Goal: Task Accomplishment & Management: Use online tool/utility

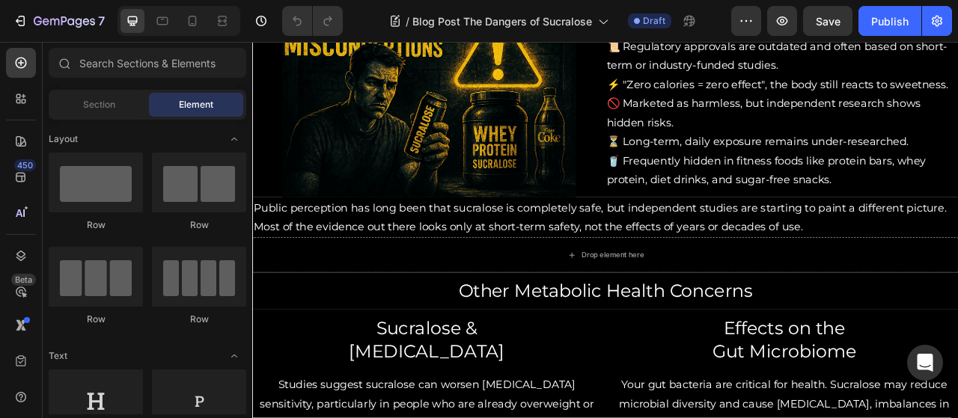
scroll to position [1090, 0]
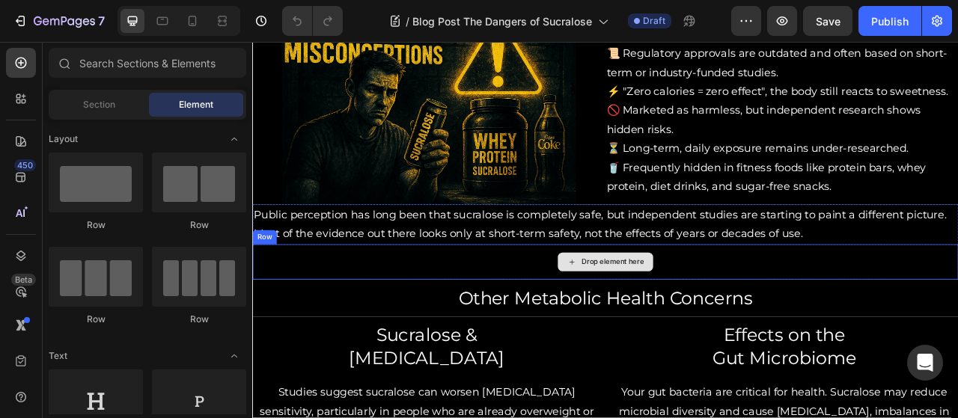
click at [824, 319] on div "Drop element here" at bounding box center [701, 322] width 898 height 45
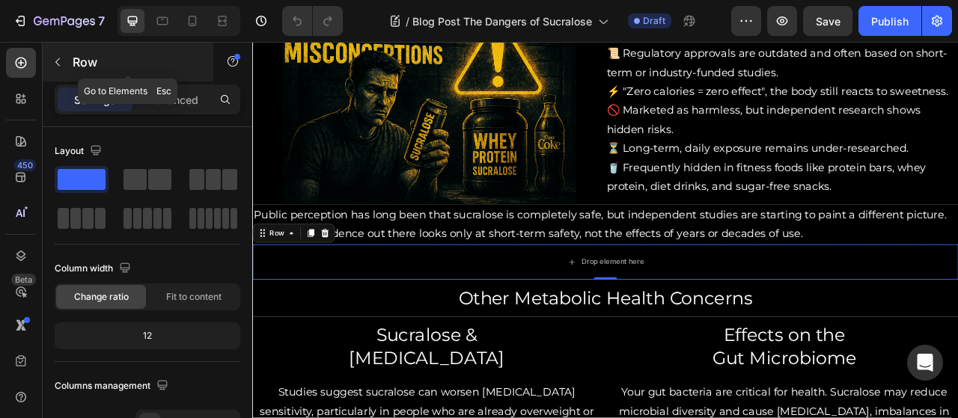
click at [57, 55] on button "button" at bounding box center [58, 62] width 24 height 24
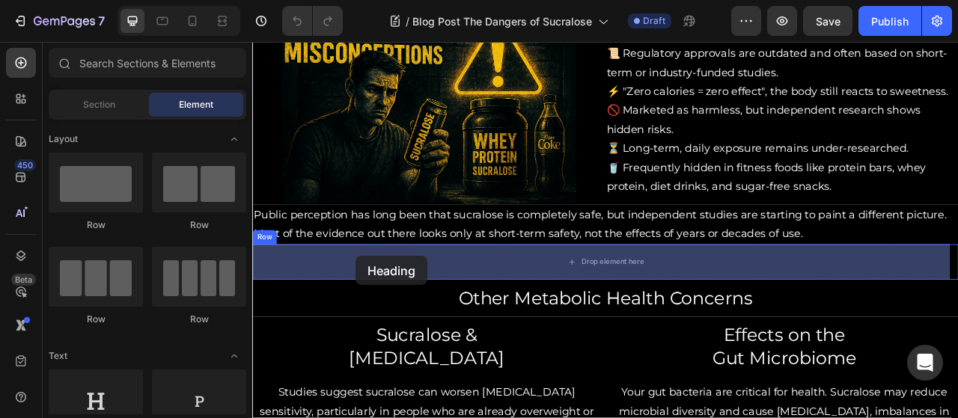
drag, startPoint x: 345, startPoint y: 436, endPoint x: 384, endPoint y: 316, distance: 126.6
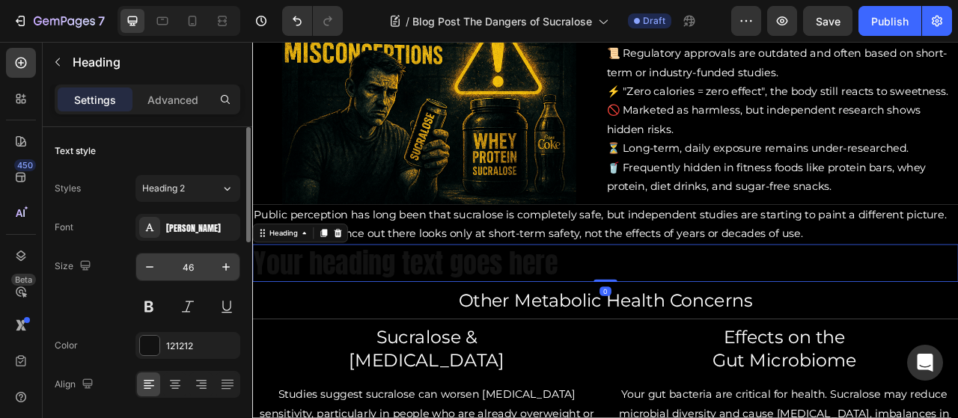
click at [198, 266] on input "46" at bounding box center [187, 267] width 49 height 27
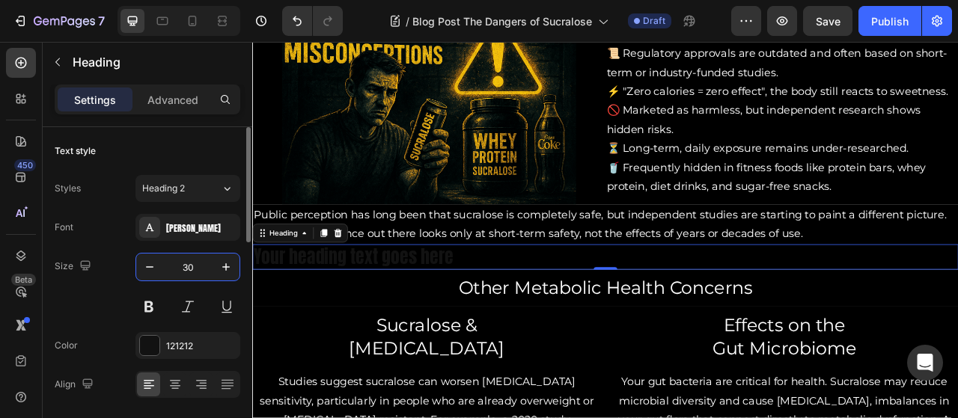
type input "30"
click at [205, 210] on div "Styles Heading 2 Font Anton Size 30 Color 121212 Align Show more" at bounding box center [148, 306] width 186 height 262
click at [208, 228] on div "[PERSON_NAME]" at bounding box center [201, 228] width 70 height 13
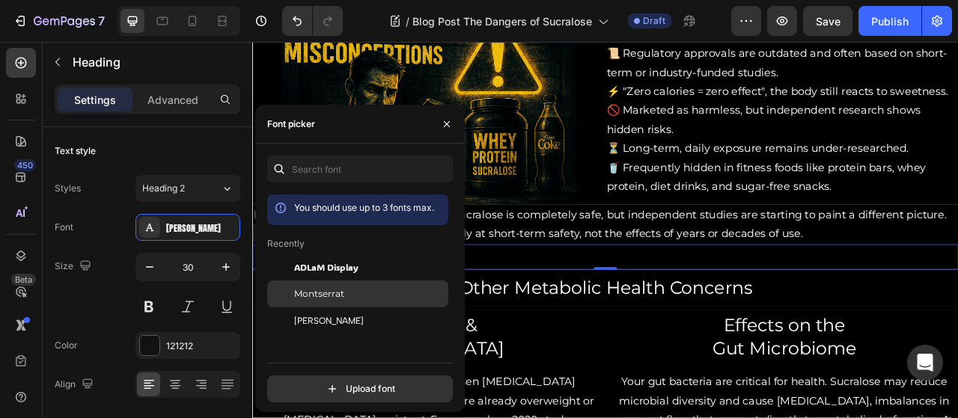
click at [314, 293] on span "Montserrat" at bounding box center [319, 293] width 50 height 13
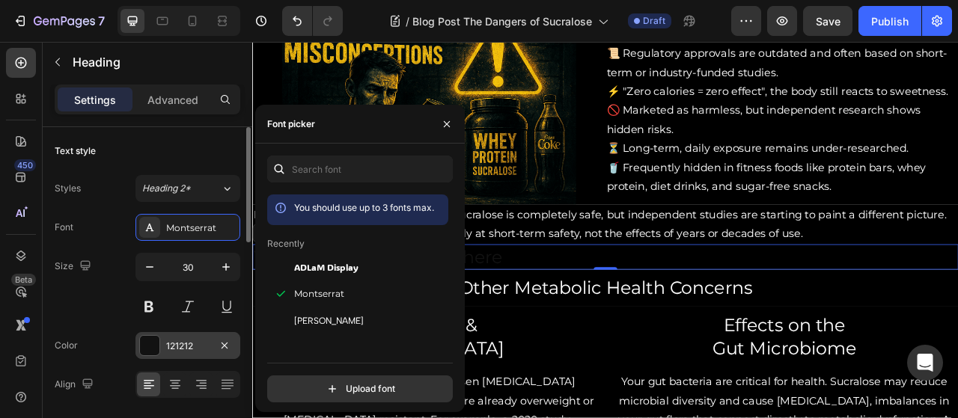
click at [204, 335] on div "121212" at bounding box center [187, 345] width 105 height 27
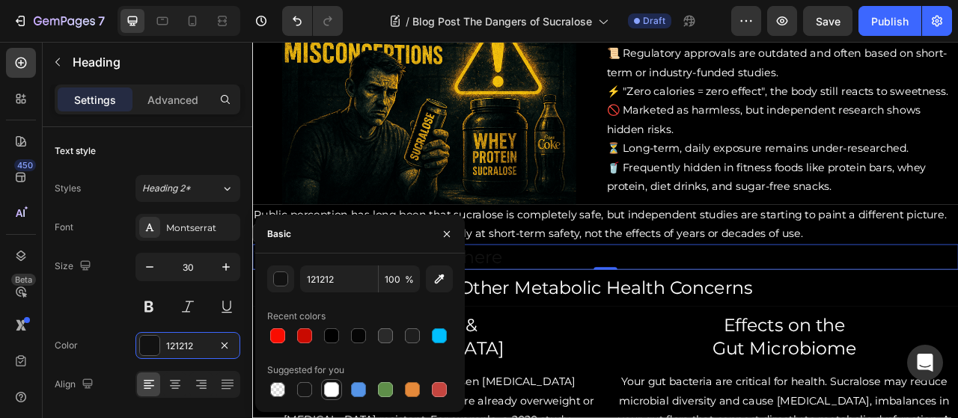
click at [332, 383] on div at bounding box center [331, 389] width 15 height 15
type input "FFFFFF"
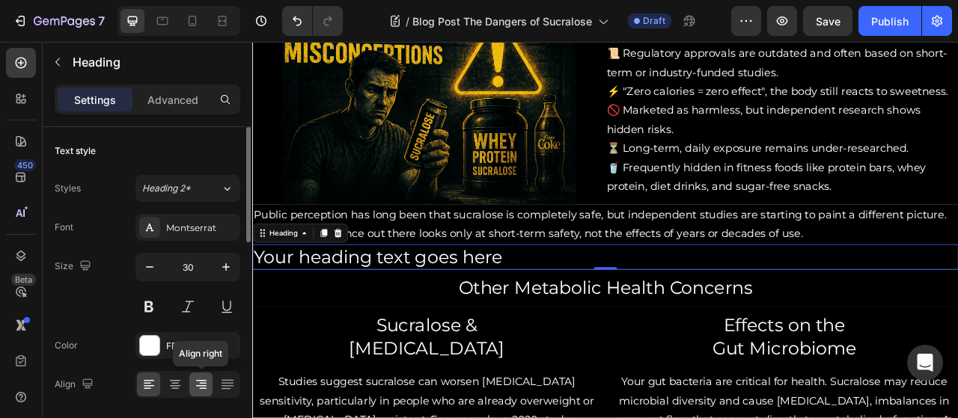
click at [201, 384] on icon at bounding box center [201, 384] width 15 height 15
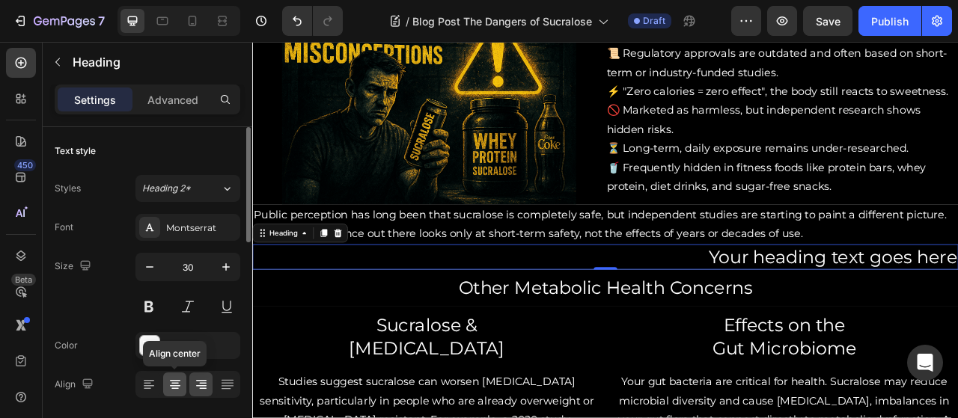
click at [179, 380] on icon at bounding box center [175, 380] width 10 height 1
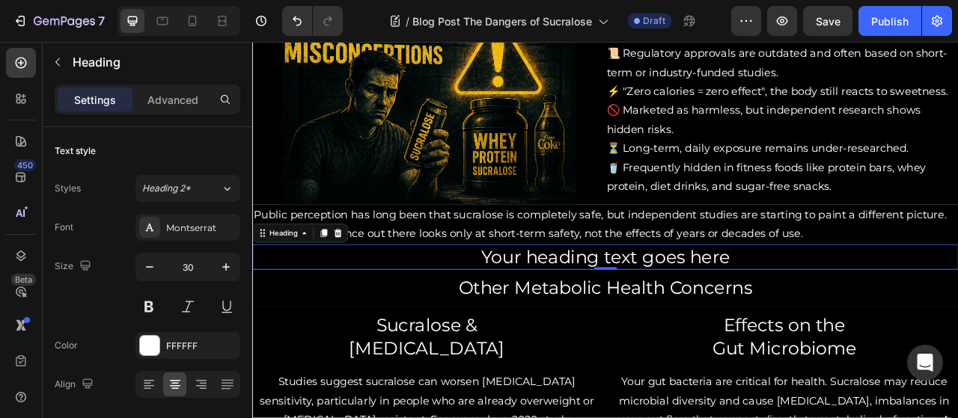
click at [881, 318] on h2 "Your heading text goes here" at bounding box center [701, 316] width 898 height 32
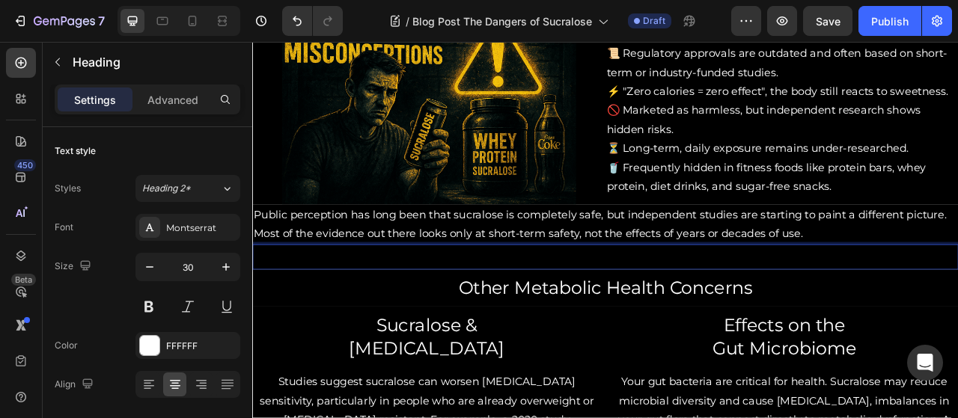
click at [881, 318] on h2 "Rich Text Editor. Editing area: main" at bounding box center [701, 316] width 898 height 32
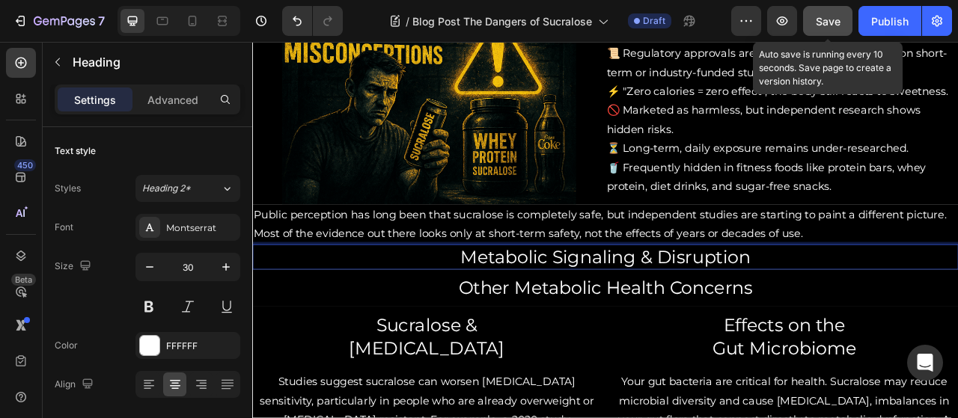
click at [830, 16] on span "Save" at bounding box center [828, 21] width 25 height 13
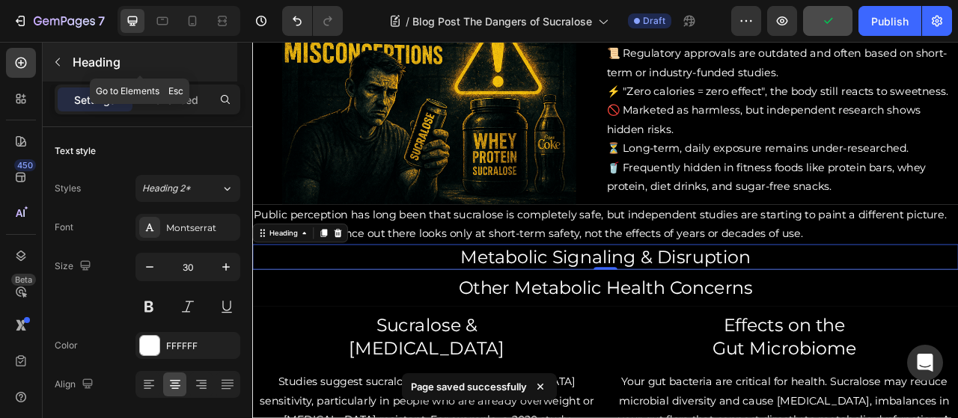
click at [61, 56] on icon "button" at bounding box center [58, 62] width 12 height 12
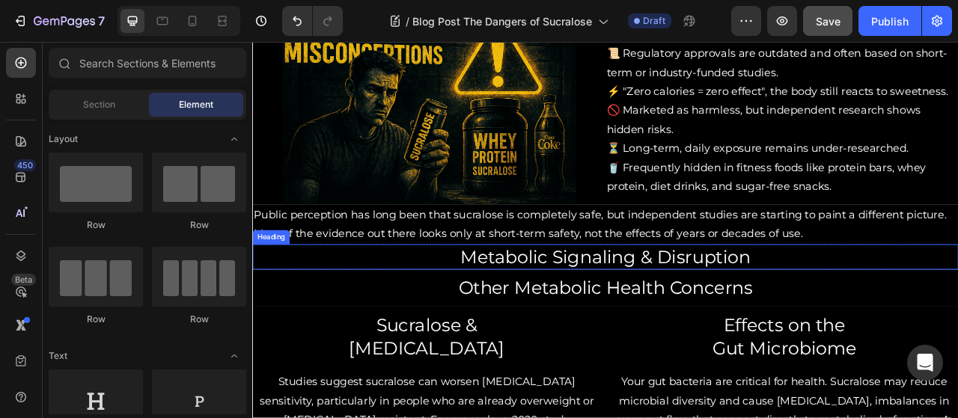
click at [457, 306] on p "Metabolic Signaling & Disruption" at bounding box center [701, 316] width 895 height 29
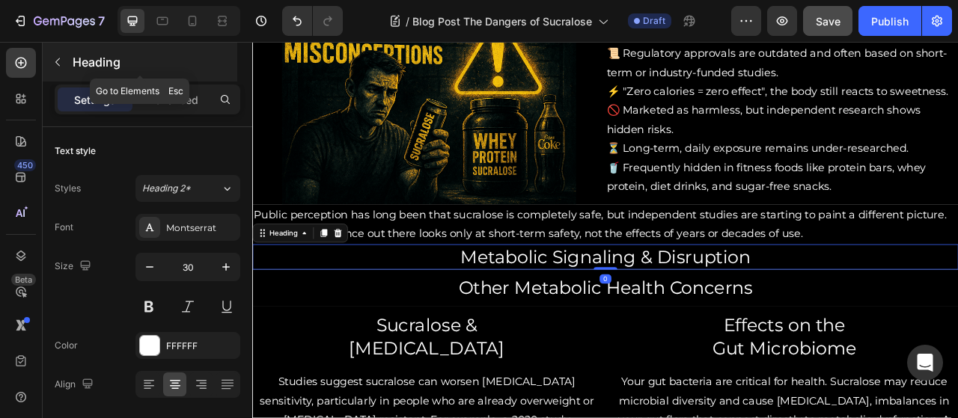
click at [52, 61] on icon "button" at bounding box center [58, 62] width 12 height 12
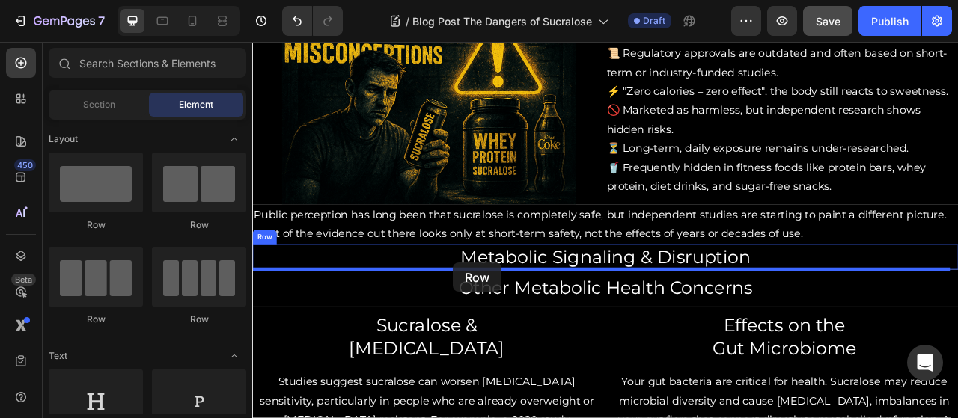
drag, startPoint x: 472, startPoint y: 236, endPoint x: 504, endPoint y: 322, distance: 91.9
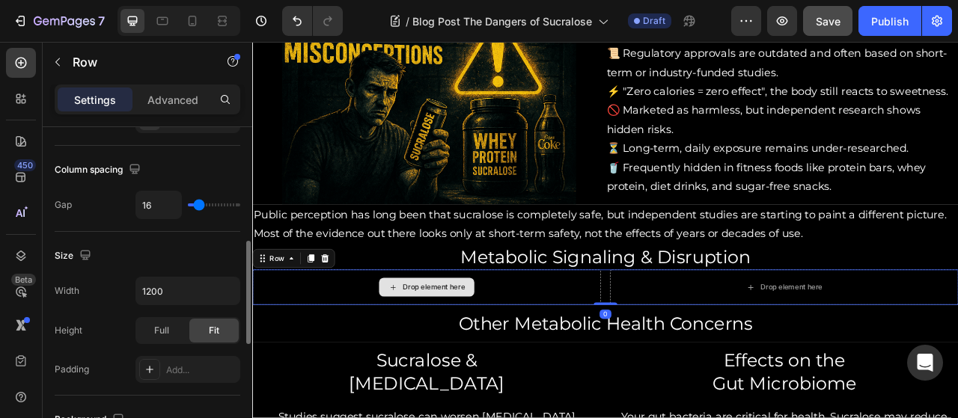
scroll to position [329, 0]
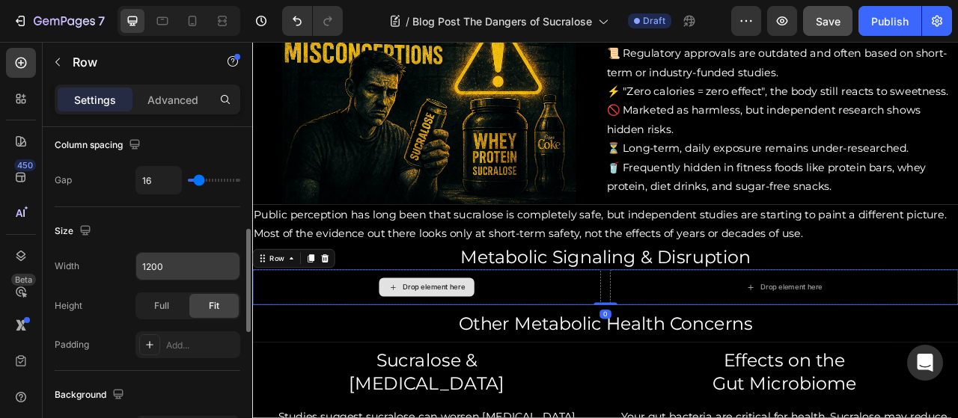
click at [159, 266] on input "1200" at bounding box center [187, 266] width 103 height 27
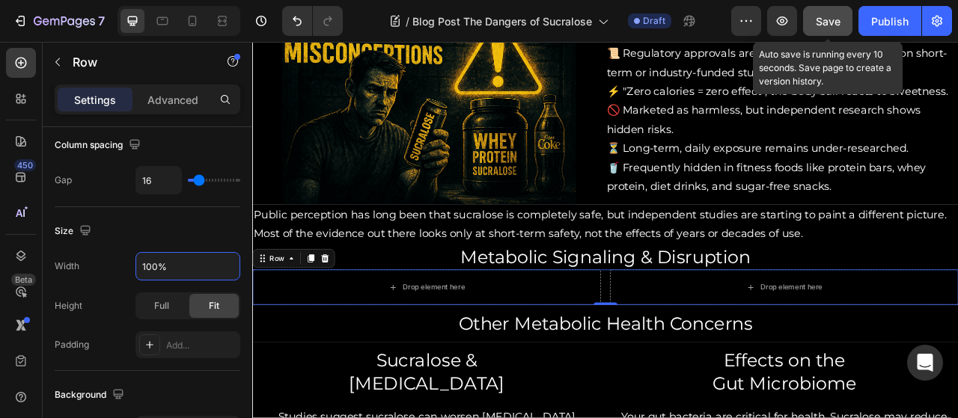
type input "100%"
click at [838, 19] on span "Save" at bounding box center [828, 21] width 25 height 13
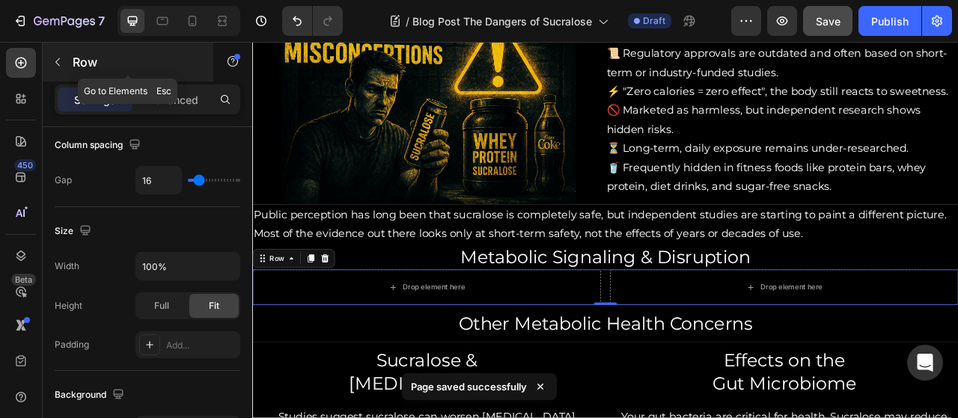
click at [54, 61] on icon "button" at bounding box center [58, 62] width 12 height 12
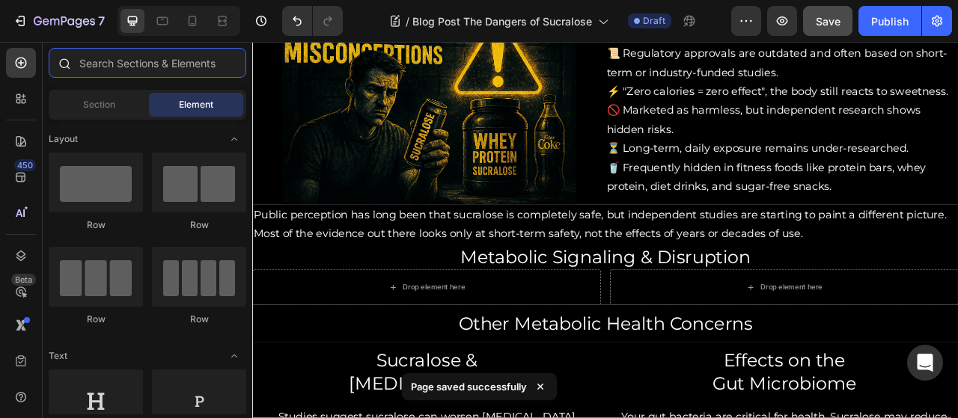
click at [130, 69] on input "text" at bounding box center [148, 63] width 198 height 30
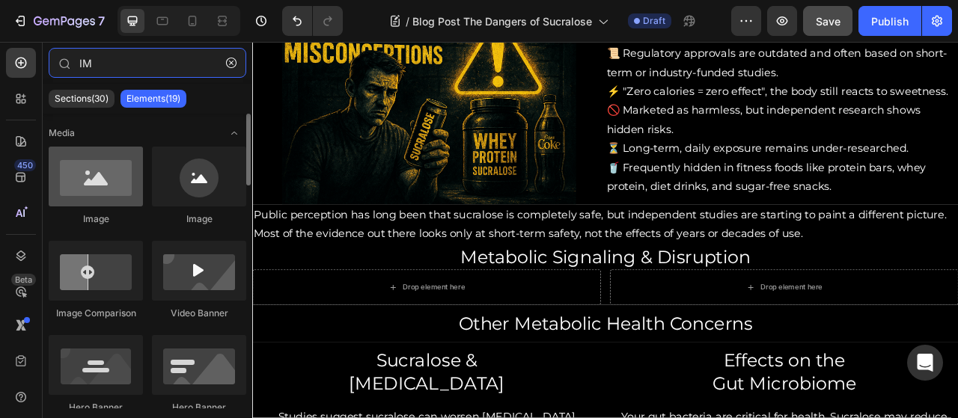
type input "IM"
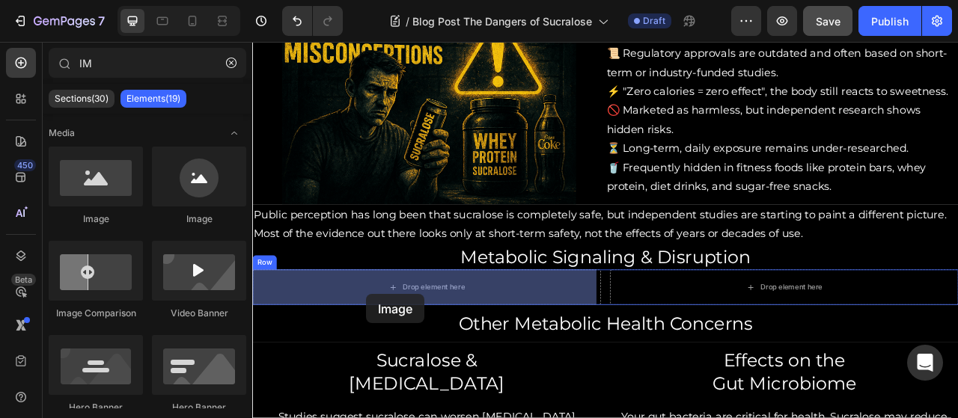
drag, startPoint x: 354, startPoint y: 215, endPoint x: 397, endPoint y: 358, distance: 149.2
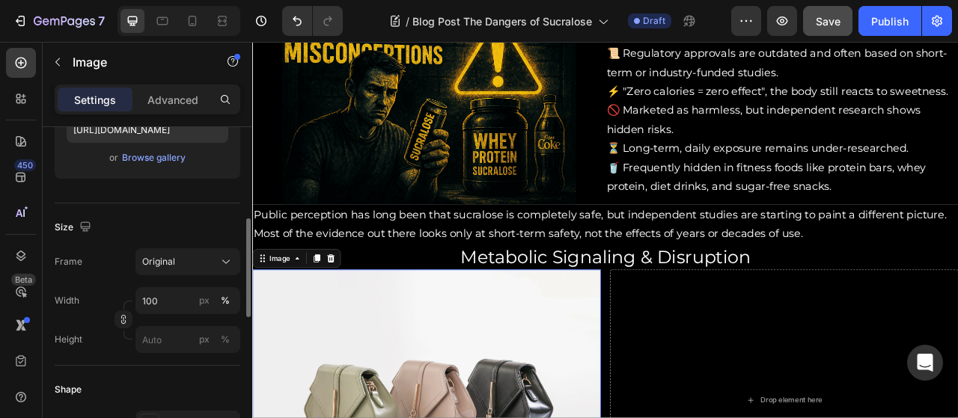
scroll to position [290, 0]
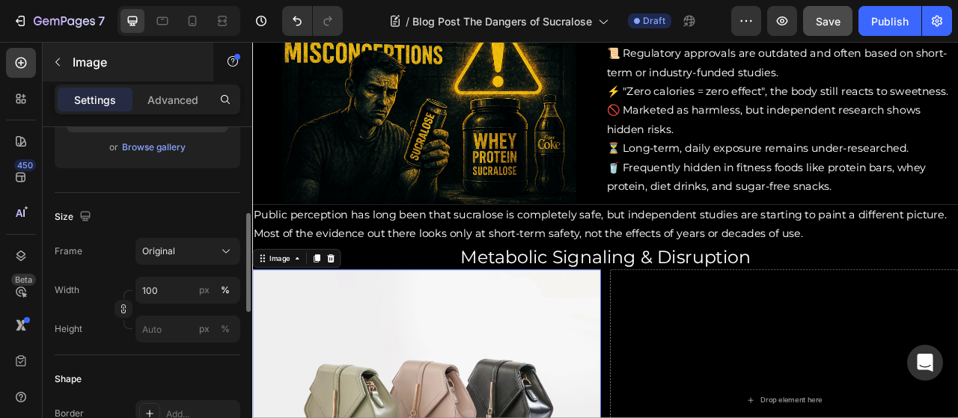
click at [57, 61] on icon "button" at bounding box center [58, 62] width 12 height 12
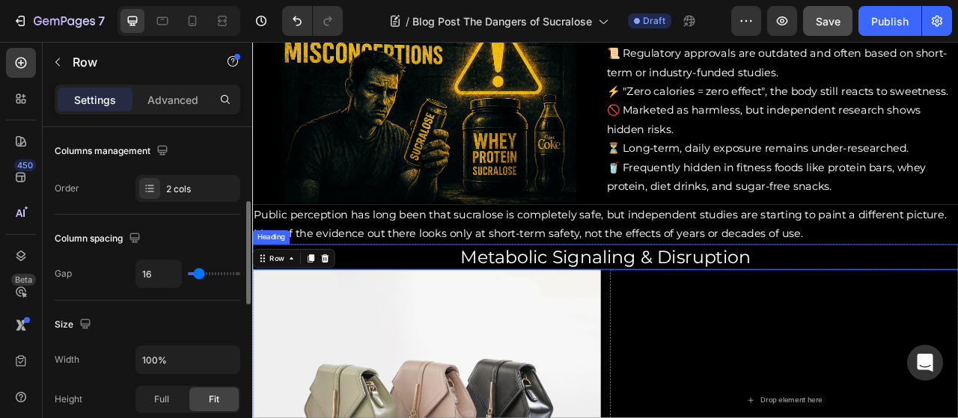
scroll to position [236, 0]
click at [156, 274] on input "16" at bounding box center [158, 272] width 45 height 27
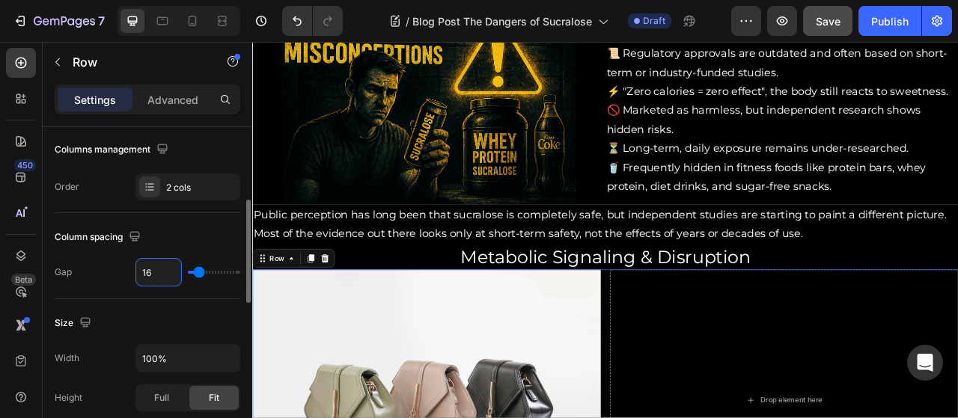
type input "0"
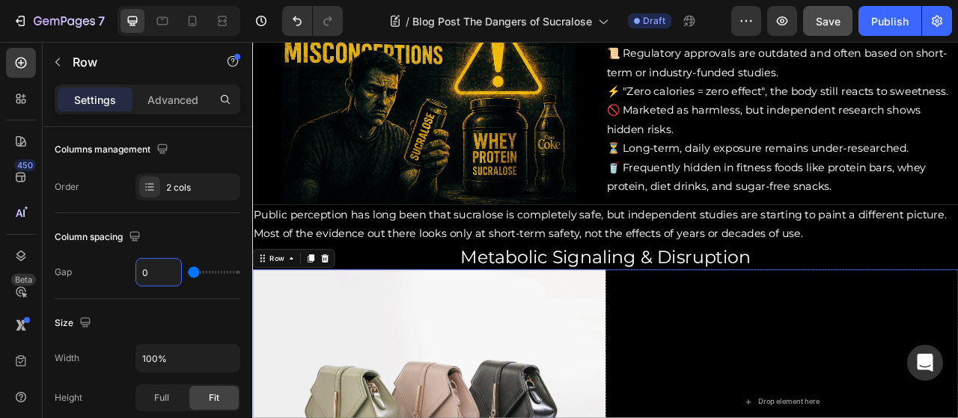
type input "0"
click at [828, 12] on button "Save" at bounding box center [827, 21] width 49 height 30
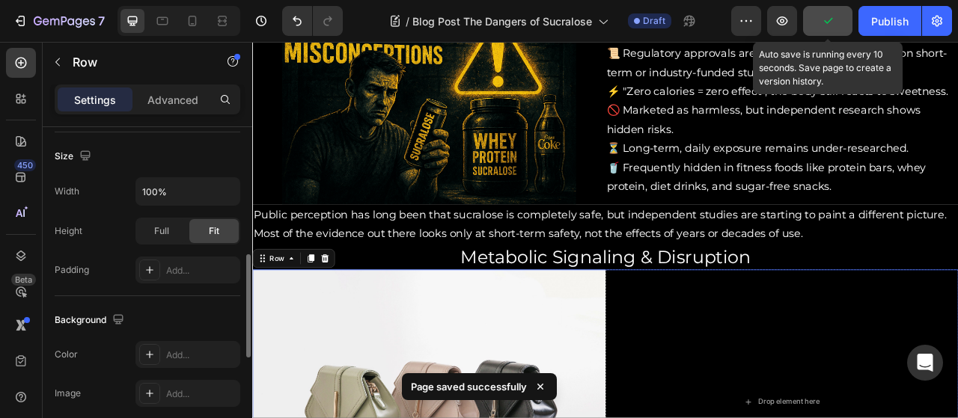
scroll to position [402, 0]
click at [160, 186] on input "100%" at bounding box center [187, 193] width 103 height 27
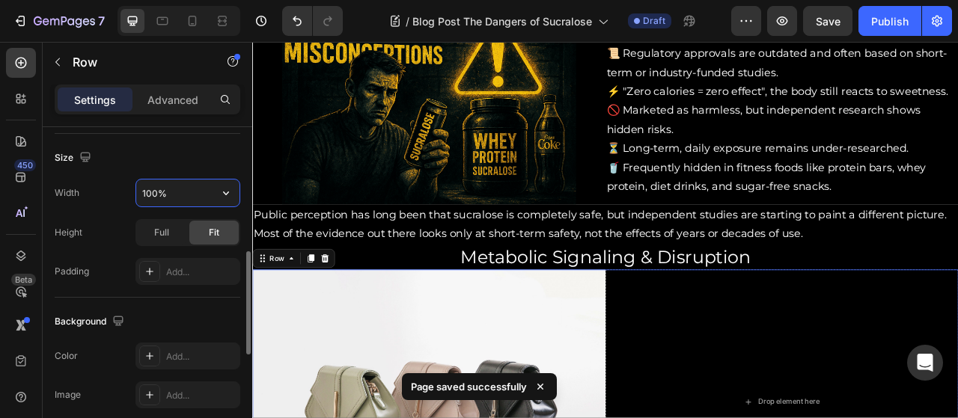
click at [96, 231] on div "Height Full Fit" at bounding box center [148, 232] width 186 height 27
click at [89, 155] on icon "button" at bounding box center [85, 157] width 10 height 10
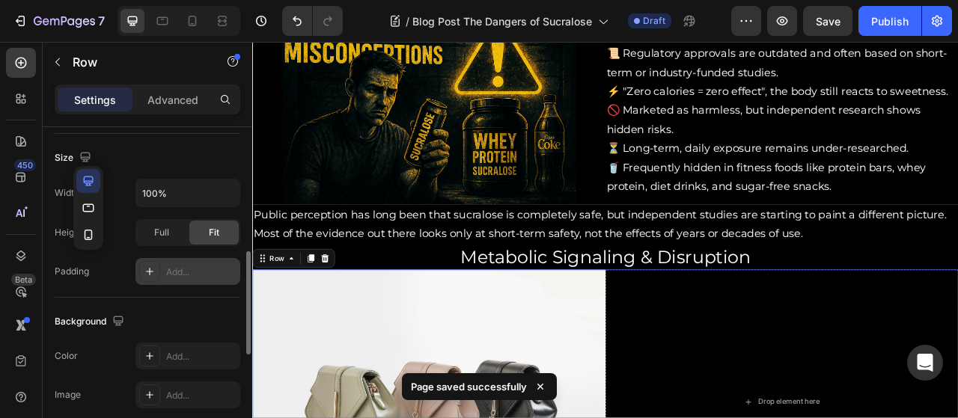
click at [142, 278] on div at bounding box center [149, 271] width 21 height 21
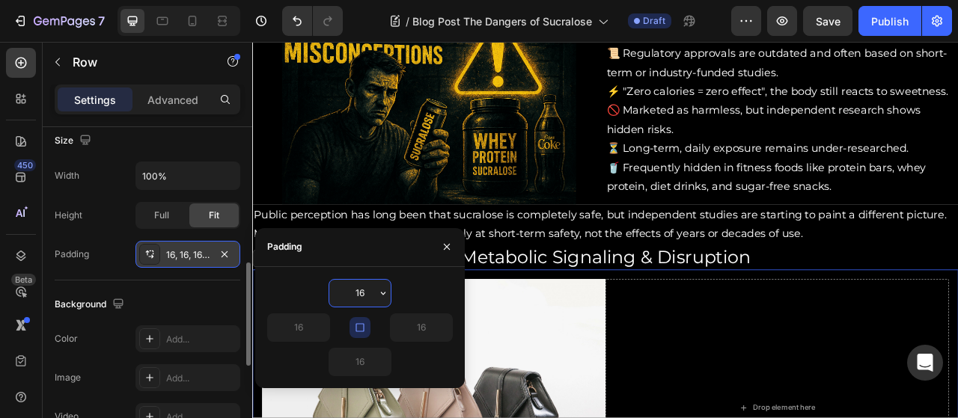
scroll to position [424, 0]
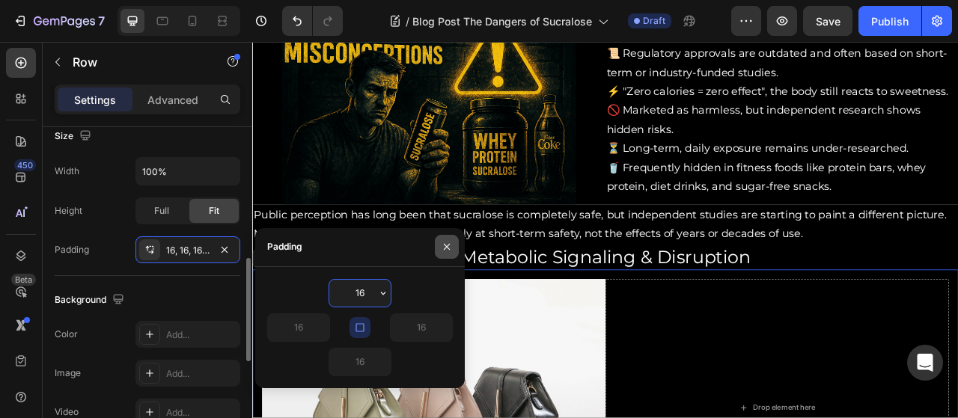
click at [448, 258] on button "button" at bounding box center [447, 247] width 24 height 24
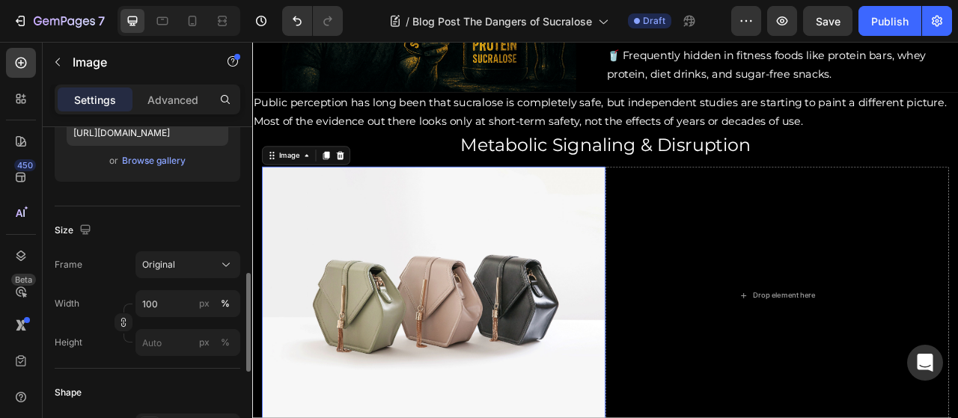
scroll to position [332, 0]
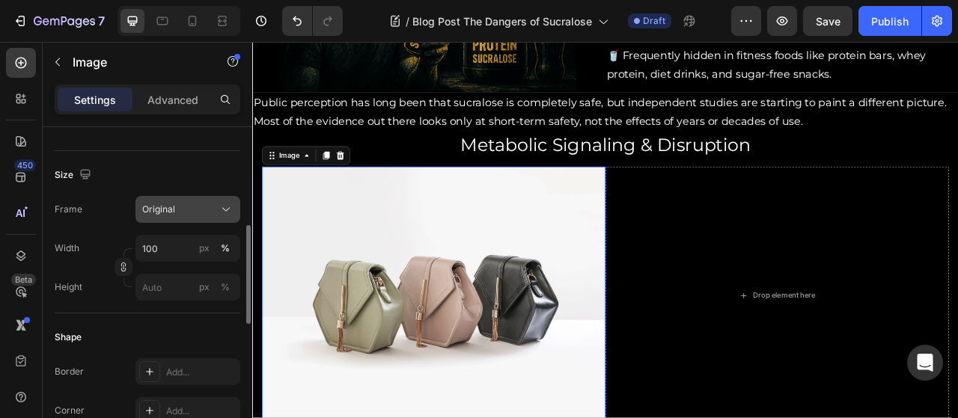
click at [165, 203] on span "Original" at bounding box center [158, 209] width 33 height 13
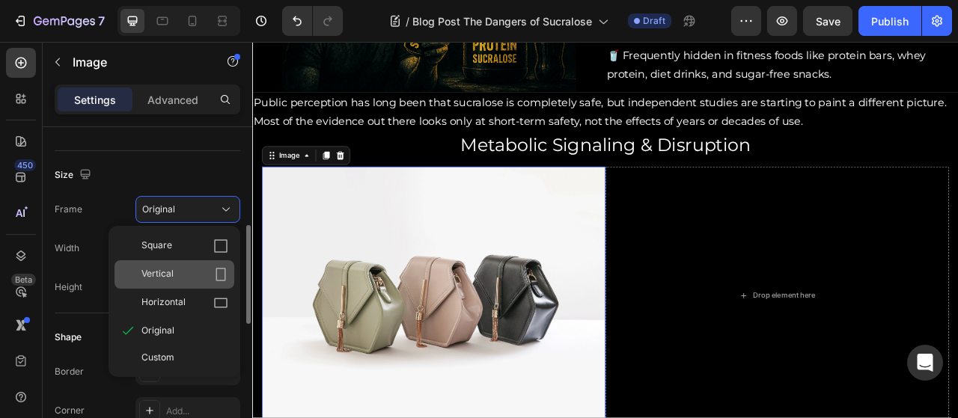
click at [158, 273] on span "Vertical" at bounding box center [157, 274] width 32 height 15
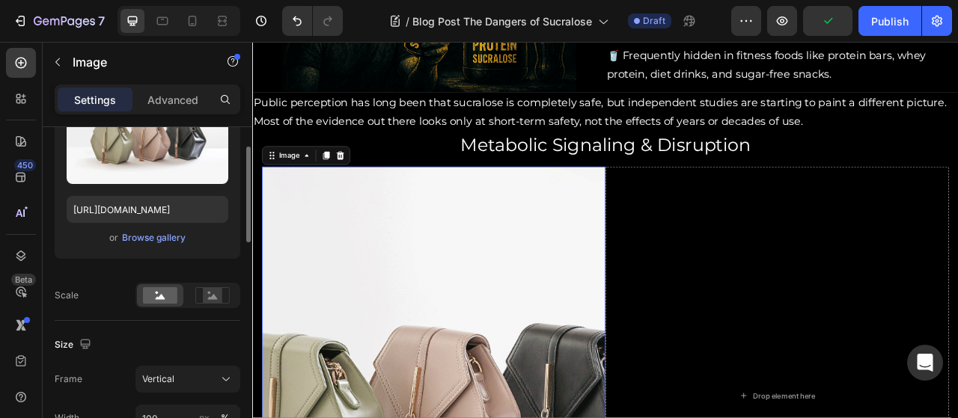
scroll to position [168, 0]
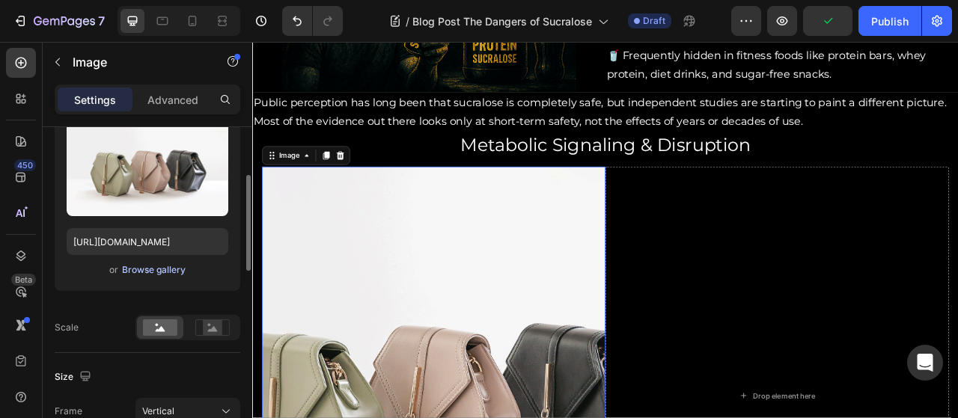
click at [129, 264] on div "Browse gallery" at bounding box center [154, 269] width 64 height 13
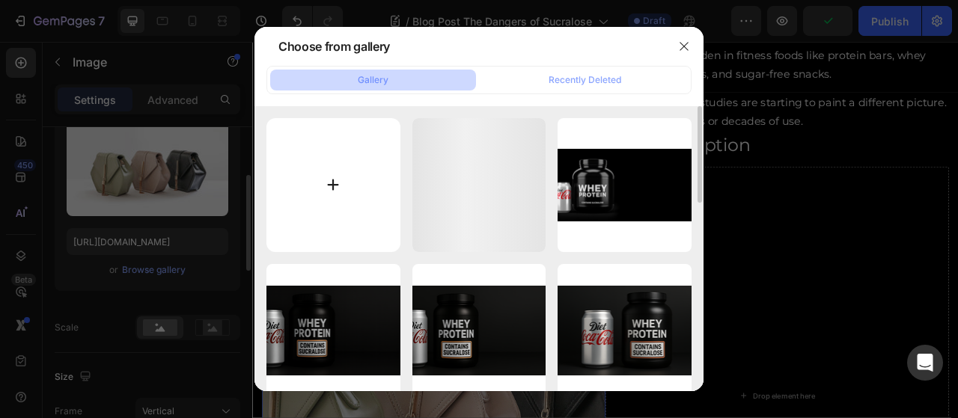
click at [312, 196] on input "file" at bounding box center [333, 185] width 134 height 134
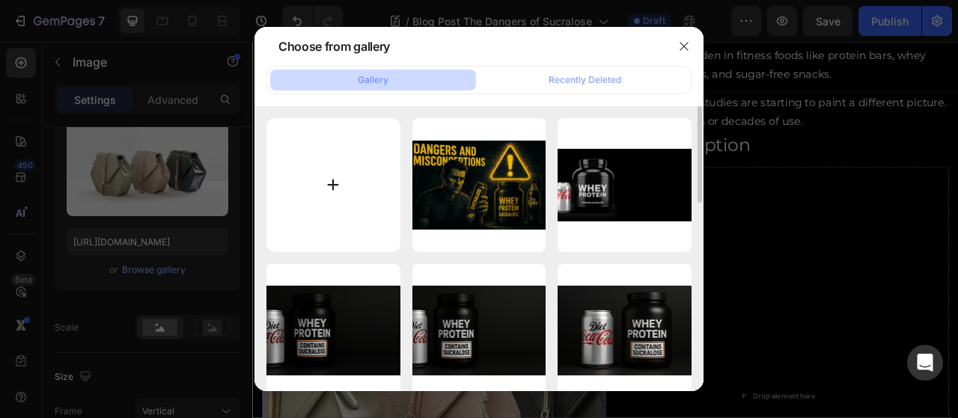
type input "C:\fakepath\Infographic - Metabolic Signaling Confusion from Sucralose.png"
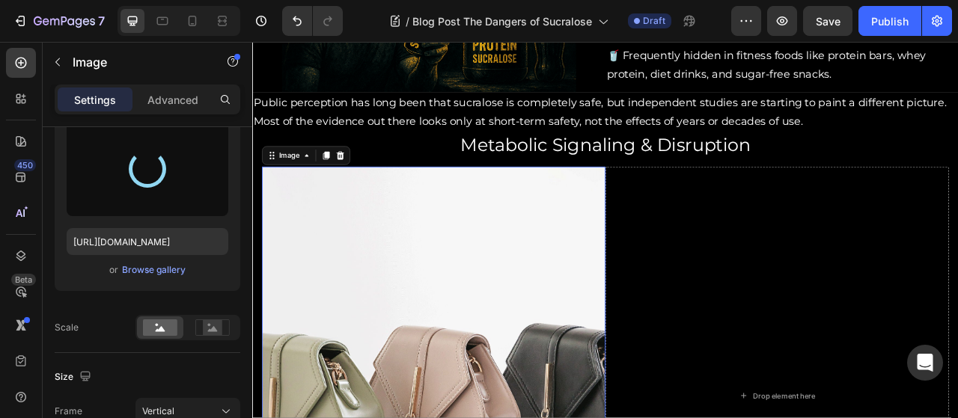
type input "[URL][DOMAIN_NAME]"
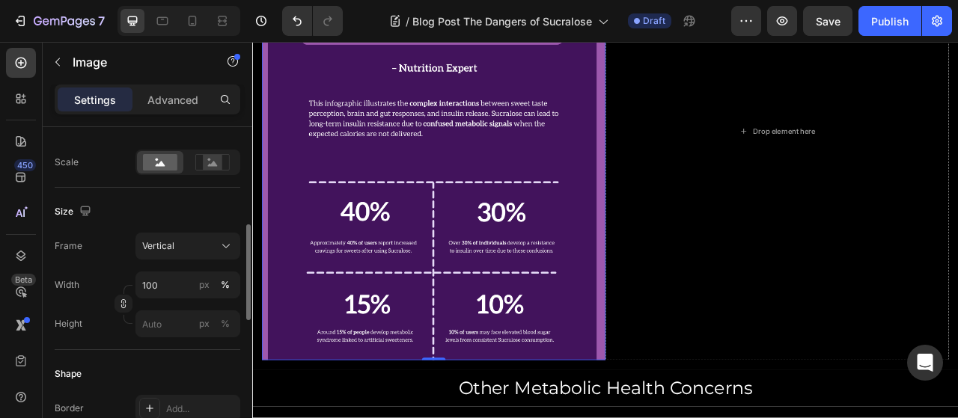
scroll to position [337, 0]
click at [123, 299] on icon "button" at bounding box center [123, 300] width 1 height 4
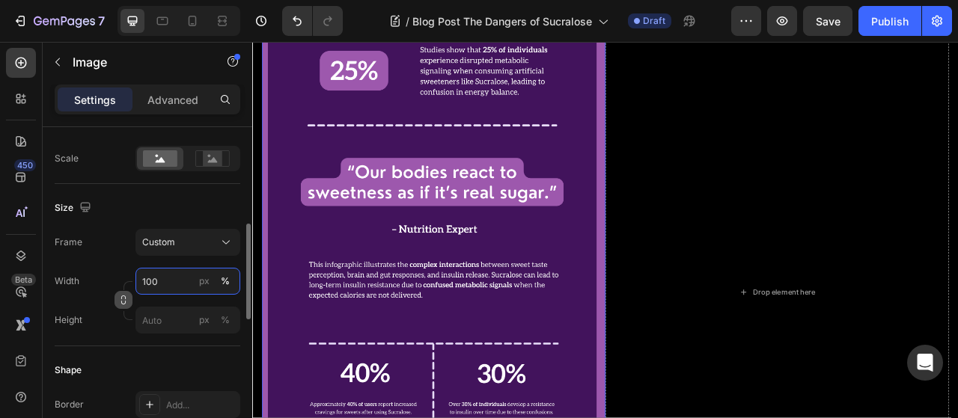
click at [175, 285] on input "100" at bounding box center [187, 281] width 105 height 27
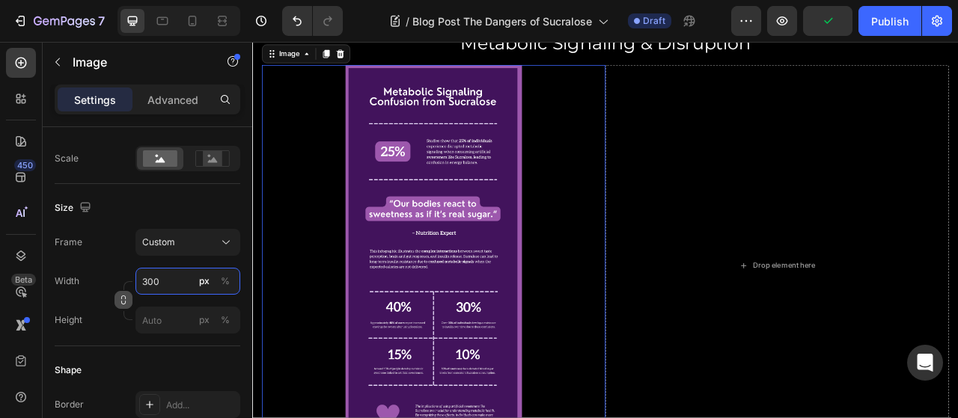
scroll to position [1361, 0]
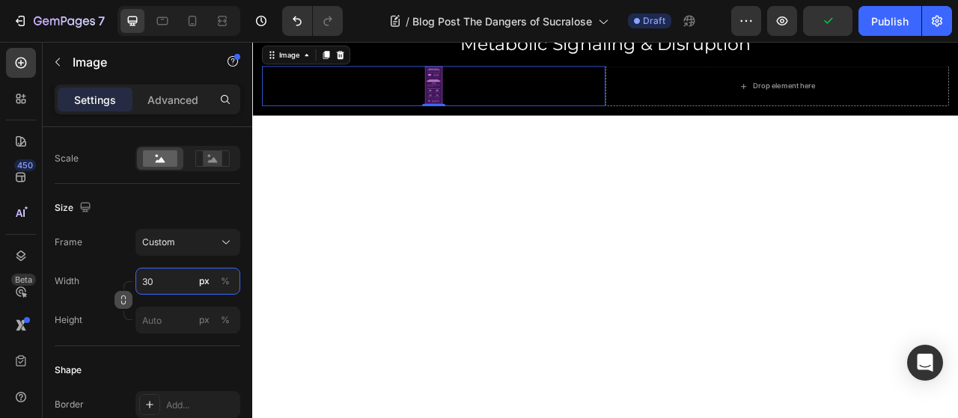
type input "3"
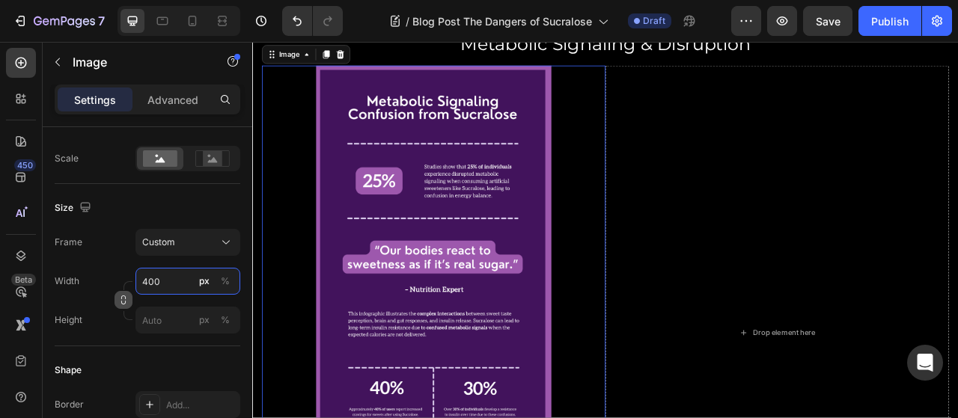
scroll to position [1358, 0]
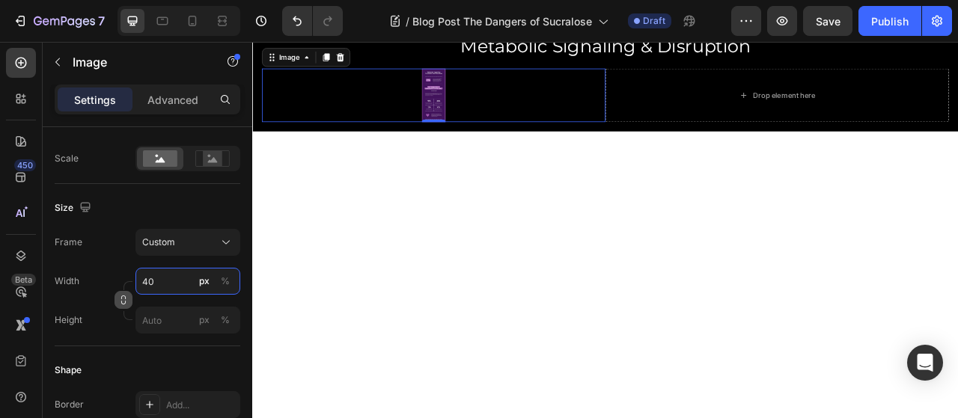
type input "4"
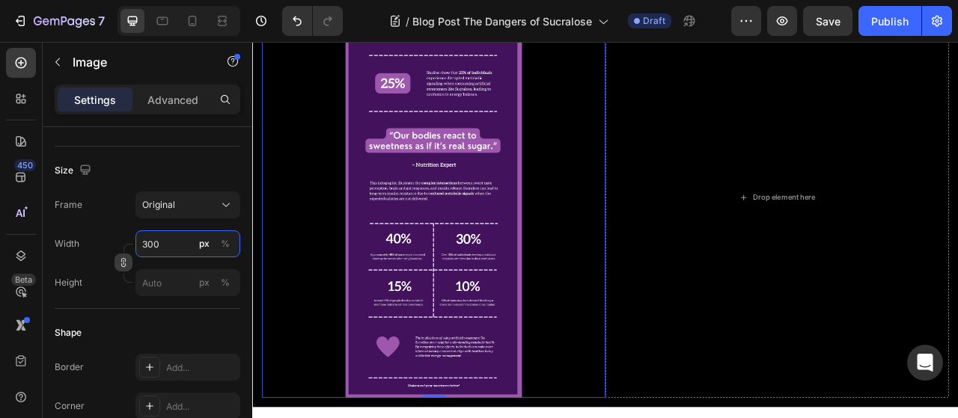
scroll to position [1429, 0]
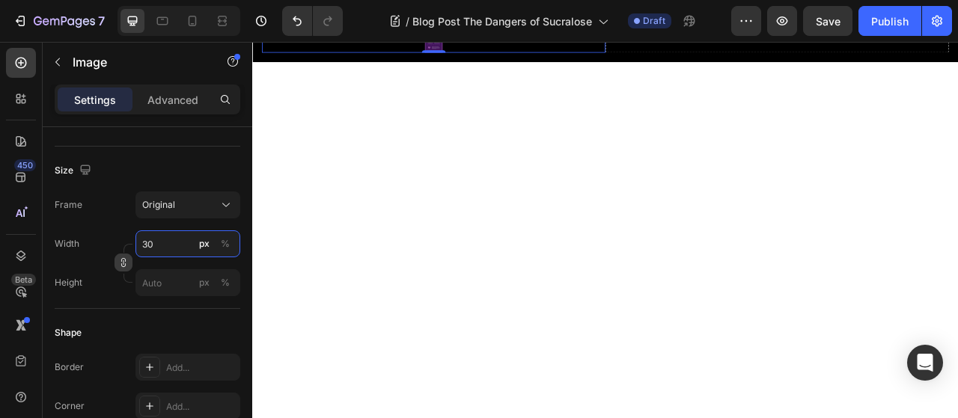
type input "3"
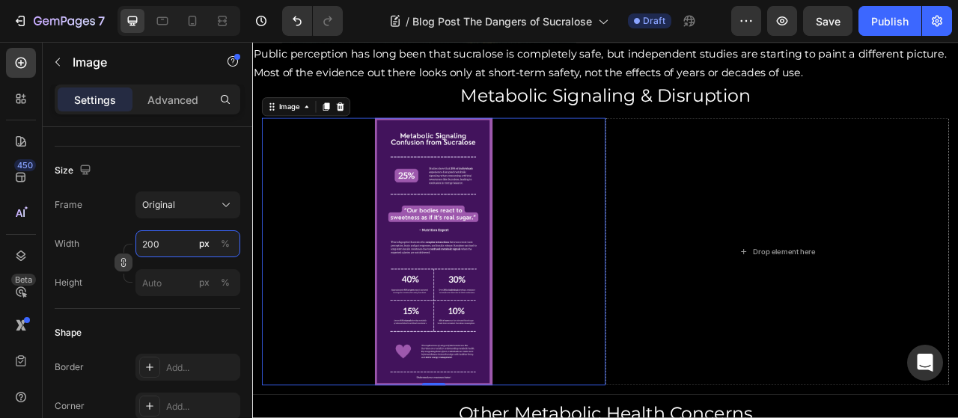
scroll to position [1282, 0]
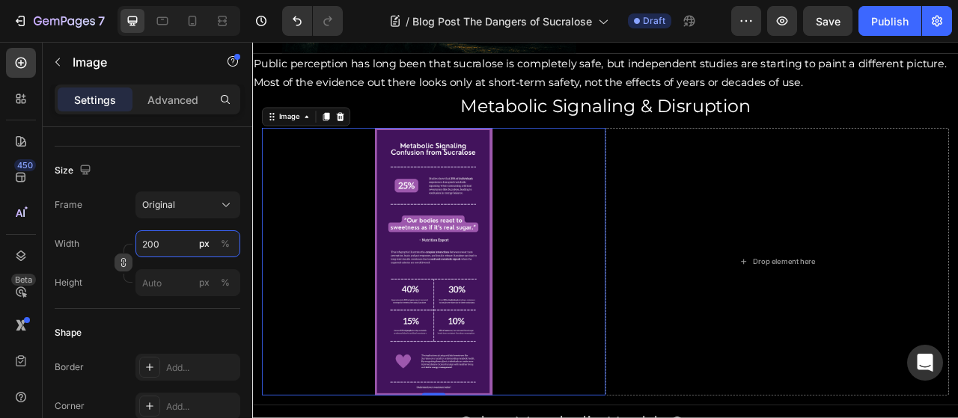
type input "200"
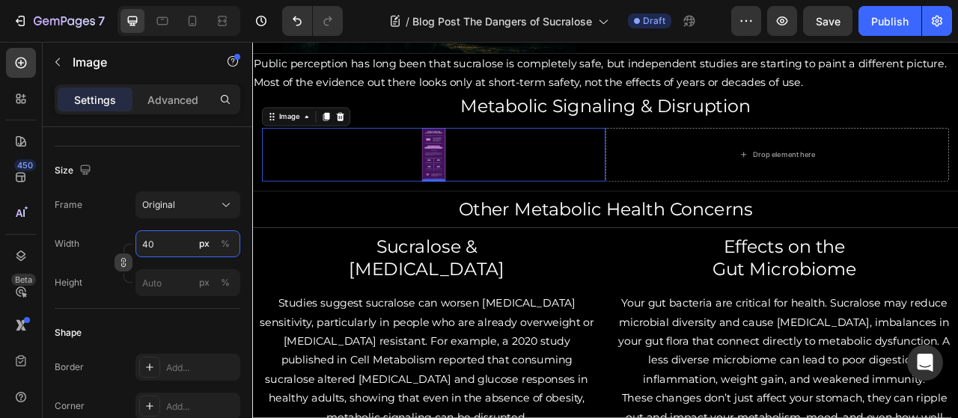
type input "400"
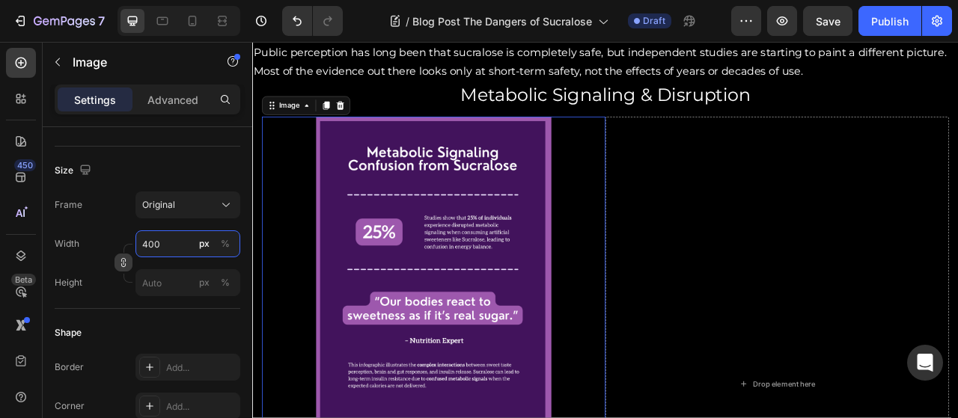
scroll to position [1311, 0]
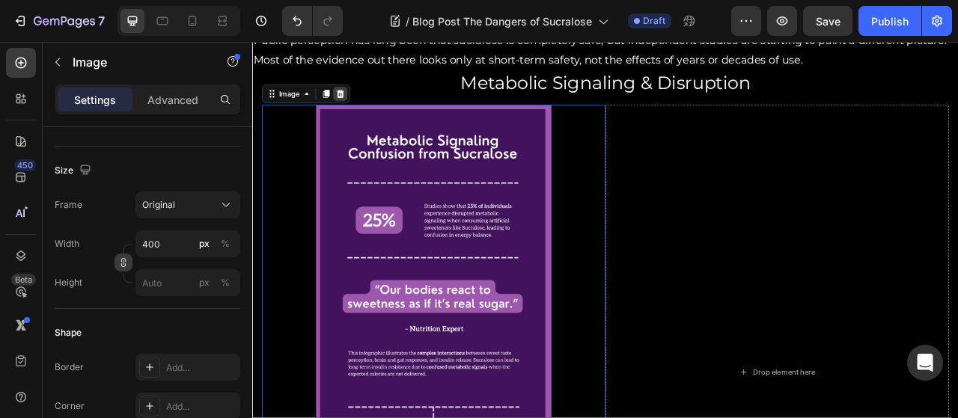
click at [369, 100] on div at bounding box center [364, 109] width 18 height 18
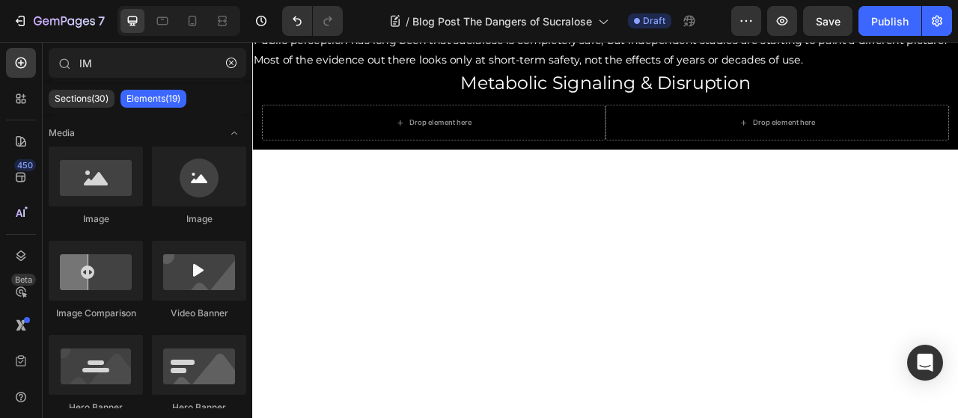
click at [356, 151] on div "Drop element here" at bounding box center [482, 145] width 437 height 45
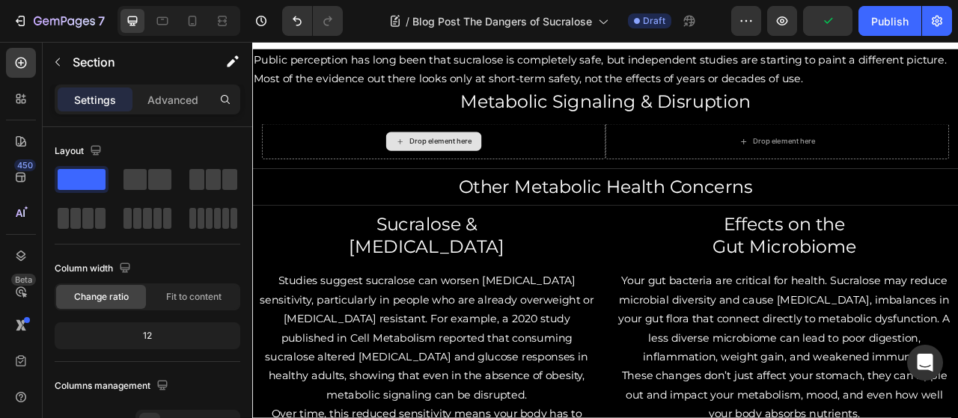
scroll to position [1272, 0]
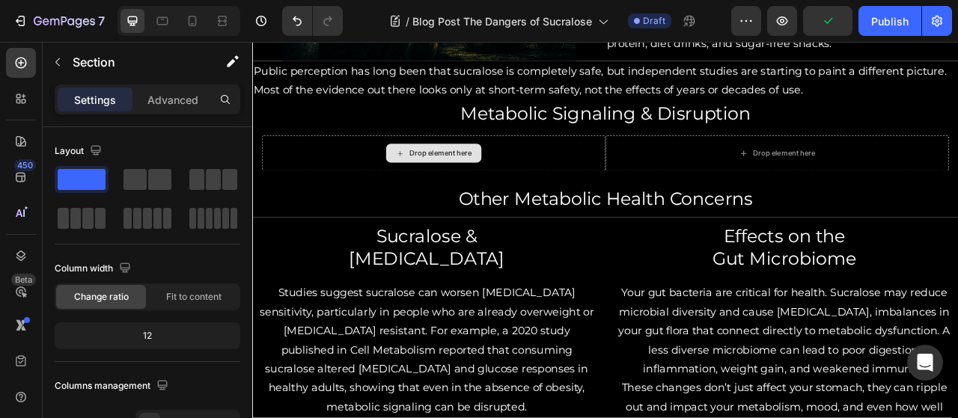
click at [342, 197] on div "Drop element here" at bounding box center [482, 184] width 437 height 45
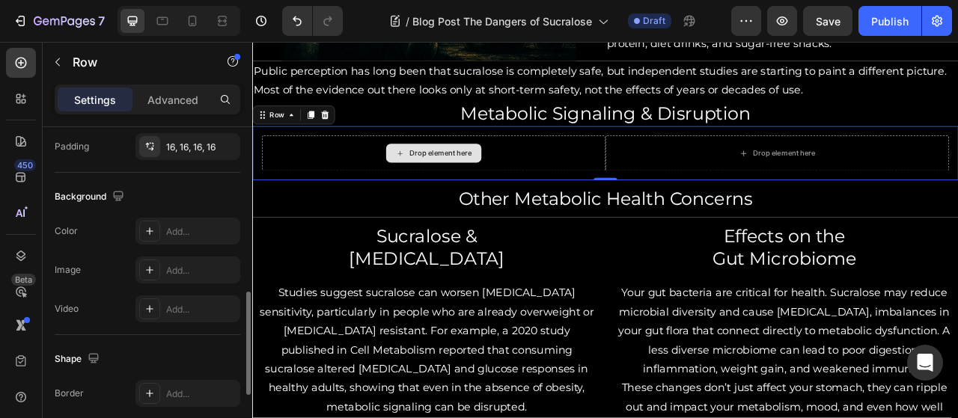
scroll to position [534, 0]
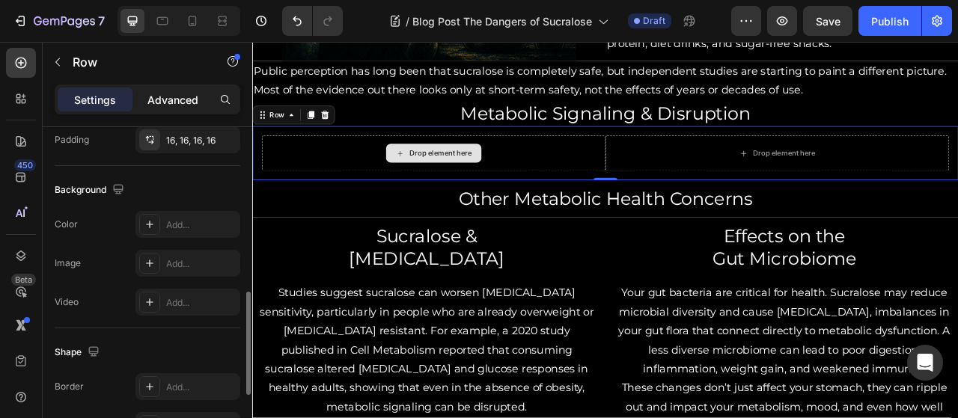
click at [178, 91] on div "Advanced" at bounding box center [172, 100] width 75 height 24
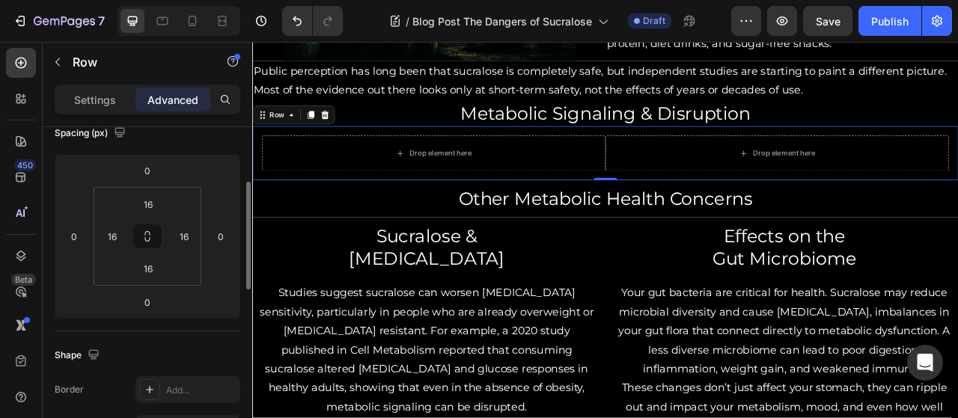
scroll to position [178, 0]
click at [149, 268] on input "16" at bounding box center [148, 271] width 30 height 22
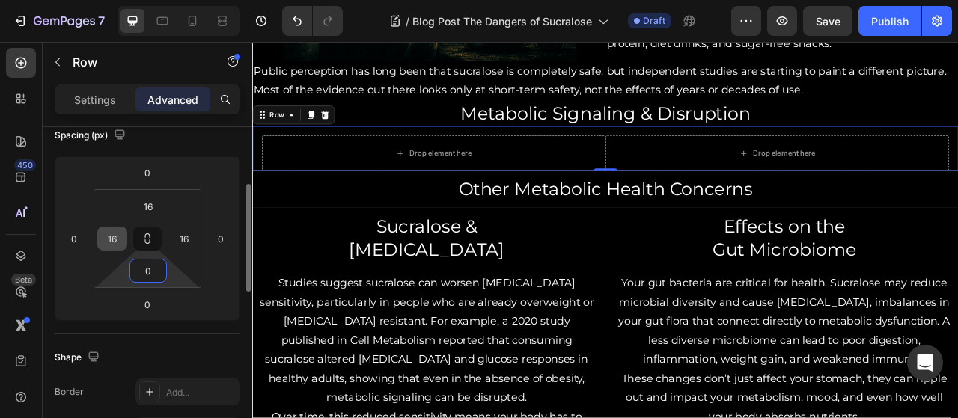
type input "0"
click at [120, 239] on input "16" at bounding box center [112, 239] width 22 height 22
type input "1"
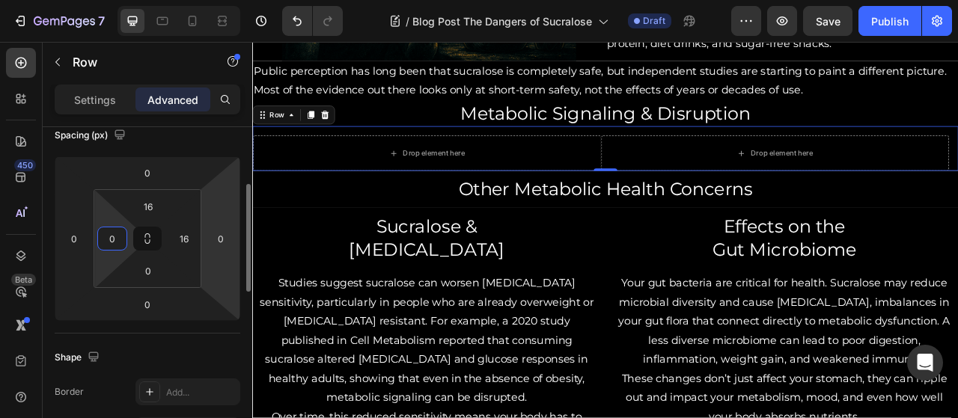
type input "0"
click at [202, 0] on html "7 / Blog Post The Dangers of Sucralose Draft Preview Save Publish 450 Beta IM S…" at bounding box center [479, 0] width 958 height 0
click at [184, 241] on input "16" at bounding box center [184, 239] width 22 height 22
type input "0"
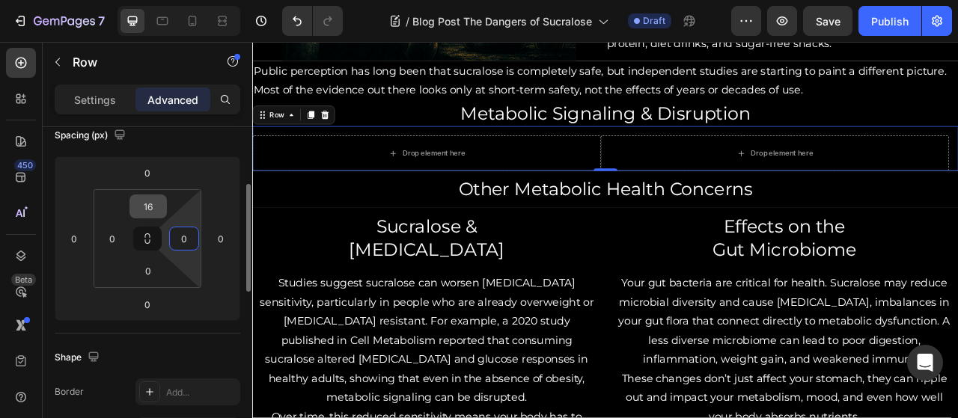
type input "0"
click at [150, 207] on input "16" at bounding box center [148, 206] width 30 height 22
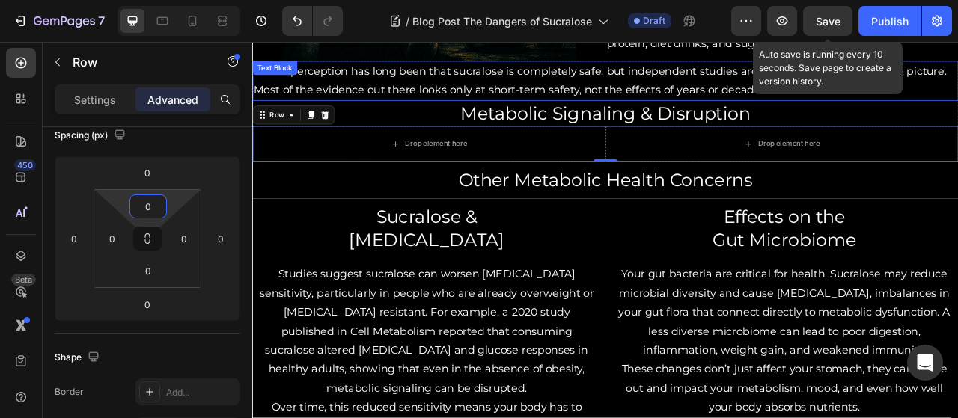
type input "0"
click at [817, 25] on span "Save" at bounding box center [828, 21] width 25 height 13
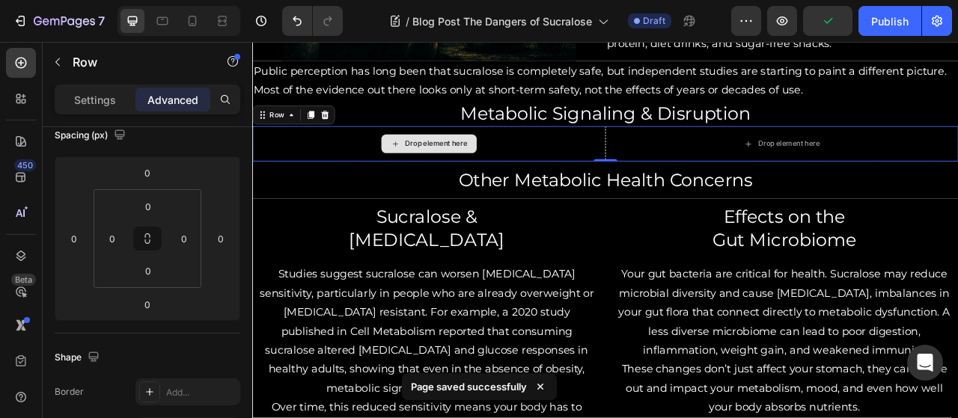
click at [618, 169] on div "Drop element here" at bounding box center [476, 172] width 449 height 45
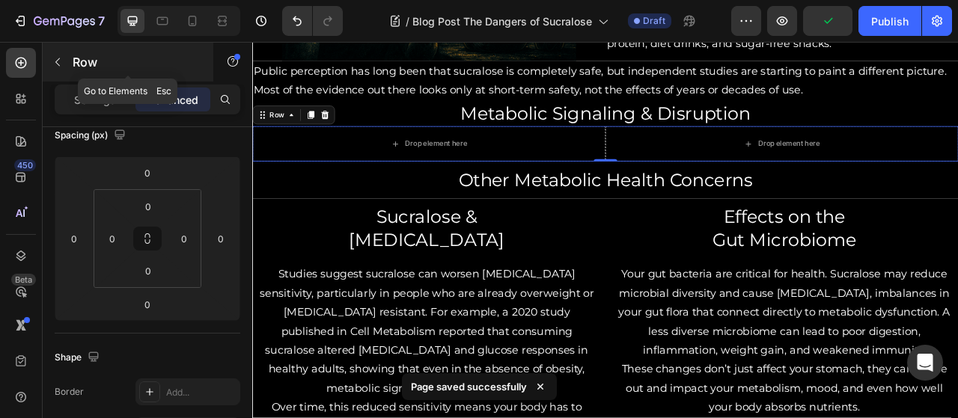
click at [68, 64] on button "button" at bounding box center [58, 62] width 24 height 24
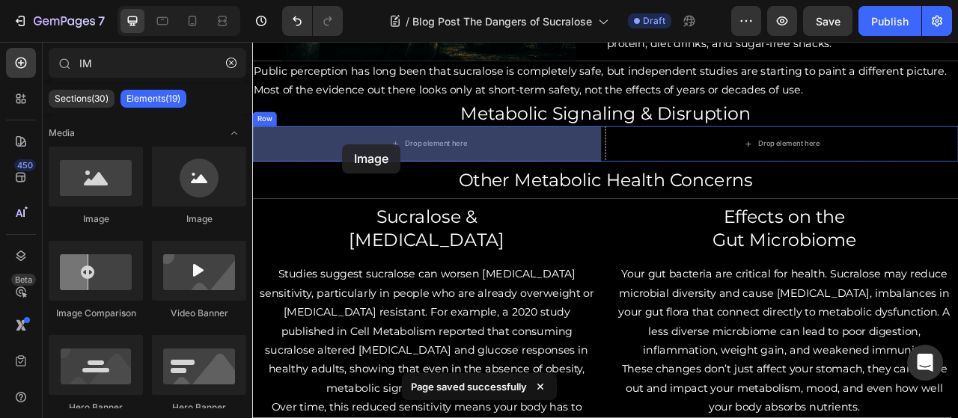
drag, startPoint x: 375, startPoint y: 213, endPoint x: 367, endPoint y: 172, distance: 41.2
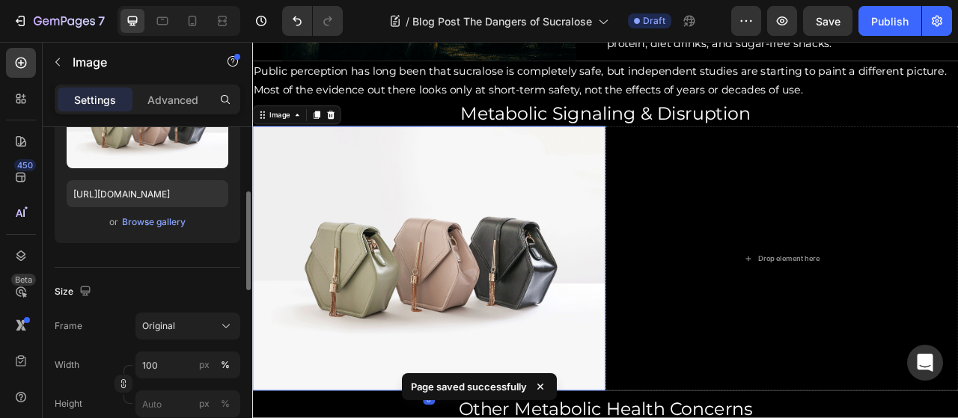
scroll to position [216, 0]
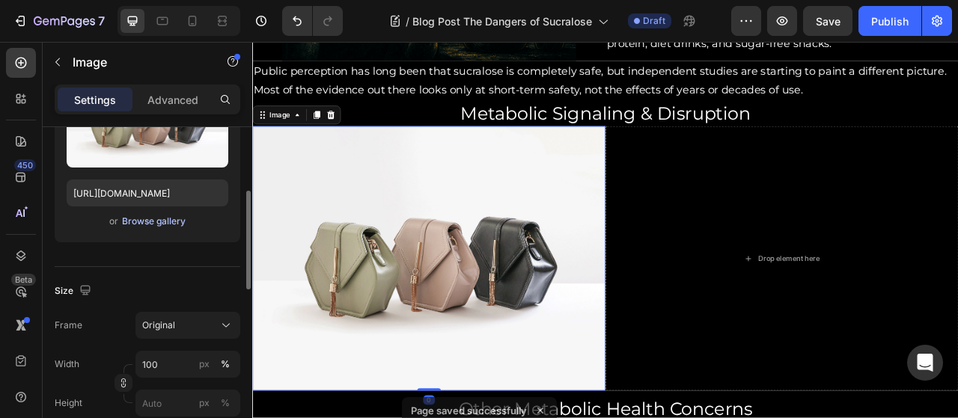
click at [150, 222] on div "Browse gallery" at bounding box center [154, 221] width 64 height 13
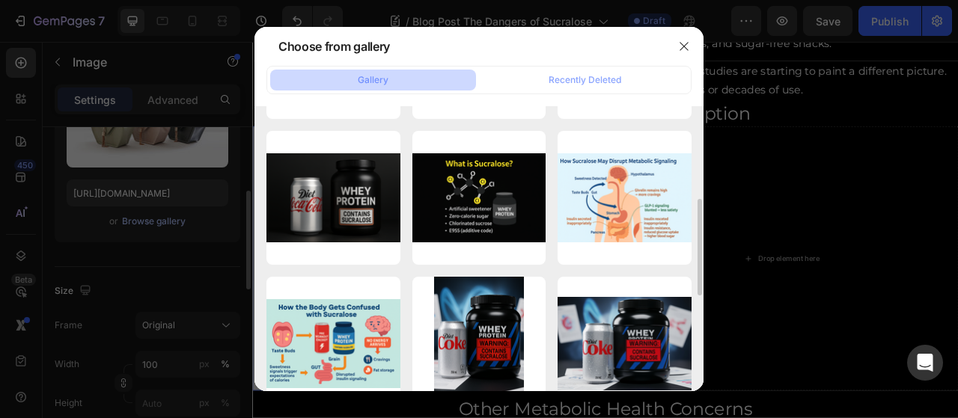
scroll to position [283, 0]
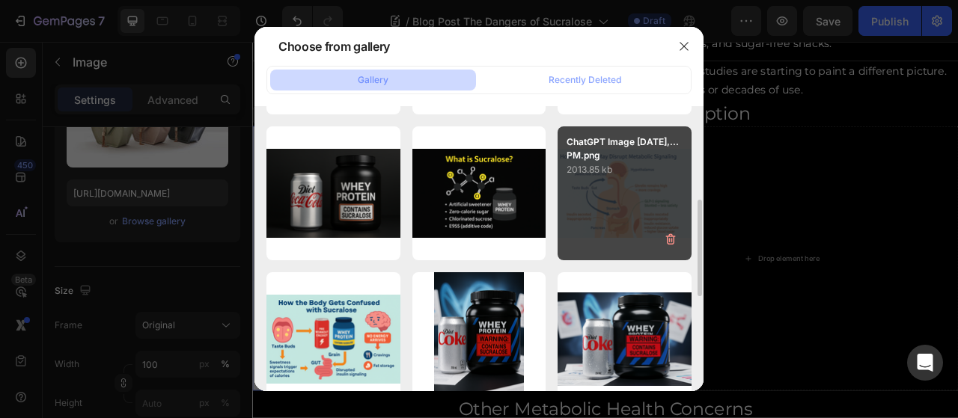
click at [606, 183] on div "ChatGPT Image [DATE],...PM.png 2013.85 kb" at bounding box center [625, 193] width 134 height 134
type input "[URL][DOMAIN_NAME]"
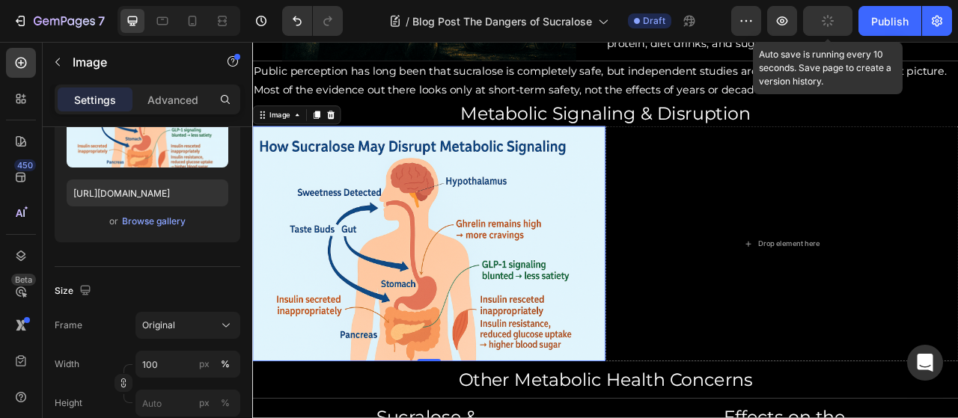
click at [828, 25] on icon "button" at bounding box center [827, 20] width 13 height 13
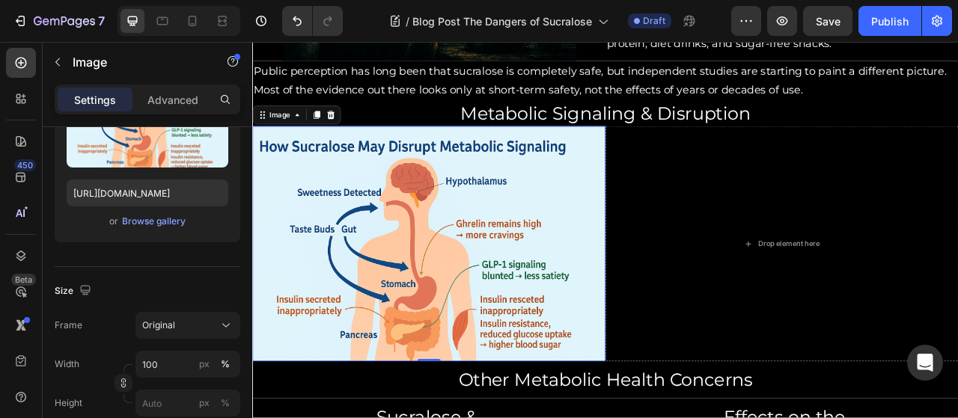
click at [576, 205] on img at bounding box center [476, 299] width 449 height 299
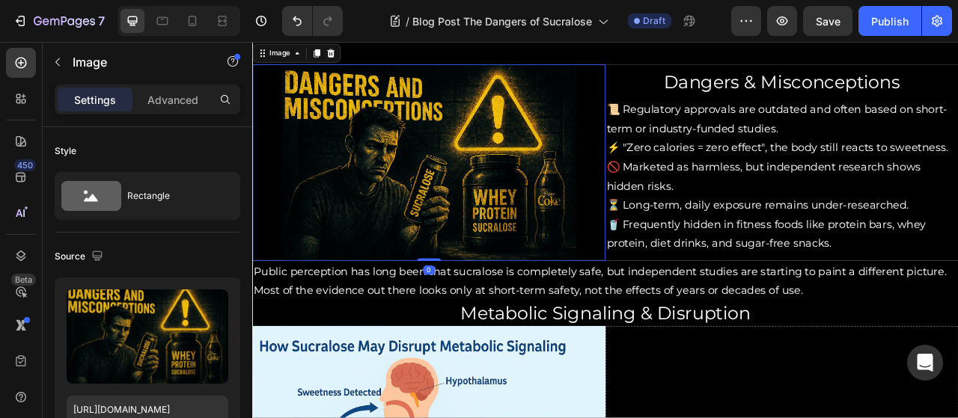
scroll to position [1060, 0]
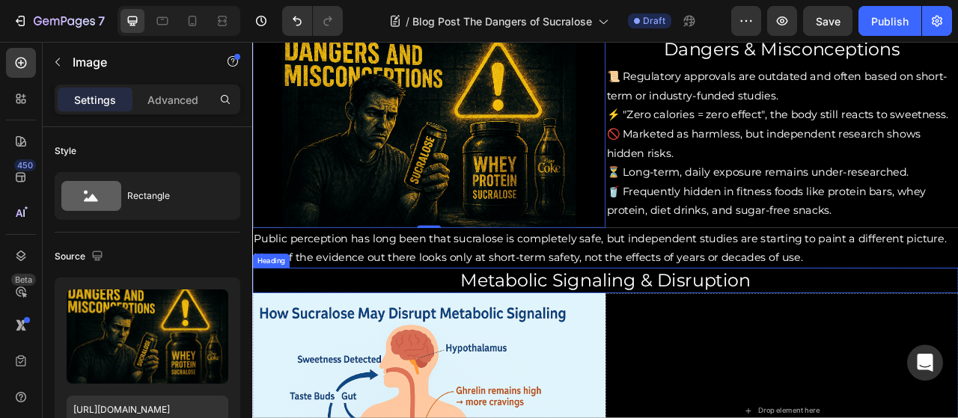
click at [735, 338] on h2 "Metabolic Signaling & Disruption" at bounding box center [701, 346] width 898 height 32
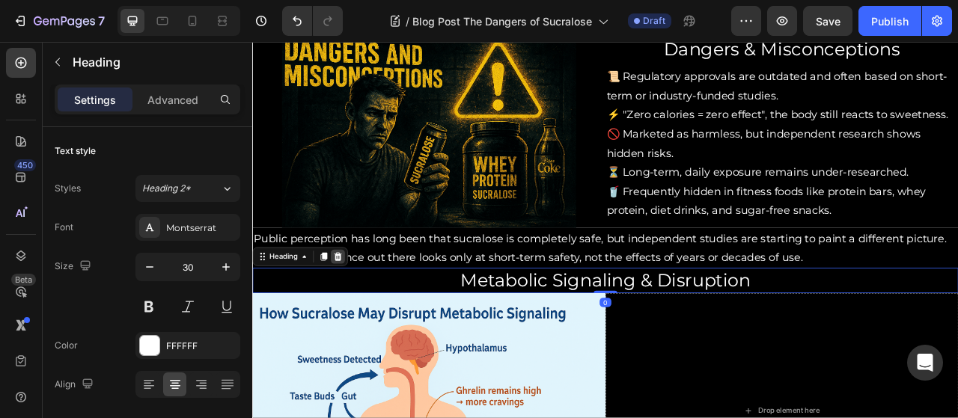
click at [363, 314] on icon at bounding box center [361, 316] width 10 height 10
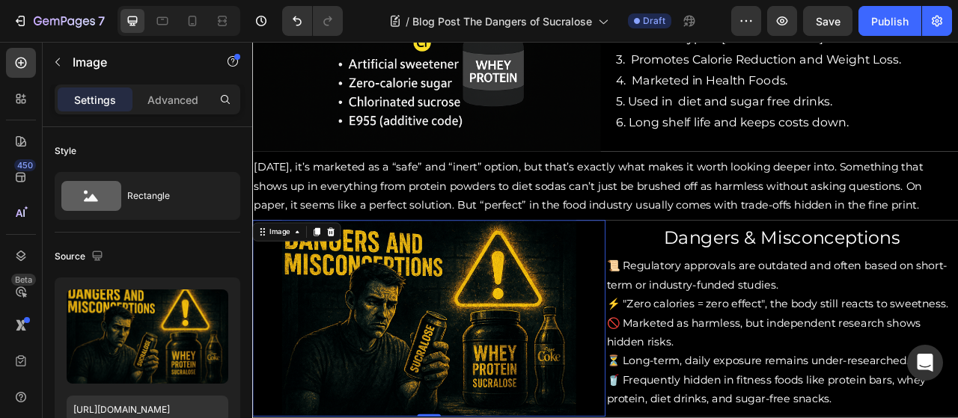
scroll to position [819, 0]
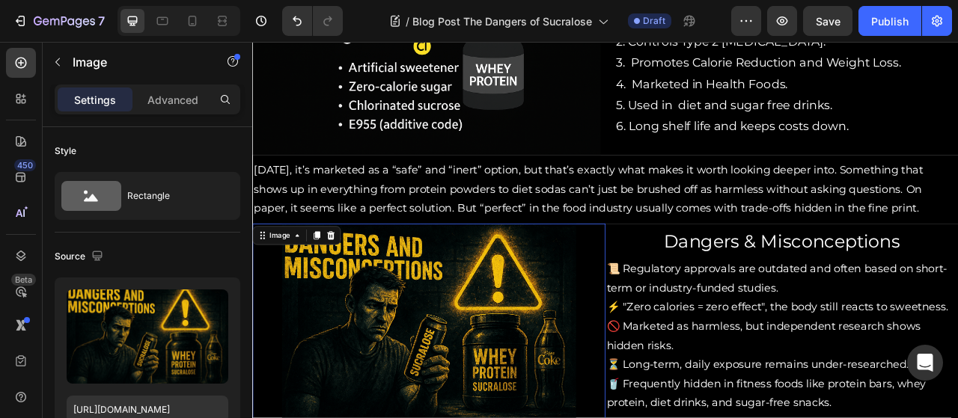
click at [323, 212] on p "[DATE], it’s marketed as a “safe” and “inert” option, but that’s exactly what m…" at bounding box center [701, 230] width 895 height 73
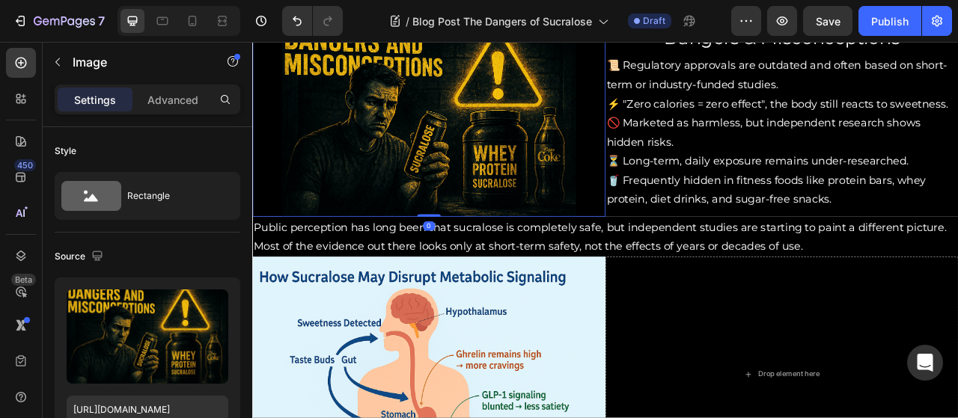
scroll to position [1127, 0]
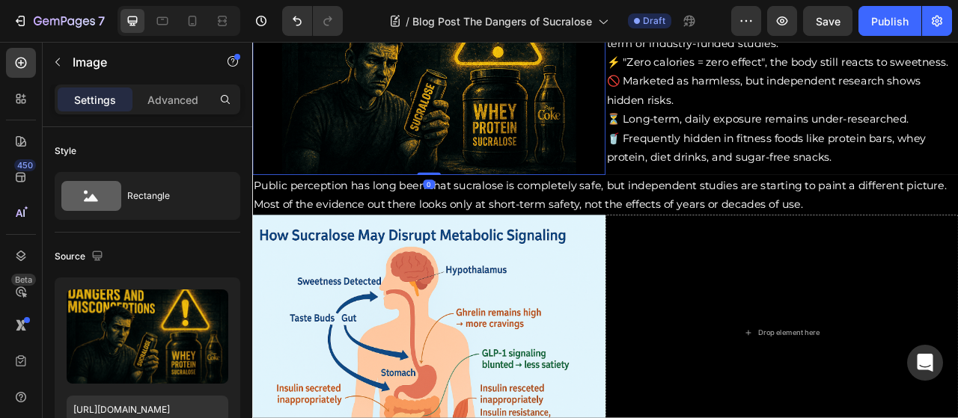
click at [340, 235] on p "Public perception has long been that sucralose is completely safe, but independ…" at bounding box center [701, 237] width 895 height 49
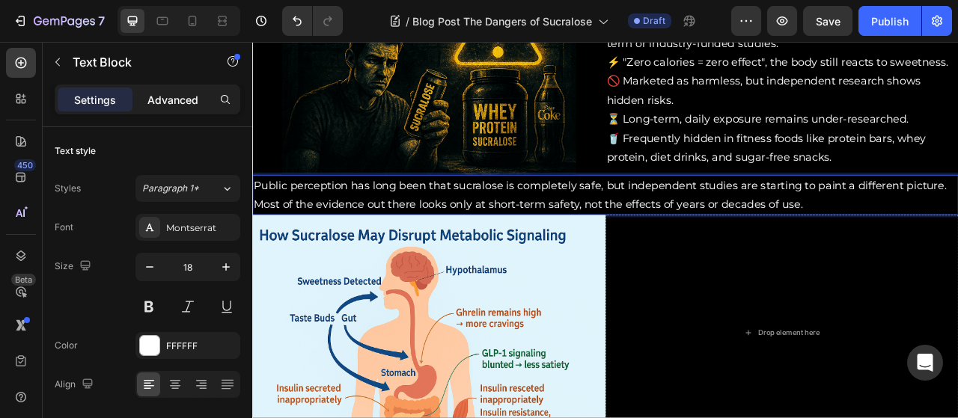
click at [175, 98] on p "Advanced" at bounding box center [172, 100] width 51 height 16
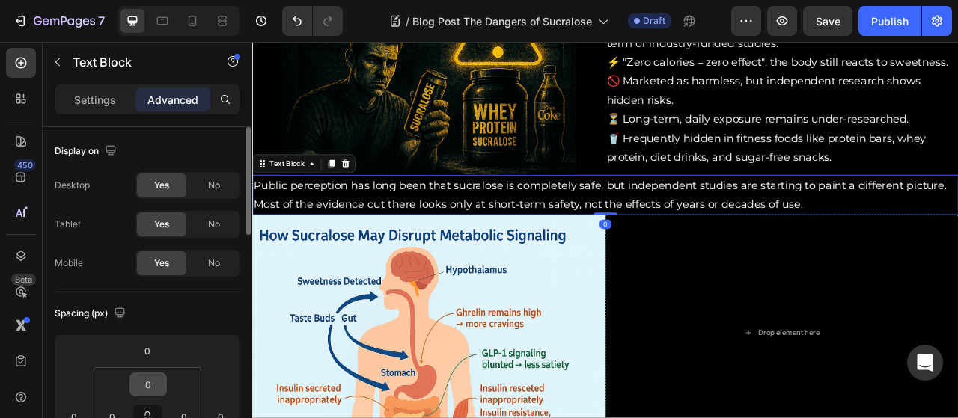
click at [153, 382] on input "0" at bounding box center [148, 384] width 30 height 22
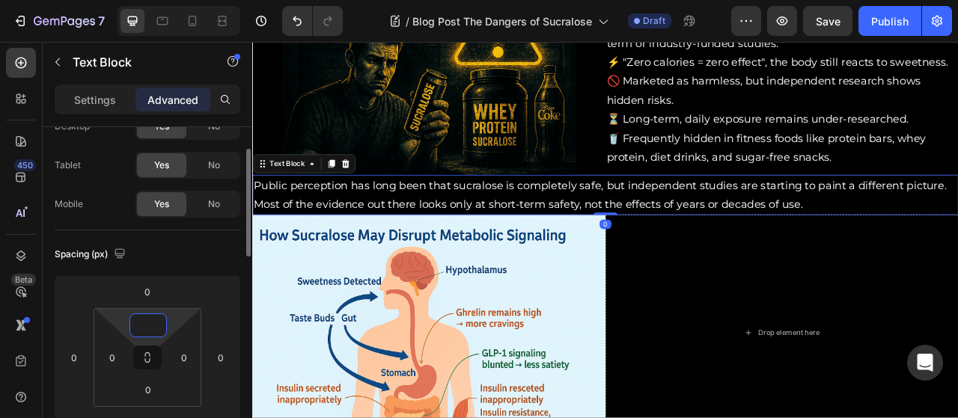
scroll to position [61, 0]
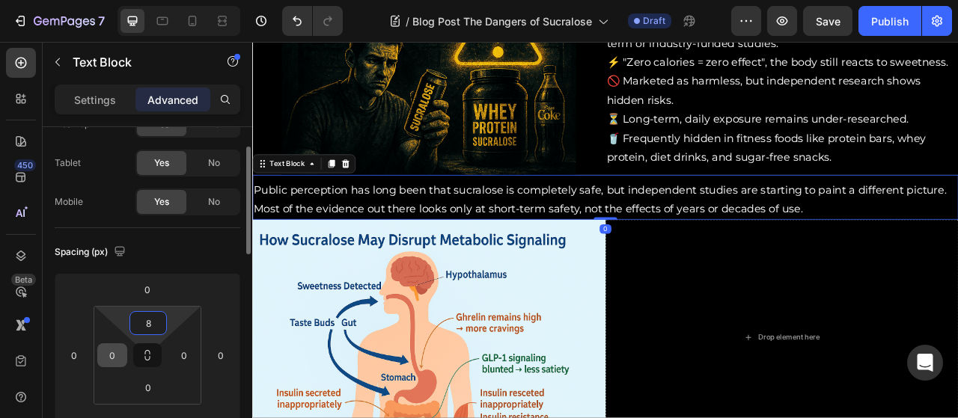
type input "8"
click at [115, 358] on input "0" at bounding box center [112, 355] width 22 height 22
type input "8"
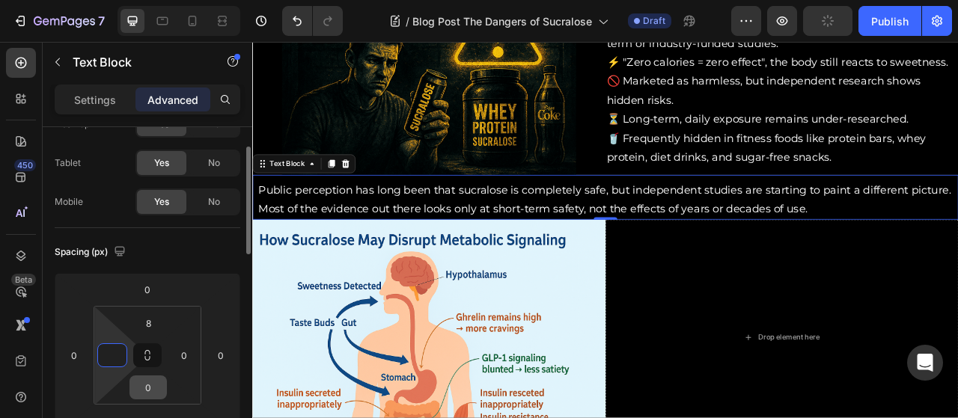
click at [155, 388] on input "0" at bounding box center [148, 387] width 30 height 22
type input "0"
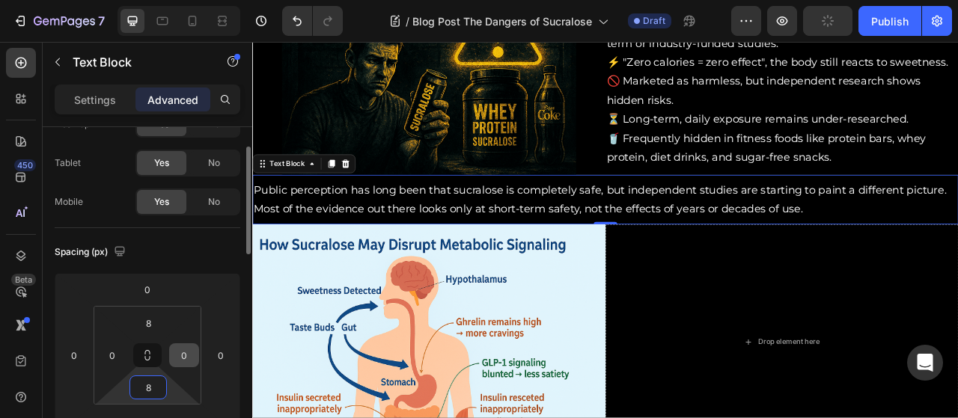
type input "8"
click at [189, 359] on input "0" at bounding box center [184, 355] width 22 height 22
type input "8"
click at [118, 358] on input "0" at bounding box center [112, 355] width 22 height 22
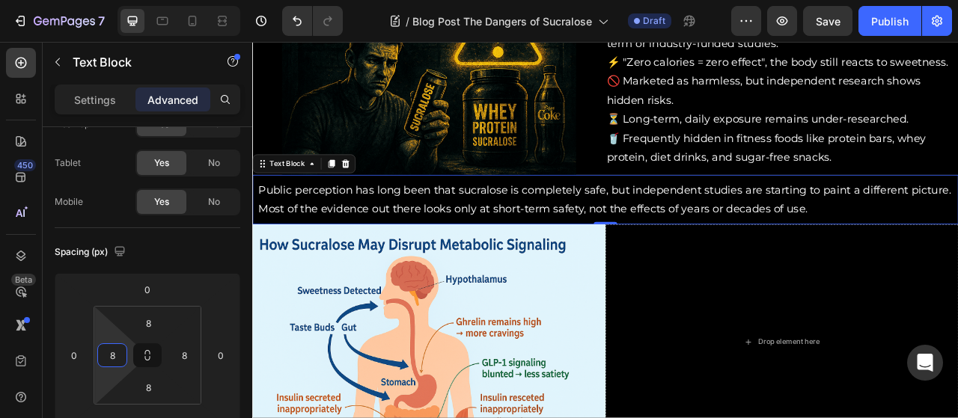
type input "8"
click at [825, 16] on span "Save" at bounding box center [828, 21] width 25 height 13
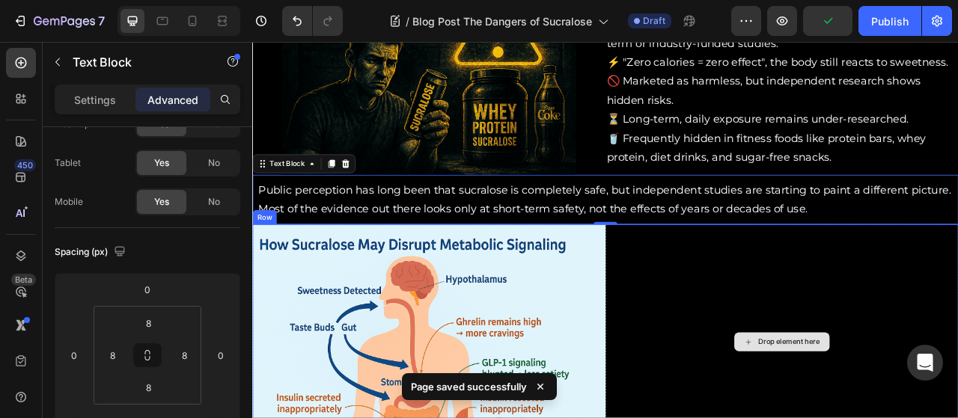
click at [801, 379] on div "Drop element here" at bounding box center [925, 424] width 449 height 299
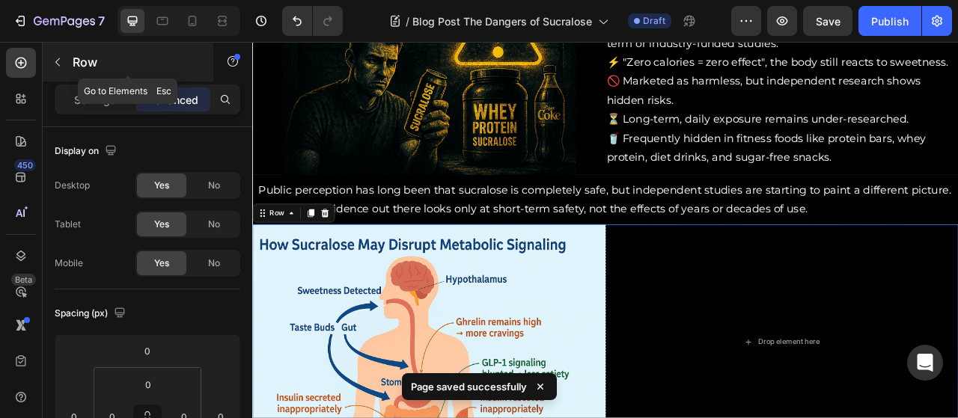
click at [61, 58] on icon "button" at bounding box center [58, 62] width 12 height 12
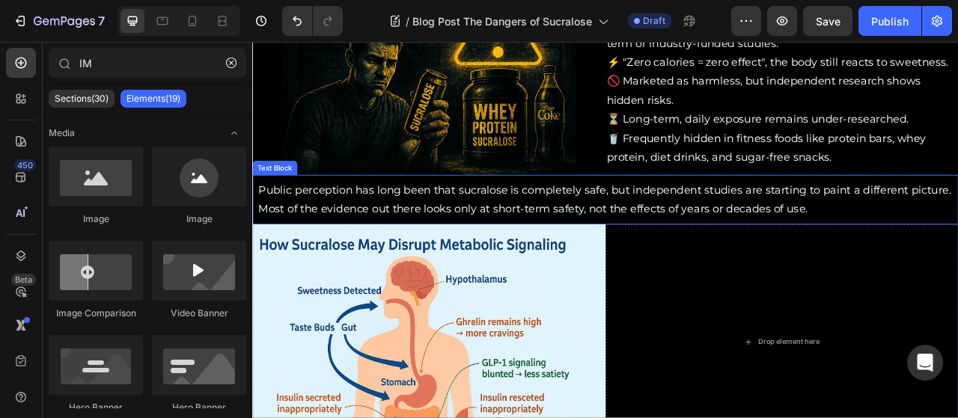
click at [800, 305] on div "Drop element here" at bounding box center [925, 424] width 449 height 299
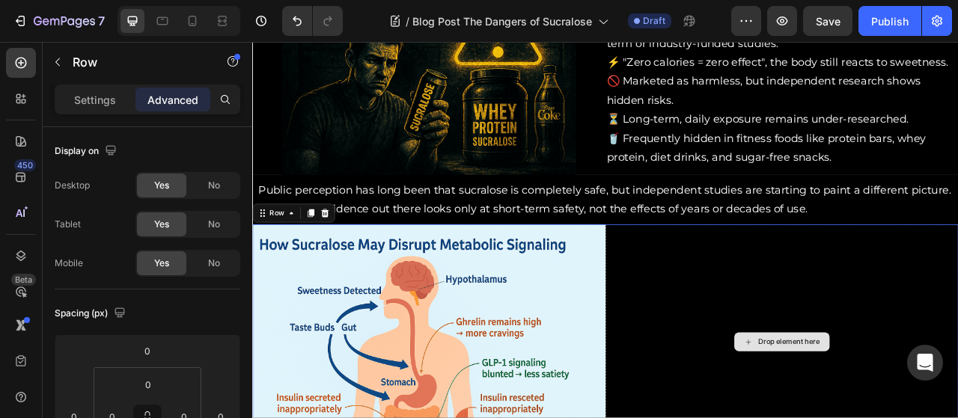
click at [816, 300] on div "Drop element here" at bounding box center [925, 424] width 449 height 299
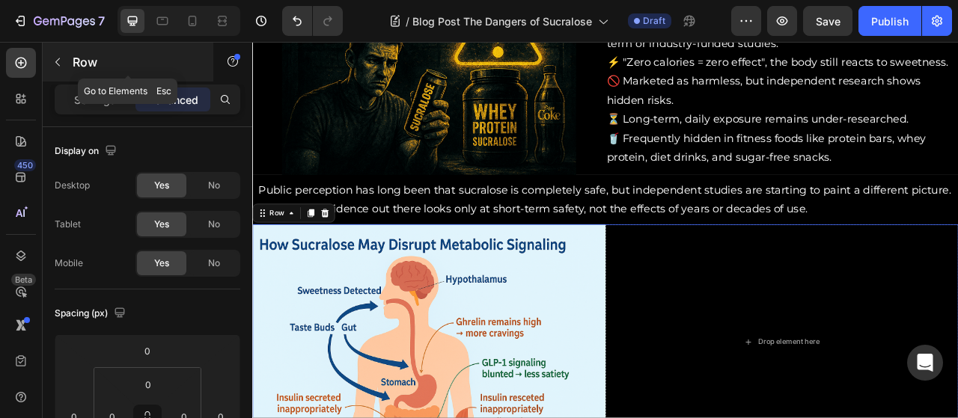
click at [58, 56] on icon "button" at bounding box center [58, 62] width 12 height 12
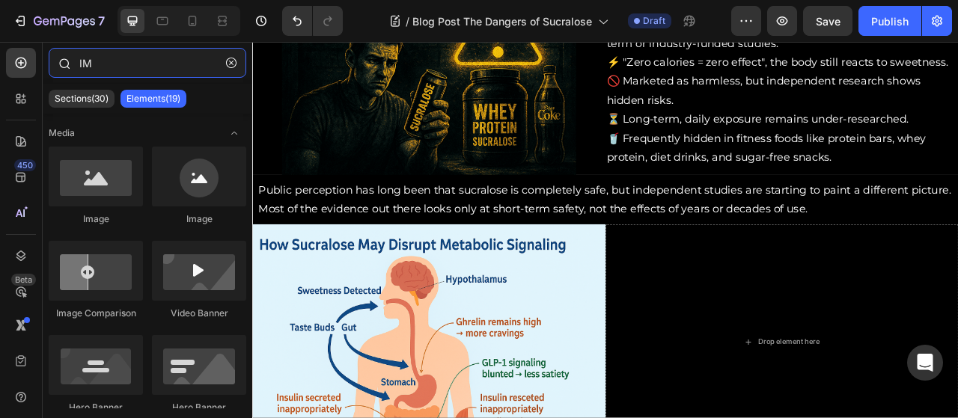
click at [106, 66] on input "IM" at bounding box center [148, 63] width 198 height 30
type input "I"
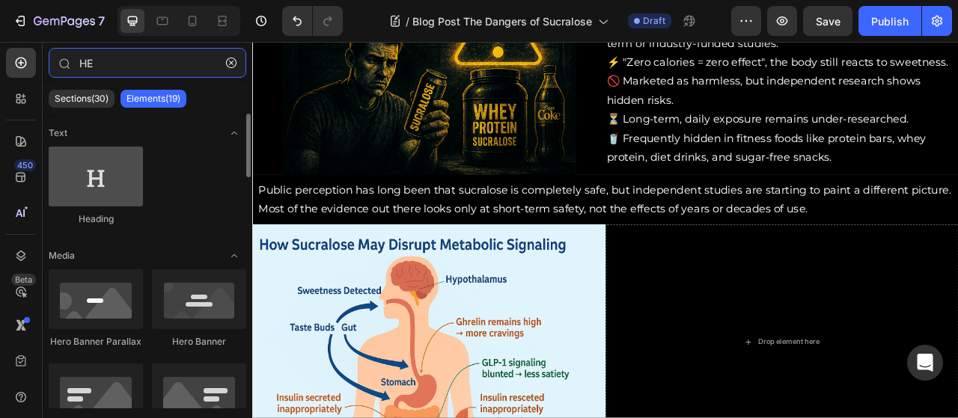
type input "HE"
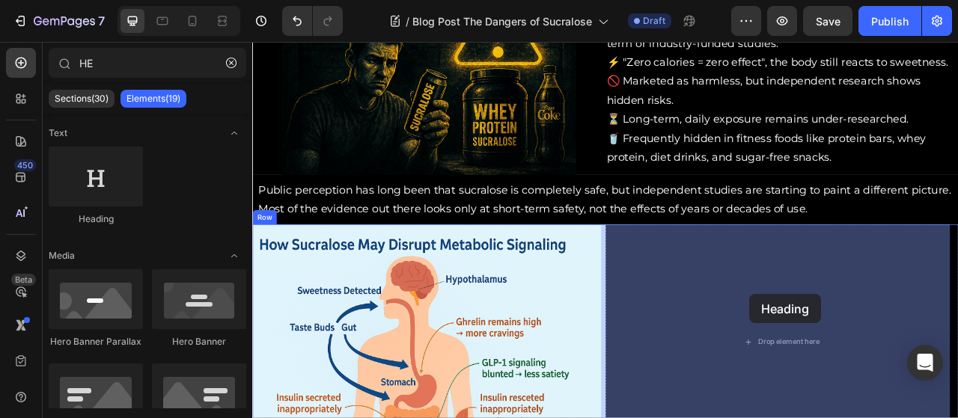
drag, startPoint x: 370, startPoint y: 228, endPoint x: 894, endPoint y: 361, distance: 540.4
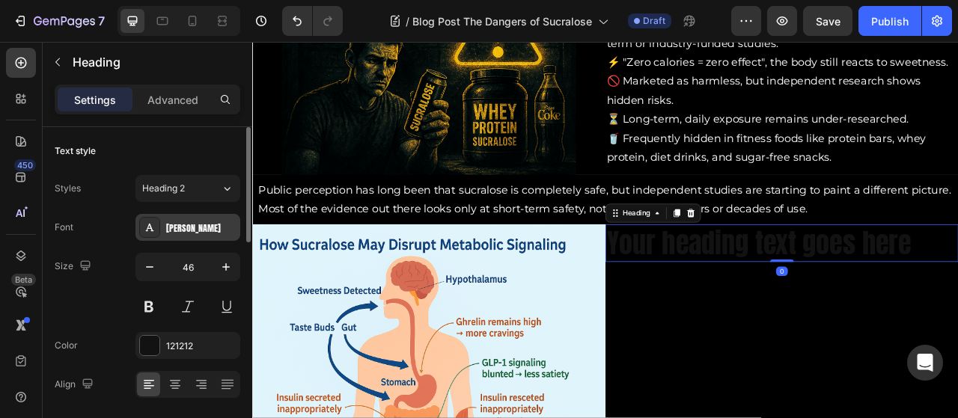
click at [173, 228] on div "[PERSON_NAME]" at bounding box center [201, 228] width 70 height 13
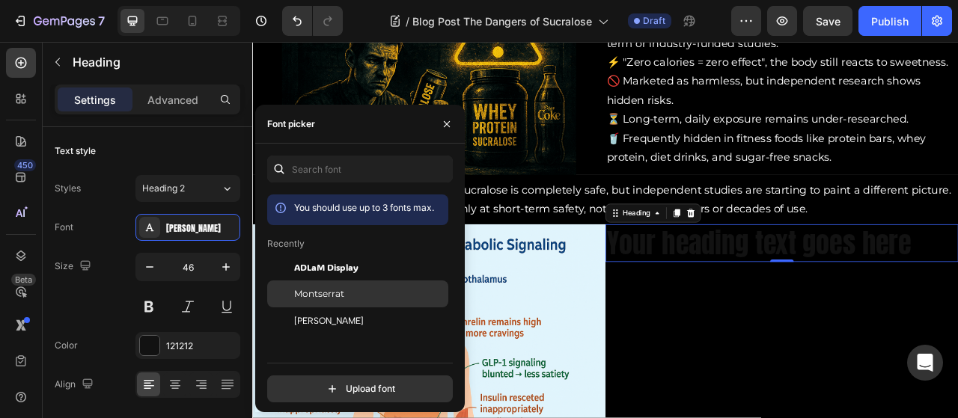
click at [321, 293] on span "Montserrat" at bounding box center [319, 293] width 50 height 13
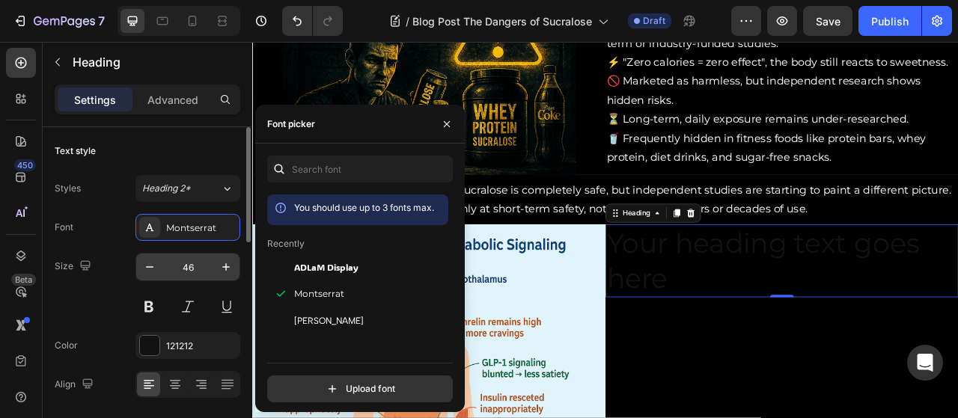
click at [201, 263] on input "46" at bounding box center [187, 267] width 49 height 27
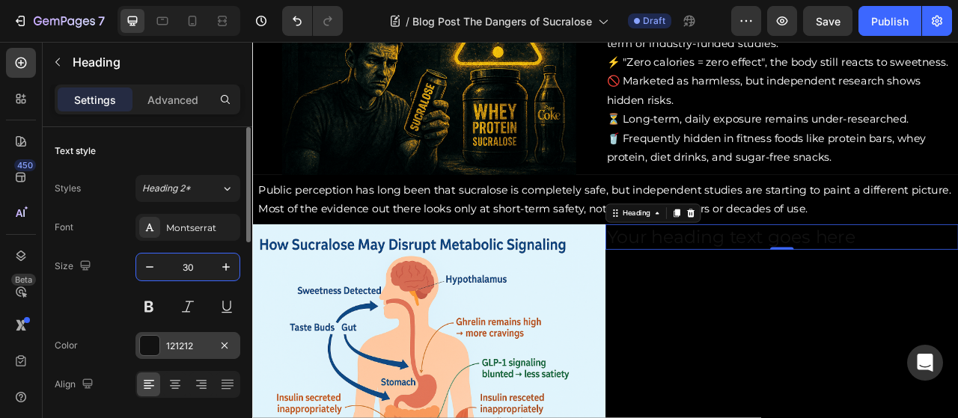
type input "30"
click at [188, 351] on div "121212" at bounding box center [187, 346] width 43 height 13
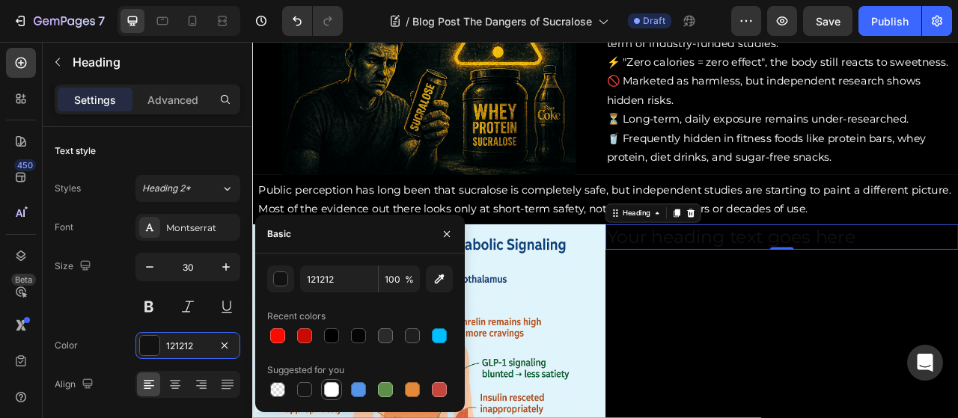
click at [329, 392] on div at bounding box center [331, 389] width 15 height 15
type input "FFFFFF"
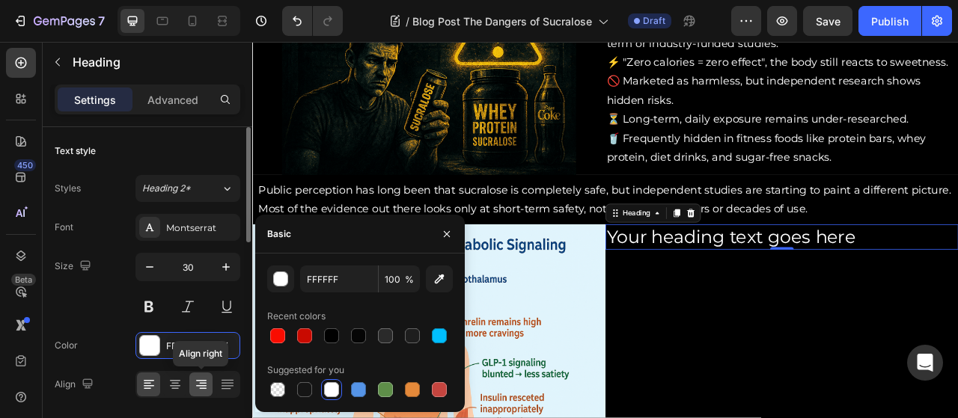
click at [198, 383] on icon at bounding box center [201, 384] width 15 height 15
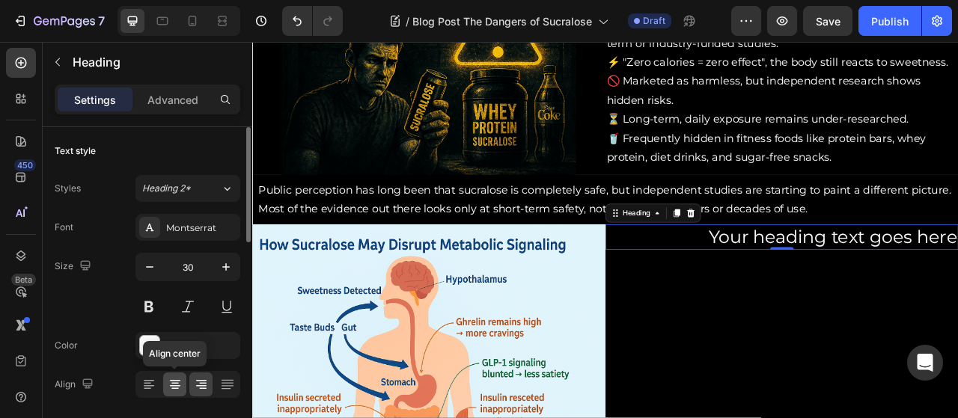
click at [177, 383] on icon at bounding box center [174, 383] width 7 height 1
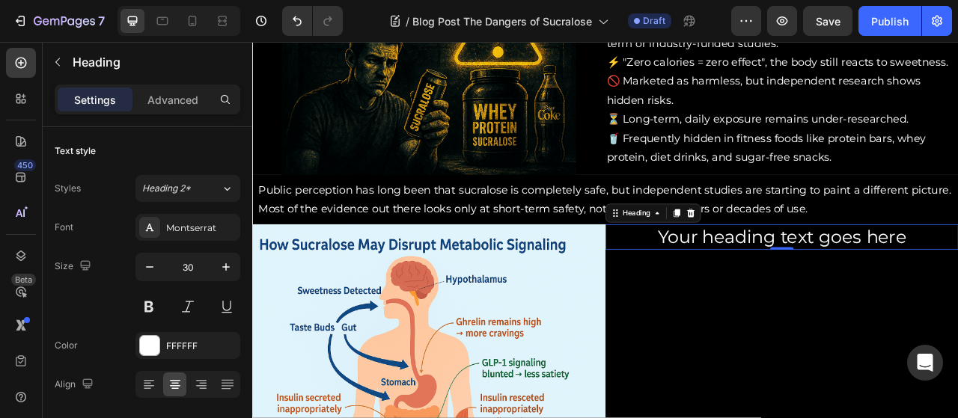
click at [957, 291] on h2 "Your heading text goes here" at bounding box center [925, 291] width 449 height 32
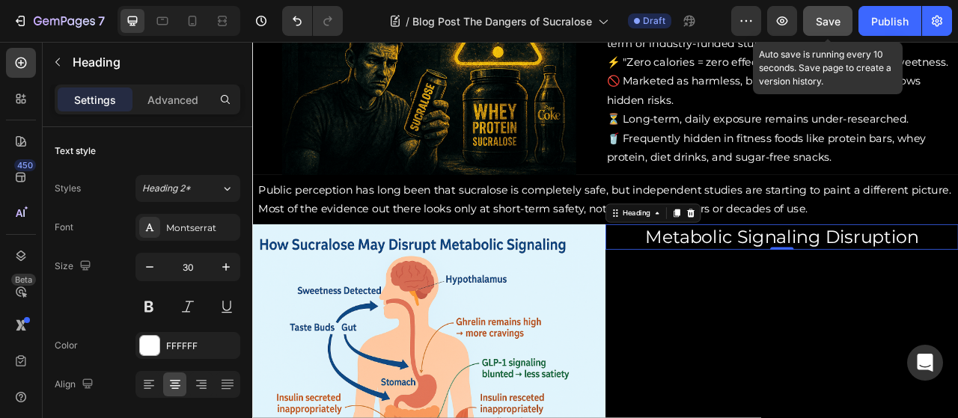
click at [813, 28] on button "Save" at bounding box center [827, 21] width 49 height 30
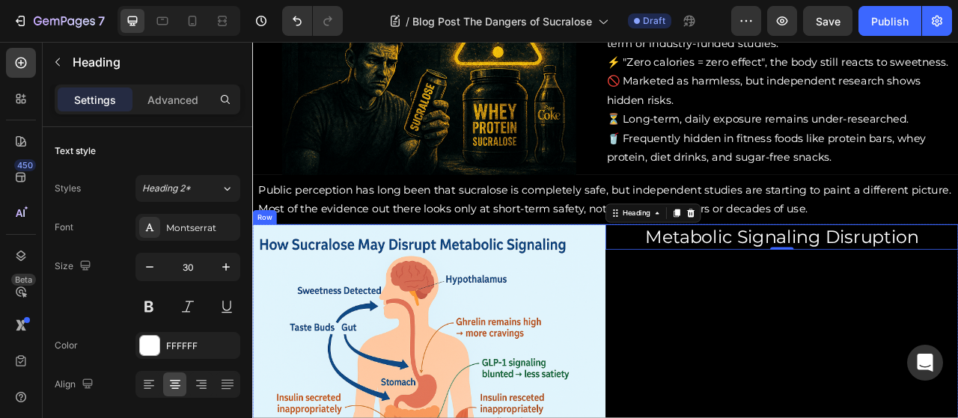
click at [849, 388] on div "Metabolic Signaling Disruption Heading 0" at bounding box center [925, 424] width 449 height 299
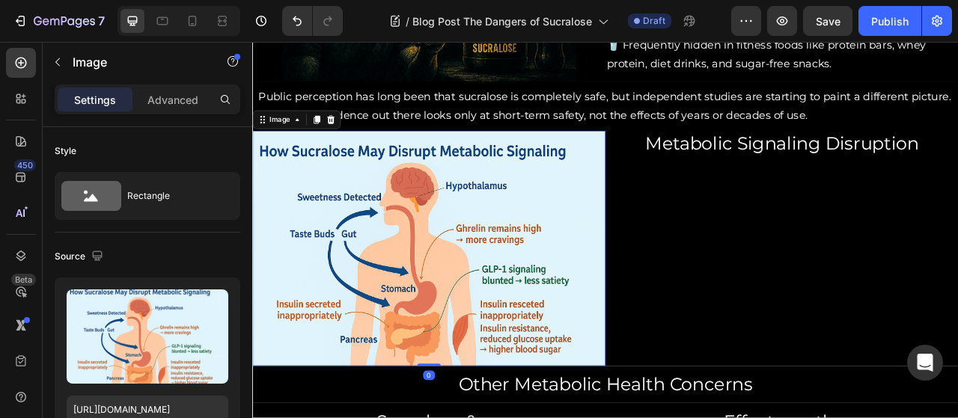
scroll to position [1262, 0]
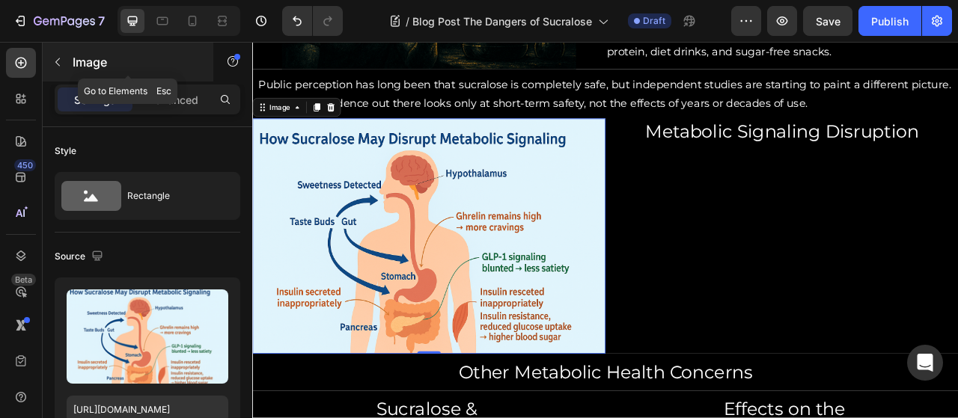
click at [58, 55] on button "button" at bounding box center [58, 62] width 24 height 24
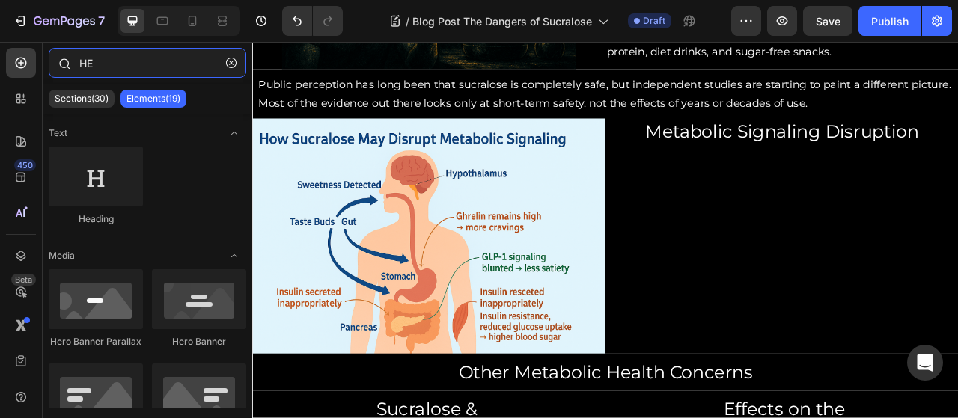
click at [115, 64] on input "HE" at bounding box center [148, 63] width 198 height 30
type input "H"
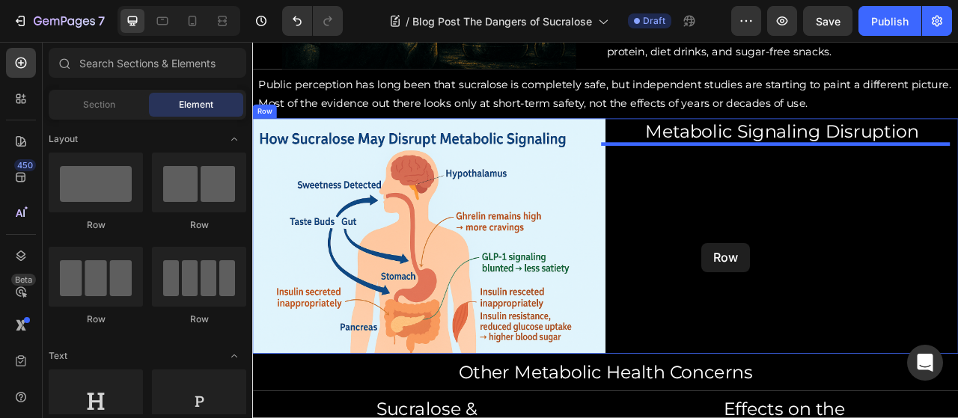
drag, startPoint x: 447, startPoint y: 227, endPoint x: 826, endPoint y: 295, distance: 385.5
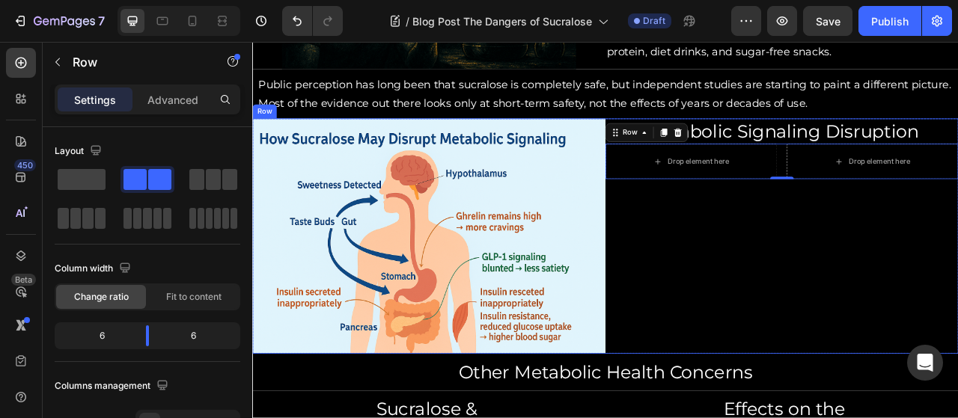
click at [848, 284] on div "Metabolic Signaling Disruption Heading Drop element here Drop element here Row 0" at bounding box center [925, 289] width 449 height 299
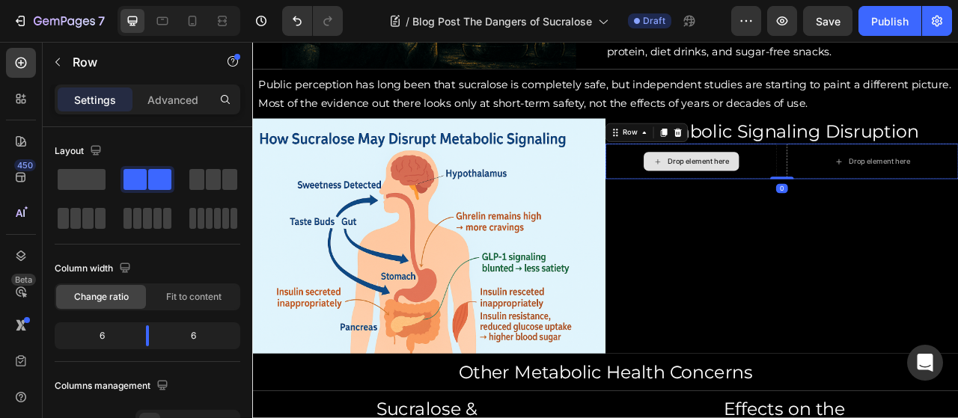
click at [878, 201] on div "Drop element here" at bounding box center [810, 194] width 219 height 45
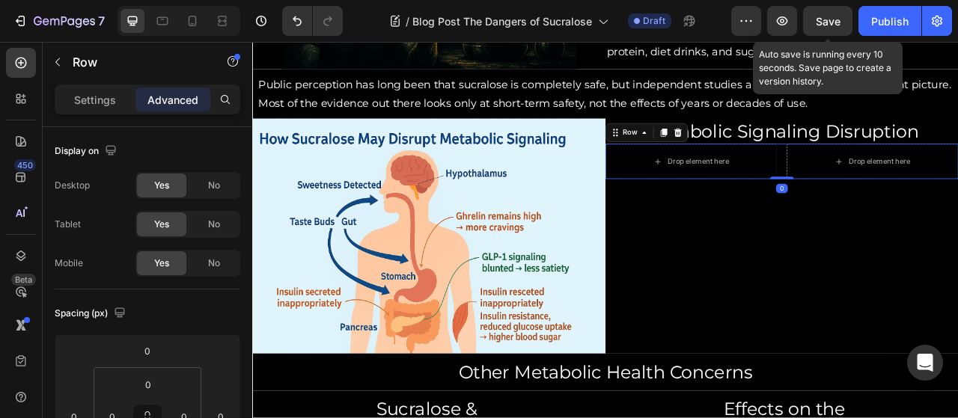
click at [834, 27] on div "Save" at bounding box center [828, 21] width 25 height 16
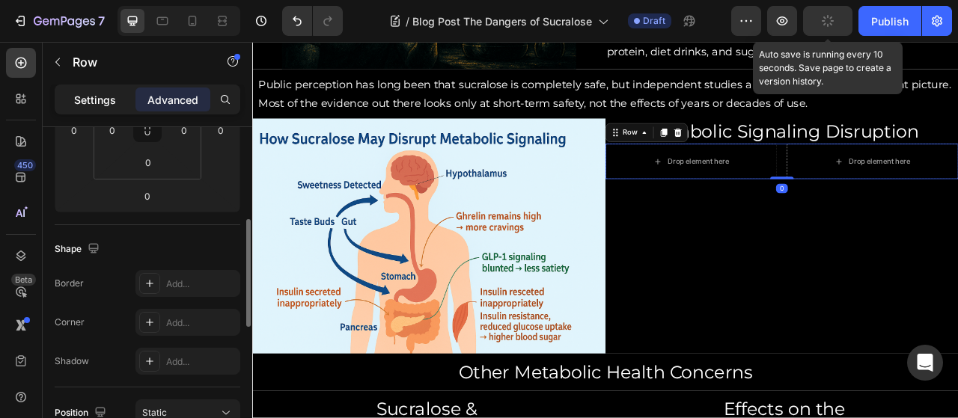
click at [91, 106] on p "Settings" at bounding box center [95, 100] width 42 height 16
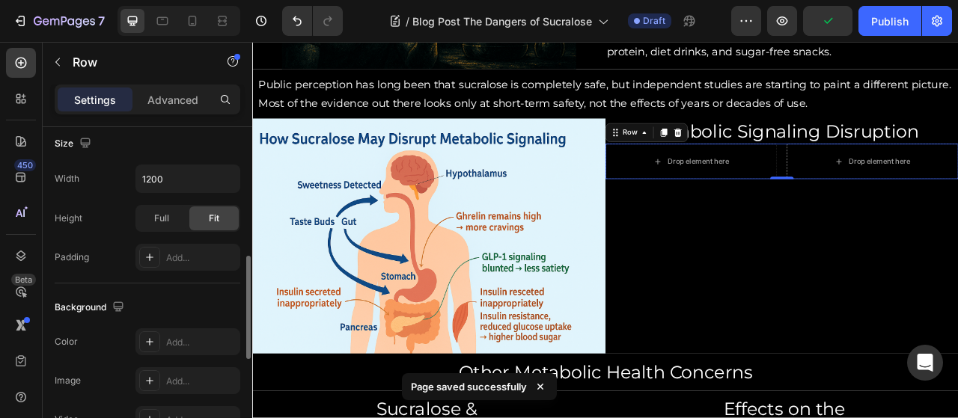
scroll to position [420, 0]
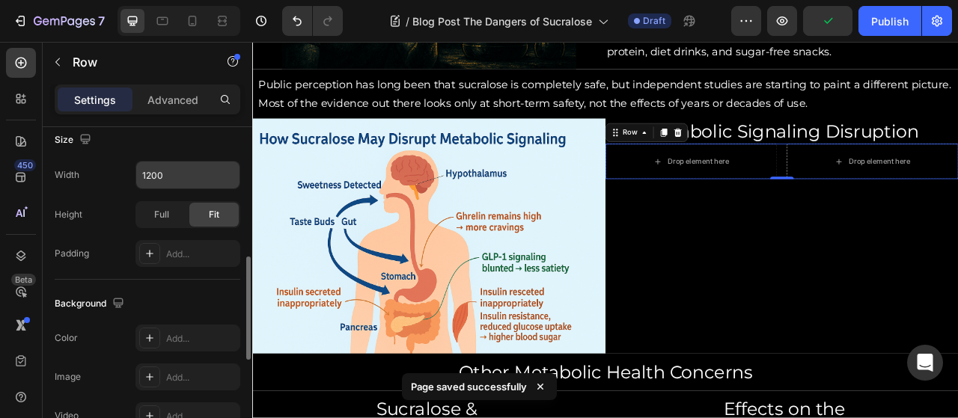
click at [154, 168] on input "1200" at bounding box center [187, 175] width 103 height 27
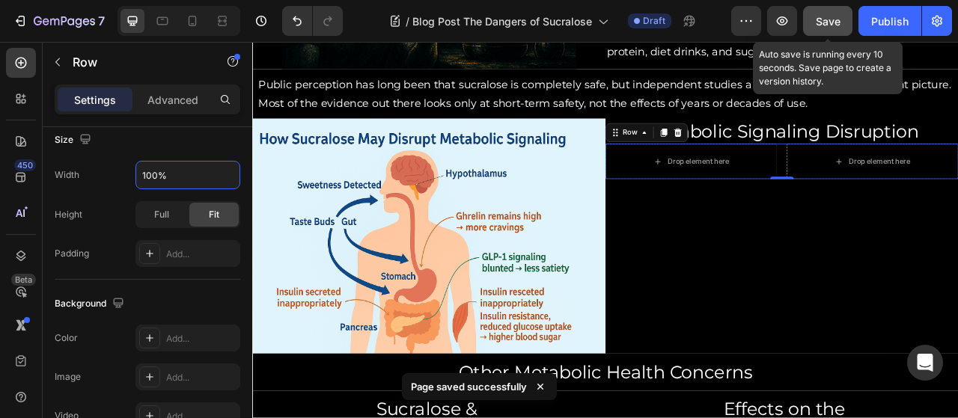
type input "100%"
click at [837, 11] on button "Save" at bounding box center [827, 21] width 49 height 30
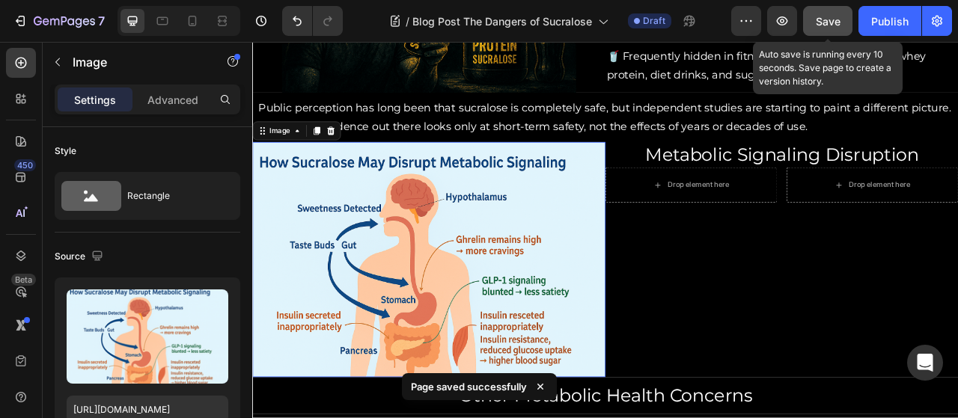
scroll to position [1230, 0]
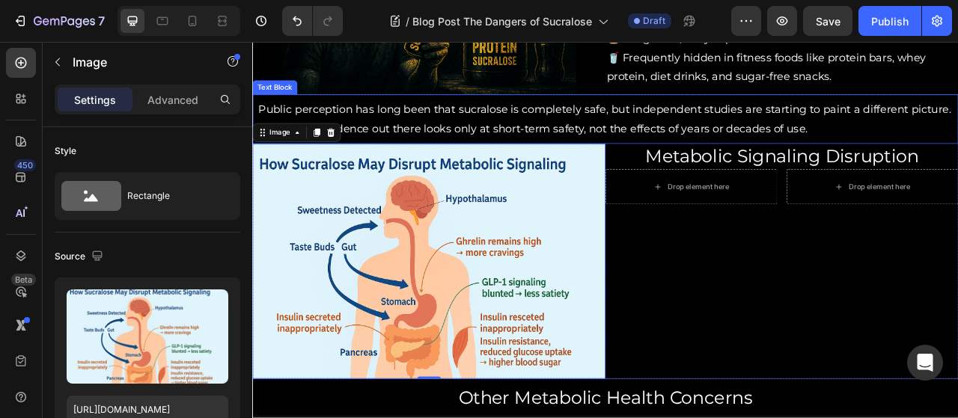
click at [611, 218] on img at bounding box center [476, 321] width 449 height 299
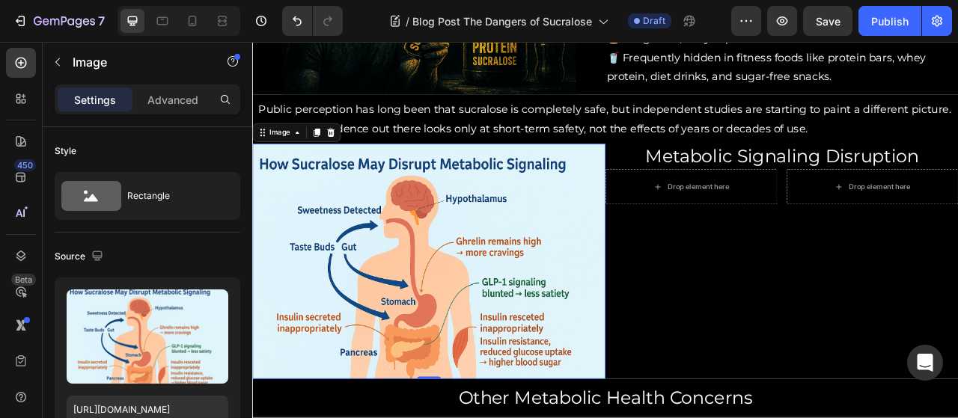
click at [499, 223] on img at bounding box center [476, 321] width 449 height 299
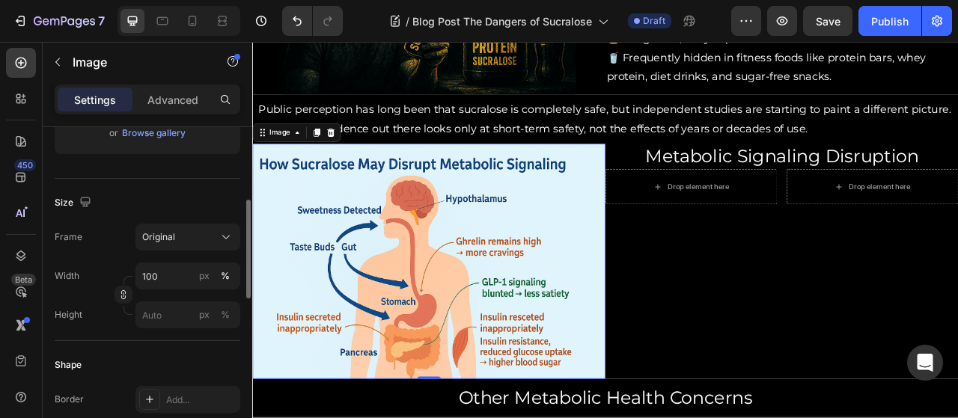
scroll to position [307, 0]
click at [131, 299] on div at bounding box center [124, 293] width 18 height 18
click at [160, 275] on input "100" at bounding box center [187, 273] width 105 height 27
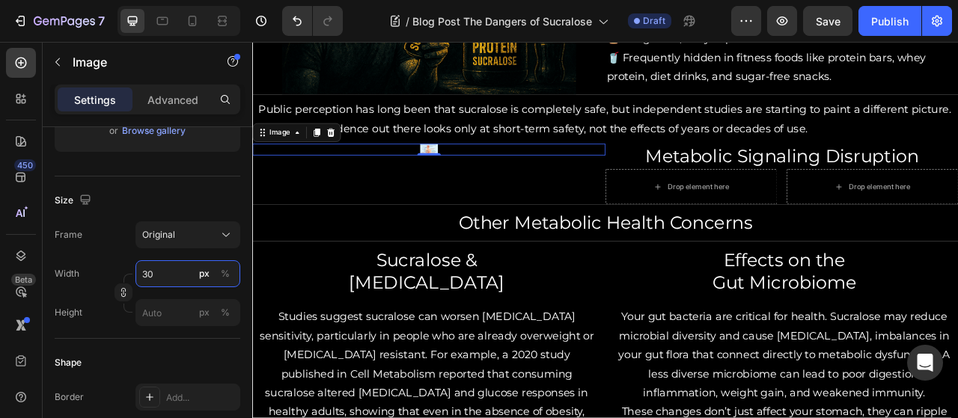
type input "3"
type input "4"
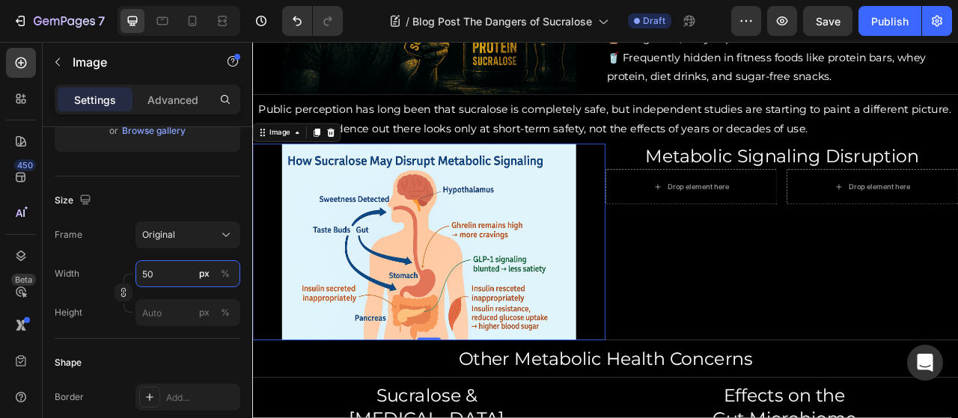
type input "5"
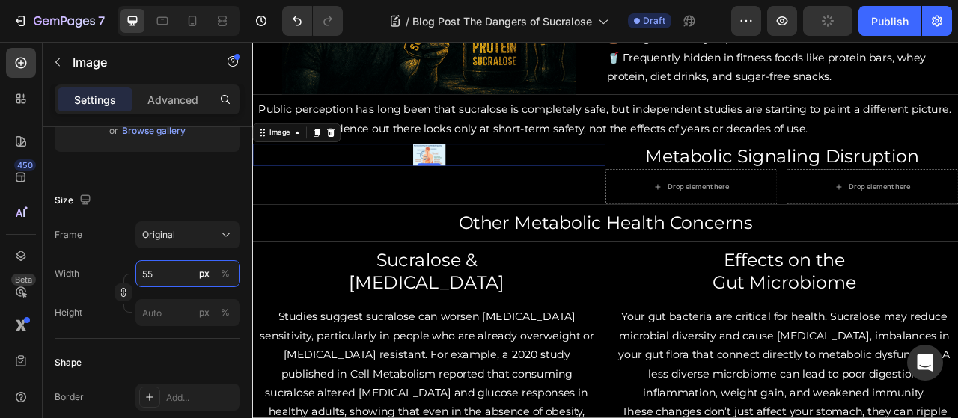
type input "5"
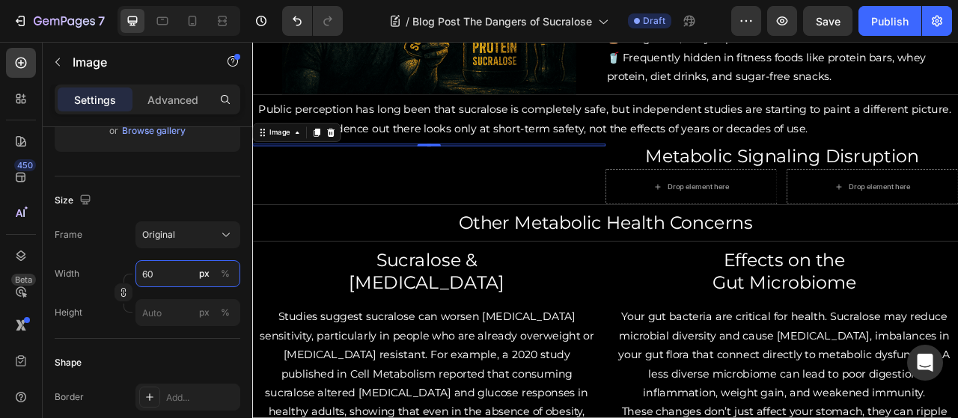
type input "6"
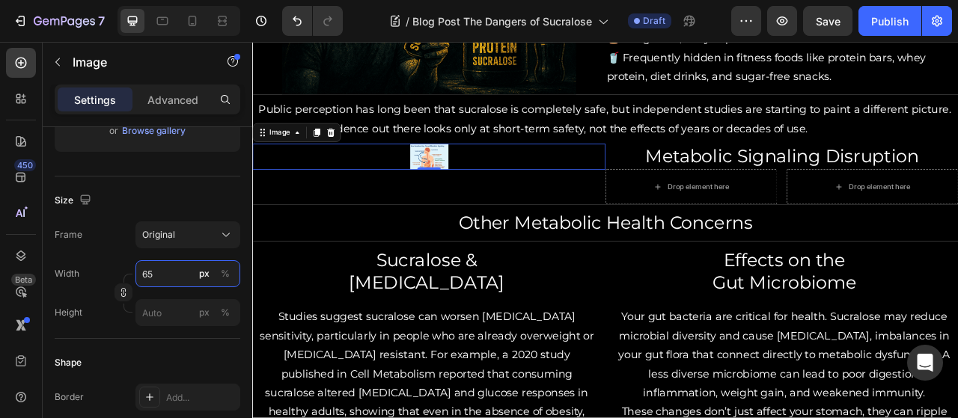
type input "6"
type input "5"
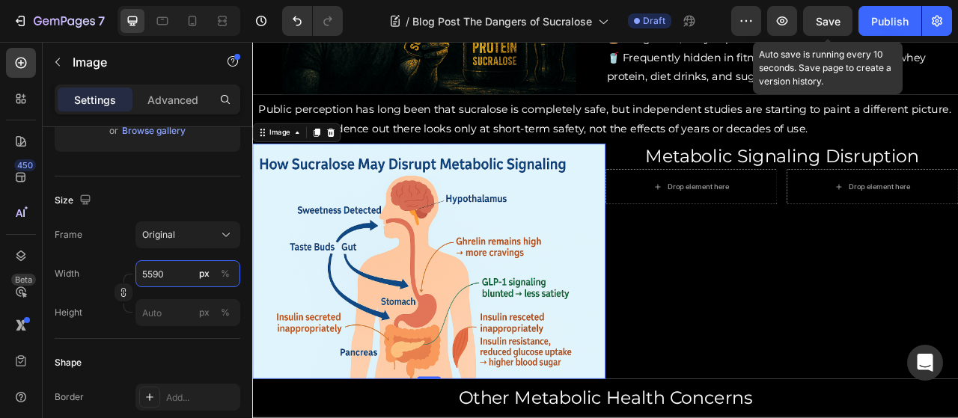
type input "5590"
click at [839, 16] on span "Save" at bounding box center [828, 21] width 25 height 13
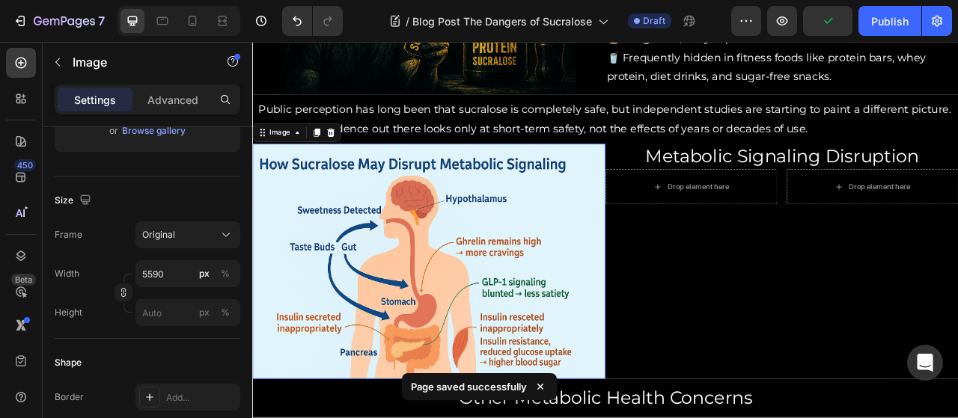
scroll to position [1233, 0]
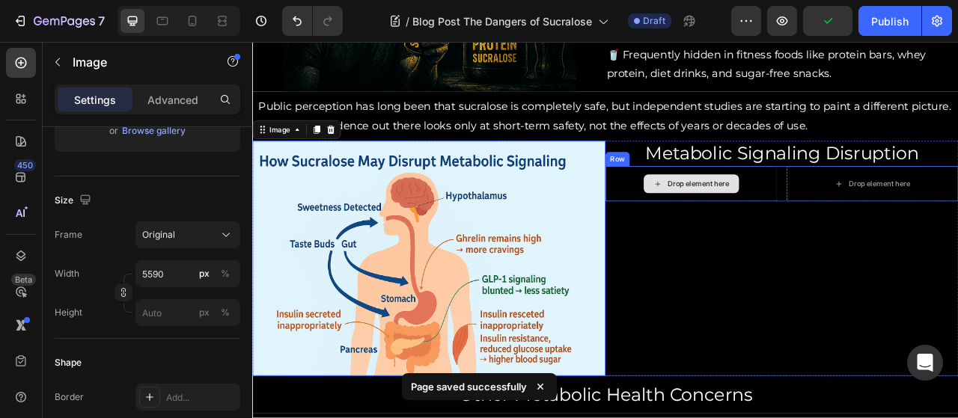
click at [878, 214] on div "Drop element here" at bounding box center [810, 223] width 219 height 45
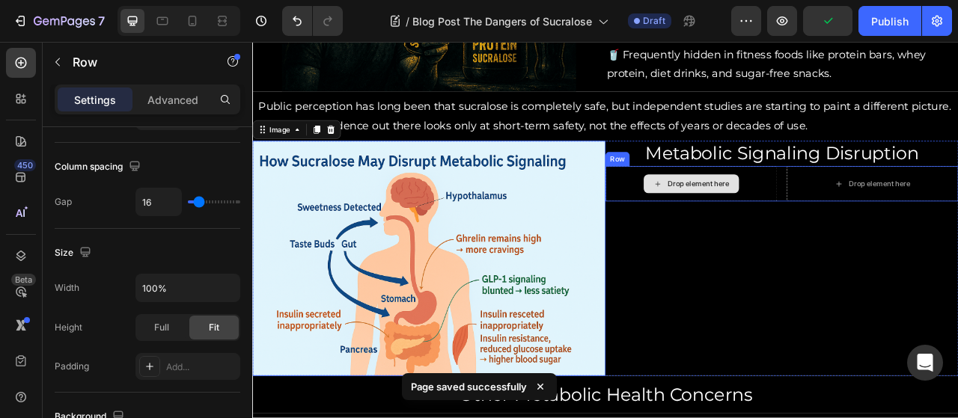
scroll to position [0, 0]
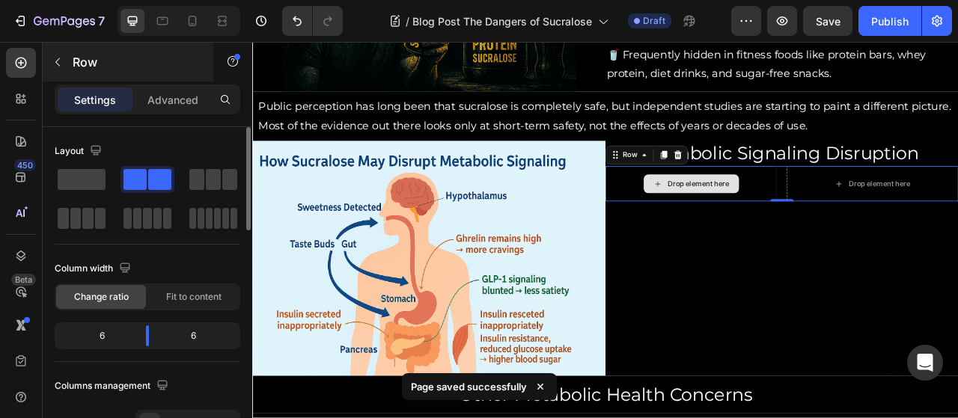
click at [49, 67] on button "button" at bounding box center [58, 62] width 24 height 24
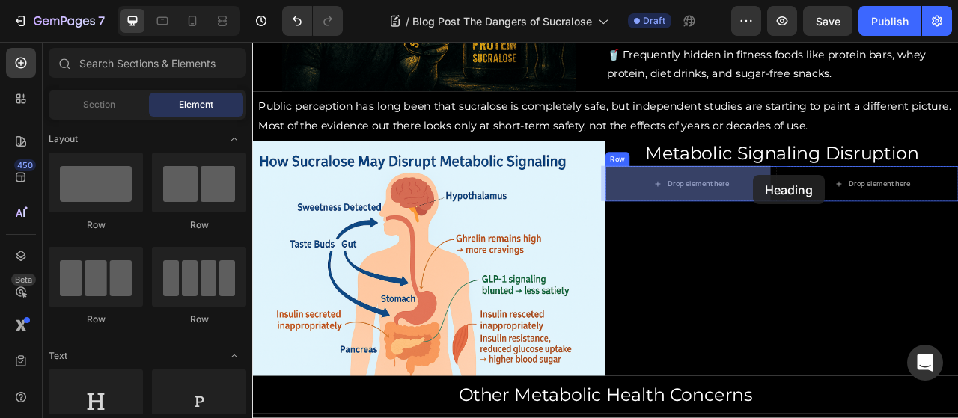
drag, startPoint x: 370, startPoint y: 432, endPoint x: 886, endPoint y: 213, distance: 560.3
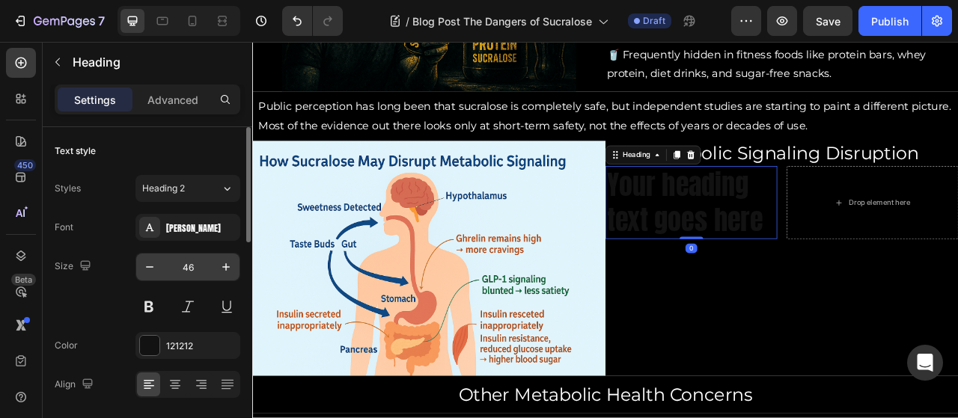
click at [199, 270] on input "46" at bounding box center [187, 267] width 49 height 27
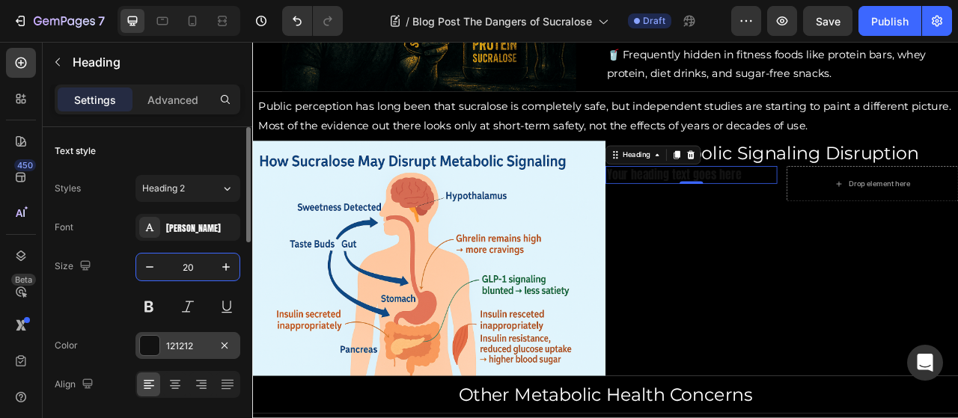
type input "20"
click at [168, 349] on div "121212" at bounding box center [187, 346] width 43 height 13
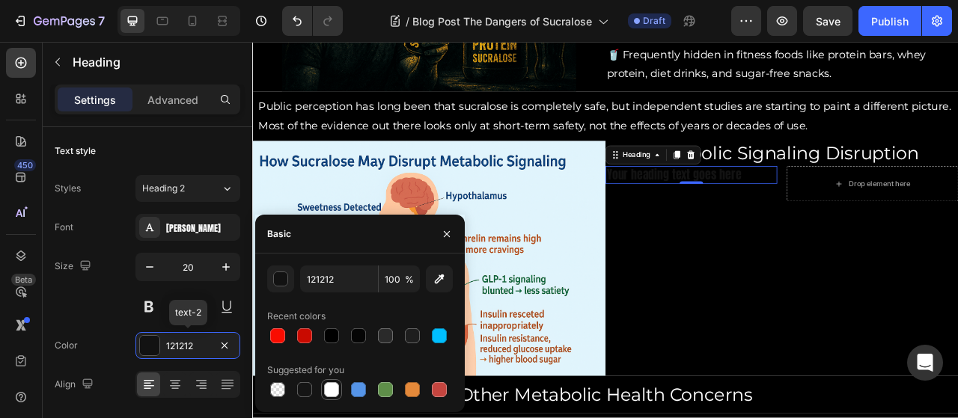
click at [335, 388] on div at bounding box center [331, 389] width 15 height 15
type input "FFFFFF"
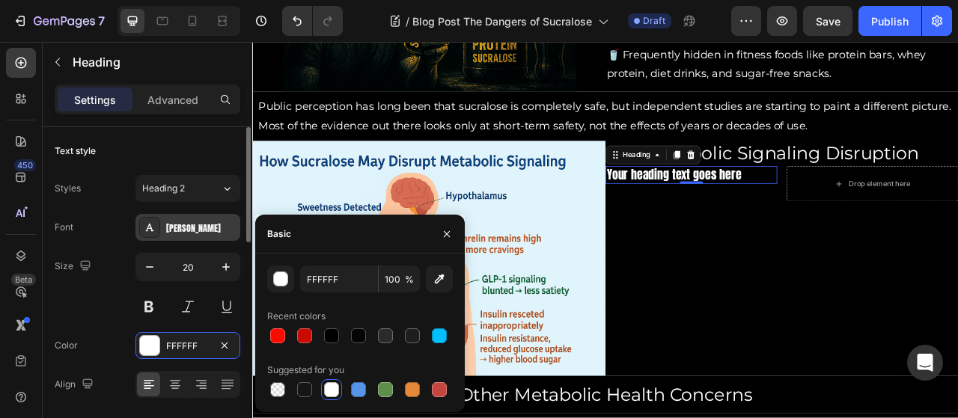
click at [193, 215] on div "[PERSON_NAME]" at bounding box center [187, 227] width 105 height 27
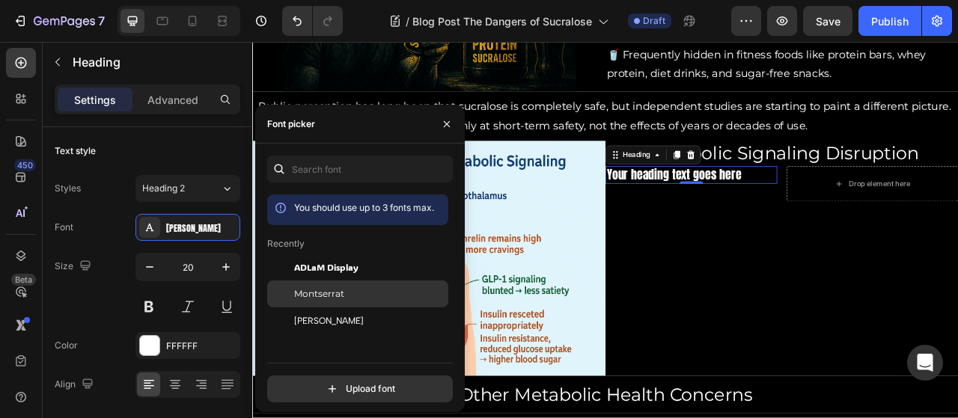
click at [322, 296] on span "Montserrat" at bounding box center [319, 293] width 50 height 13
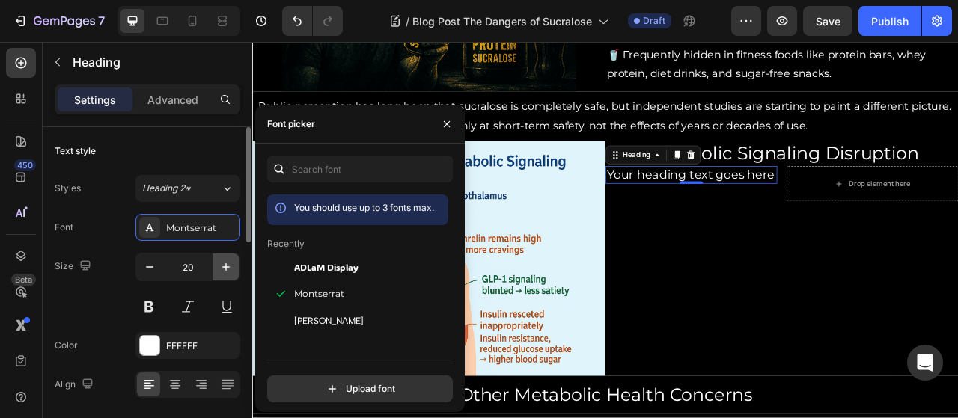
click at [232, 264] on icon "button" at bounding box center [226, 267] width 15 height 15
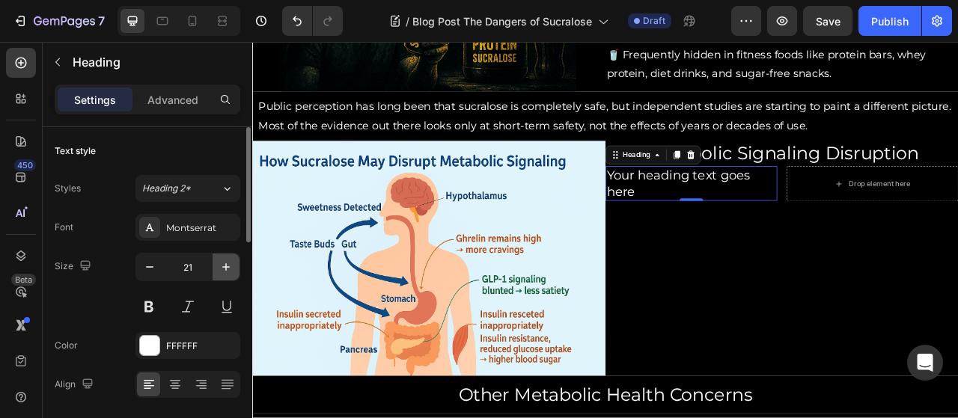
click at [232, 264] on icon "button" at bounding box center [226, 267] width 15 height 15
type input "25"
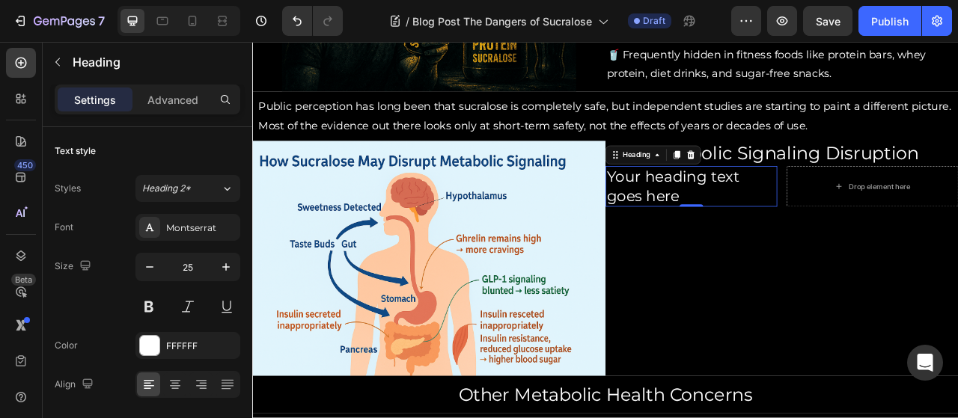
click at [807, 236] on h2 "Your heading text goes here" at bounding box center [810, 227] width 219 height 52
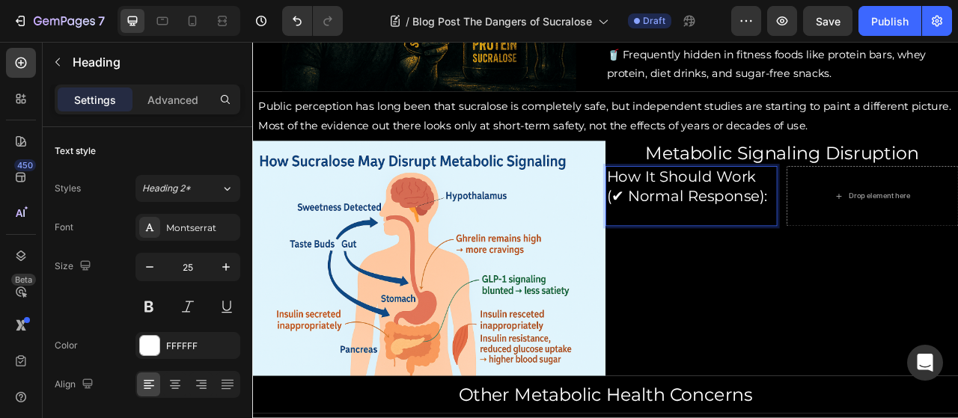
click at [733, 254] on p "Rich Text Editor. Editing area: main" at bounding box center [811, 263] width 216 height 25
click at [903, 240] on p "How It Should Work (✔ Normal Response):" at bounding box center [811, 226] width 216 height 49
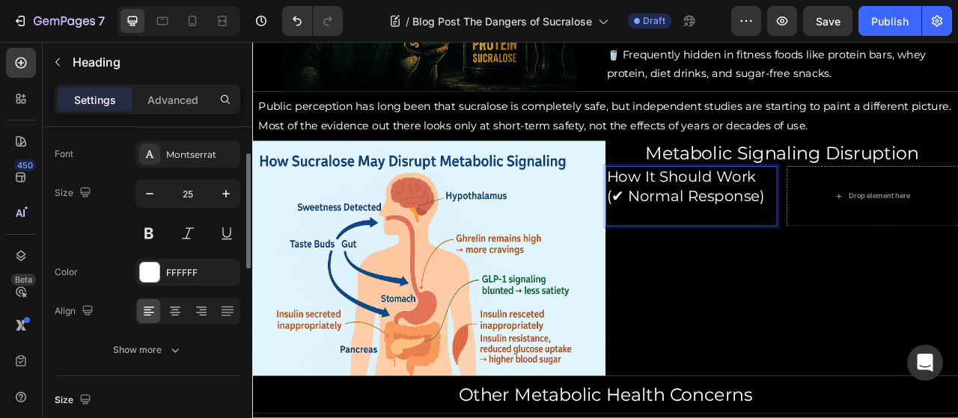
scroll to position [75, 0]
click at [192, 316] on div at bounding box center [200, 310] width 23 height 24
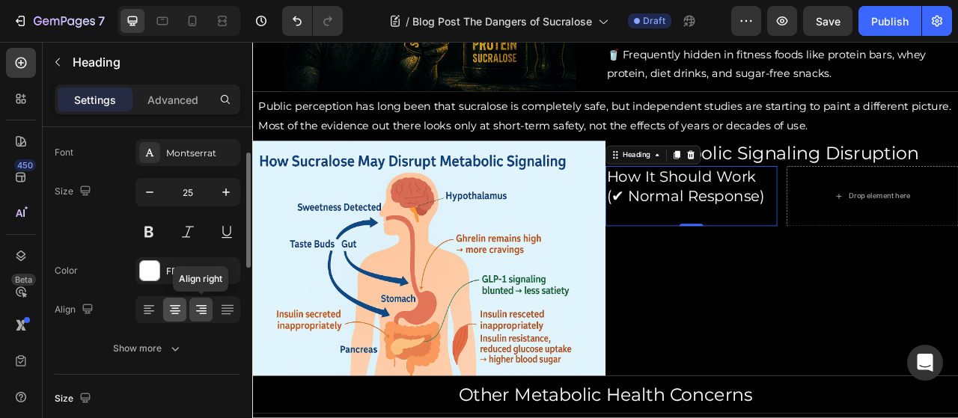
click at [174, 314] on icon at bounding box center [174, 314] width 7 height 1
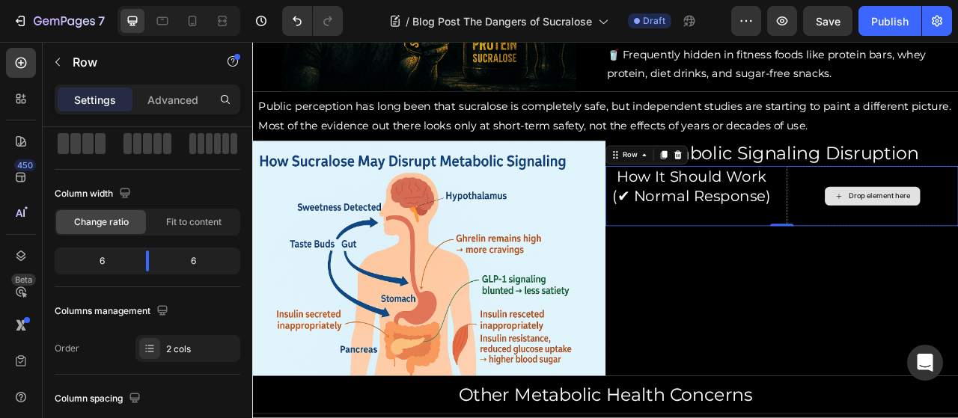
scroll to position [0, 0]
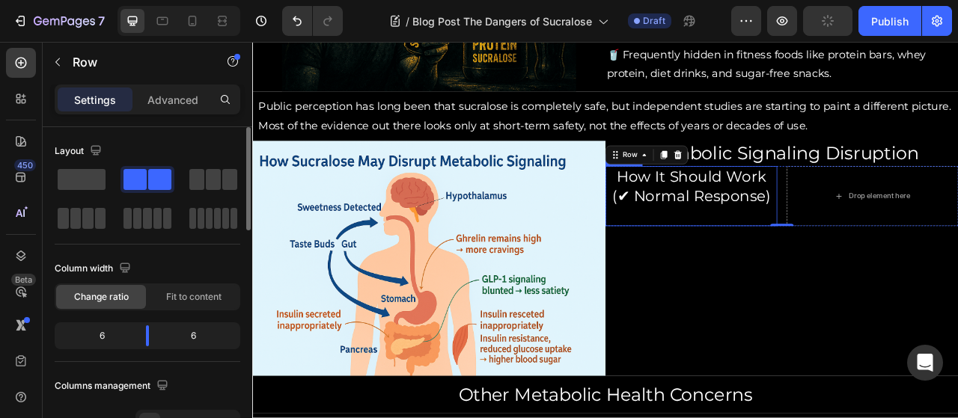
click at [860, 250] on p "How It Should Work (✔ Normal Response)" at bounding box center [811, 238] width 216 height 73
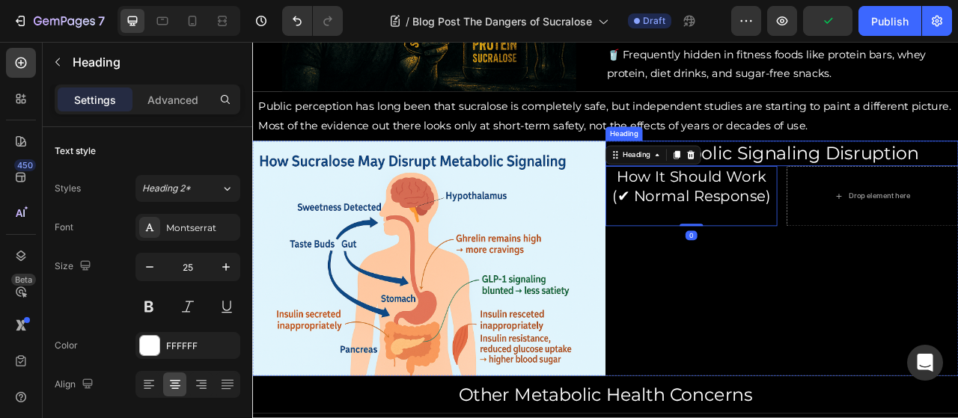
click at [953, 189] on p "Metabolic Signaling Disruption" at bounding box center [926, 184] width 446 height 29
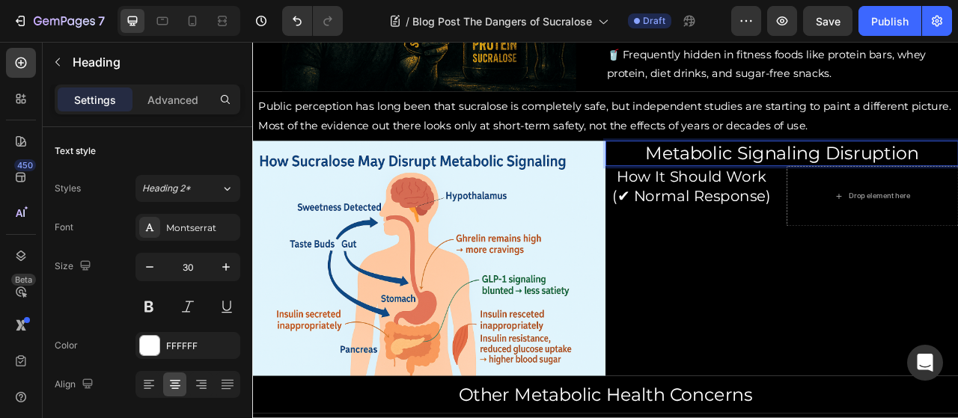
click at [740, 182] on p "Metabolic Signaling Disruption" at bounding box center [926, 184] width 446 height 29
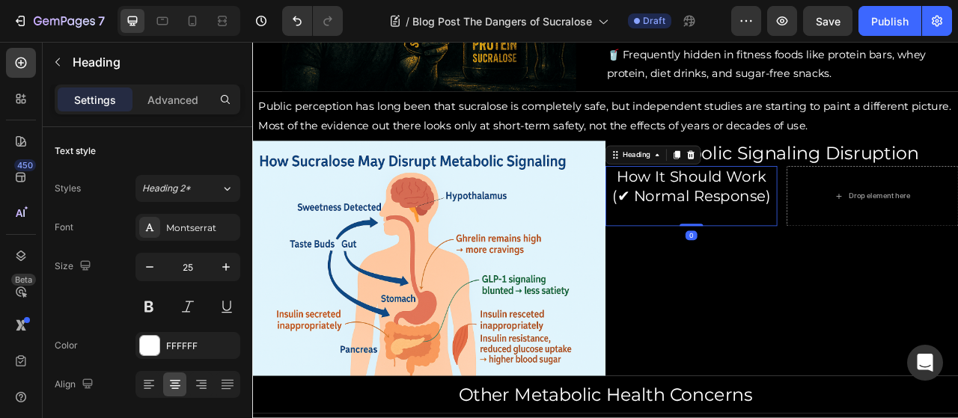
click at [818, 254] on p "How It Should Work (✔ Normal Response)" at bounding box center [811, 238] width 216 height 73
click at [773, 216] on p "How It Should Work (✔ Normal Response)" at bounding box center [811, 238] width 216 height 73
click at [741, 255] on p "How It Should Work (✔ Normal Response)" at bounding box center [811, 238] width 216 height 73
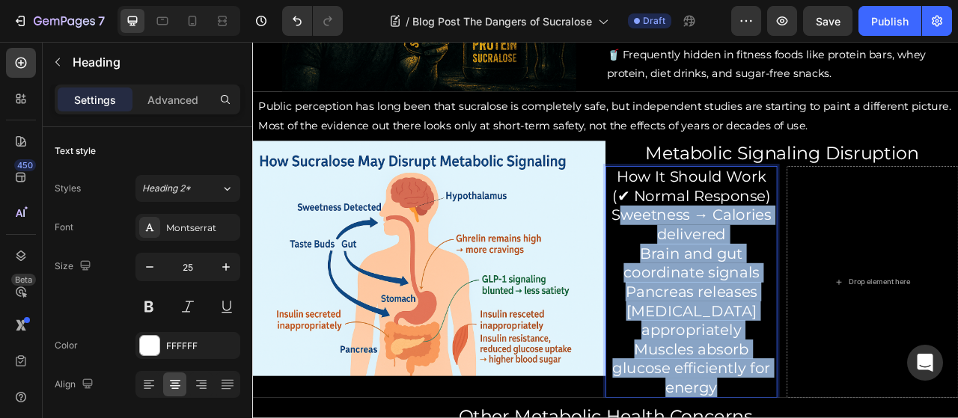
drag, startPoint x: 708, startPoint y: 257, endPoint x: 873, endPoint y: 457, distance: 259.5
click at [873, 418] on h2 "How It Should Work (✔ Normal Response) Sweetness → Calories delivered Brain and…" at bounding box center [810, 348] width 219 height 295
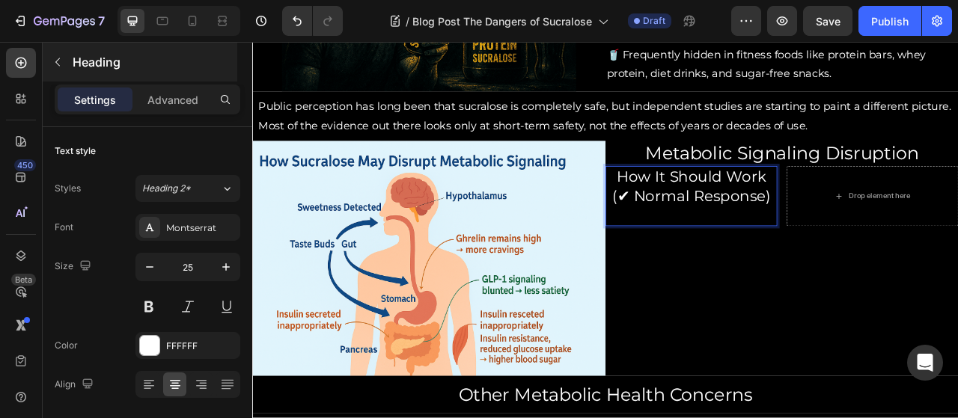
click at [58, 66] on icon "button" at bounding box center [58, 62] width 12 height 12
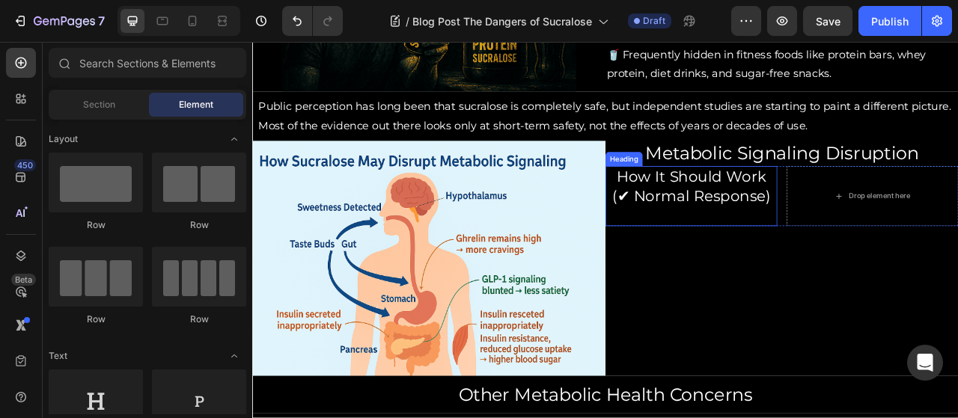
click at [869, 211] on p "How It Should Work (✔ Normal Response)" at bounding box center [811, 238] width 216 height 73
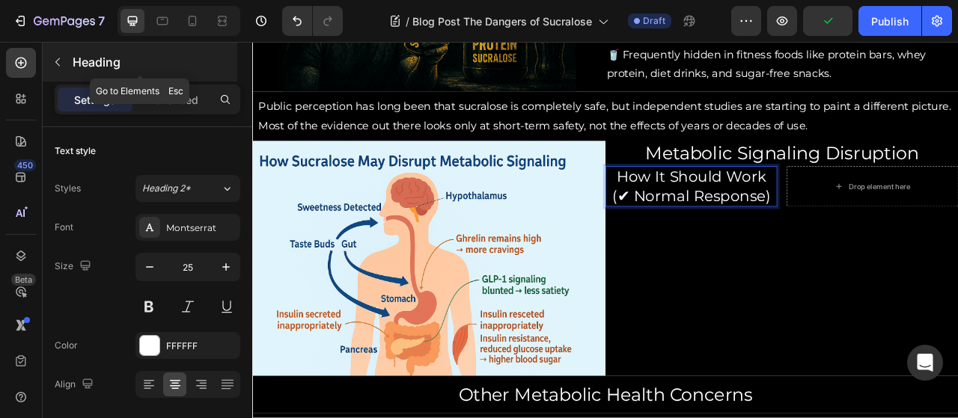
click at [57, 59] on icon "button" at bounding box center [58, 62] width 12 height 12
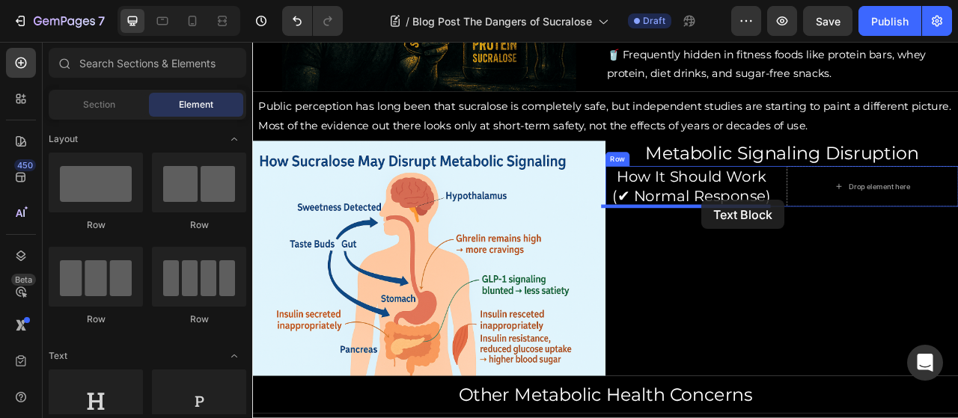
drag, startPoint x: 417, startPoint y: 332, endPoint x: 824, endPoint y: 243, distance: 416.7
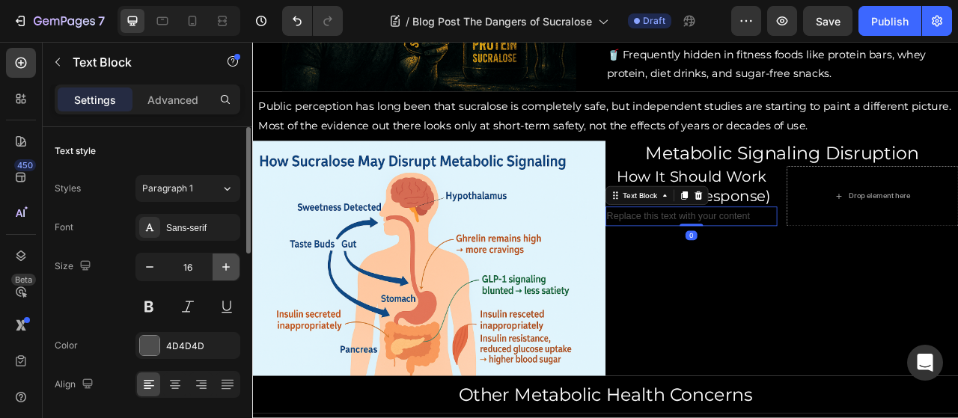
click at [226, 260] on icon "button" at bounding box center [226, 267] width 15 height 15
type input "18"
click at [201, 227] on div "Sans-serif" at bounding box center [201, 228] width 70 height 13
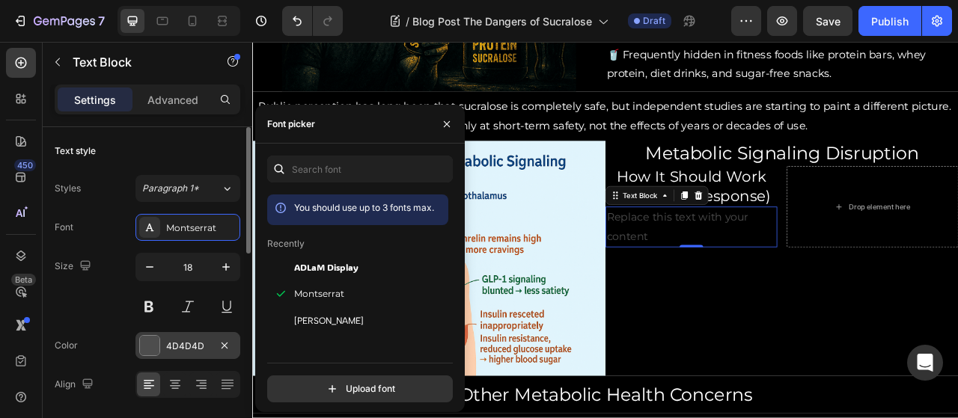
click at [198, 332] on div "4D4D4D" at bounding box center [187, 345] width 105 height 27
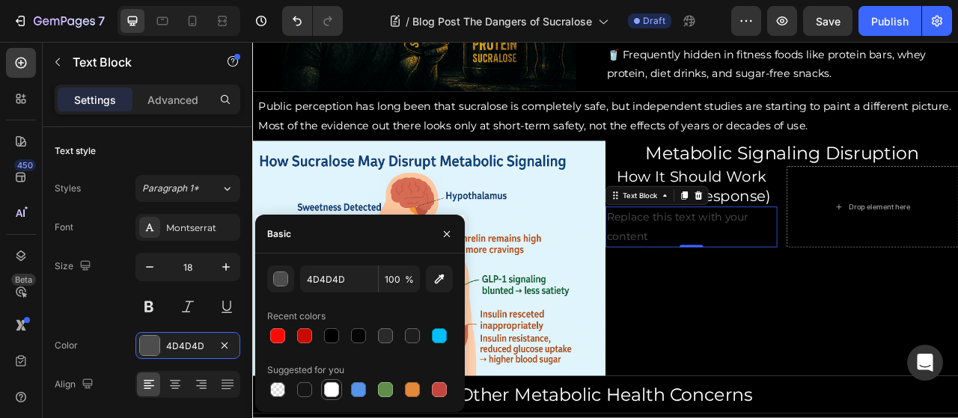
click at [332, 388] on div at bounding box center [331, 389] width 15 height 15
type input "FFFFFF"
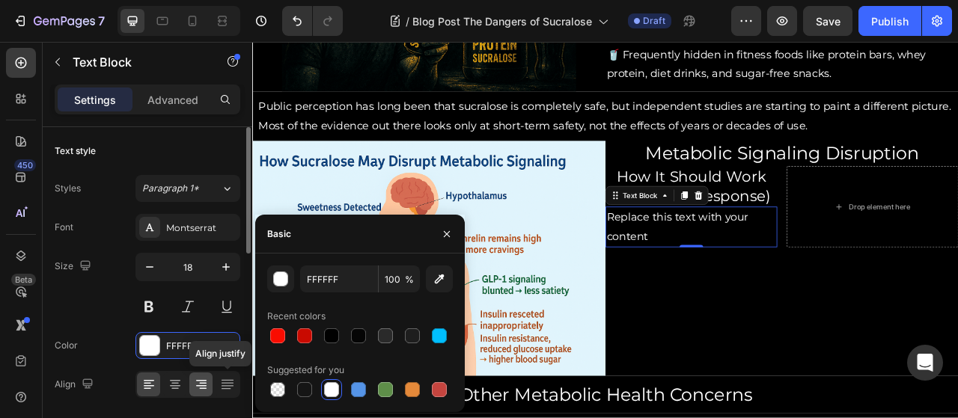
click at [207, 384] on icon at bounding box center [201, 384] width 15 height 15
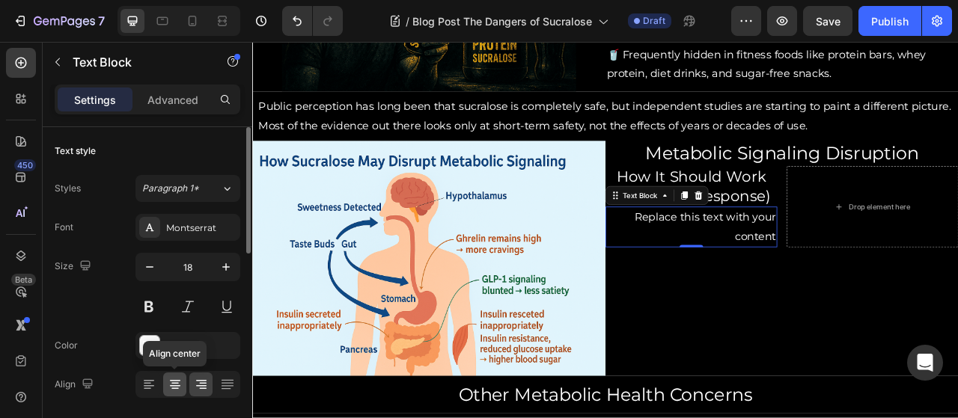
click at [180, 381] on icon at bounding box center [175, 384] width 15 height 15
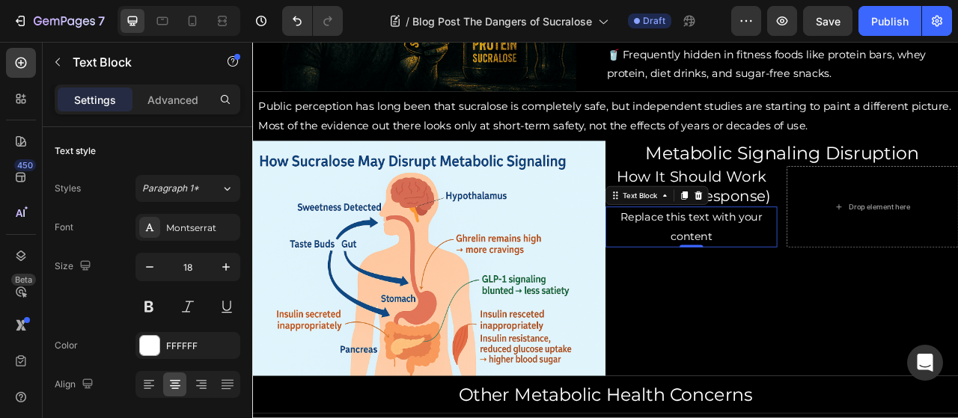
click at [857, 285] on div "Replace this text with your content" at bounding box center [810, 278] width 219 height 52
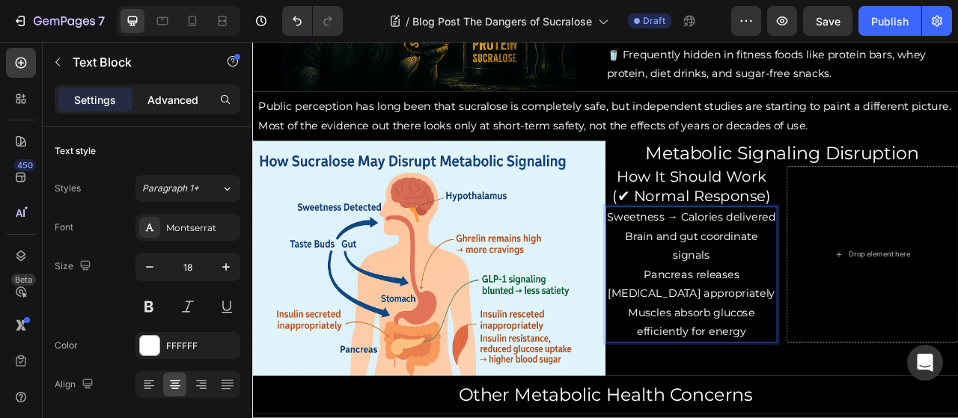
click at [152, 106] on p "Advanced" at bounding box center [172, 100] width 51 height 16
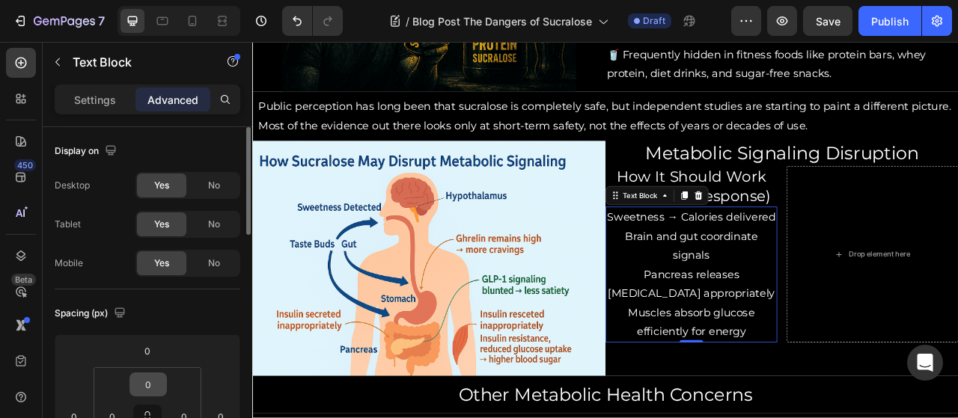
click at [149, 377] on input "0" at bounding box center [148, 384] width 30 height 22
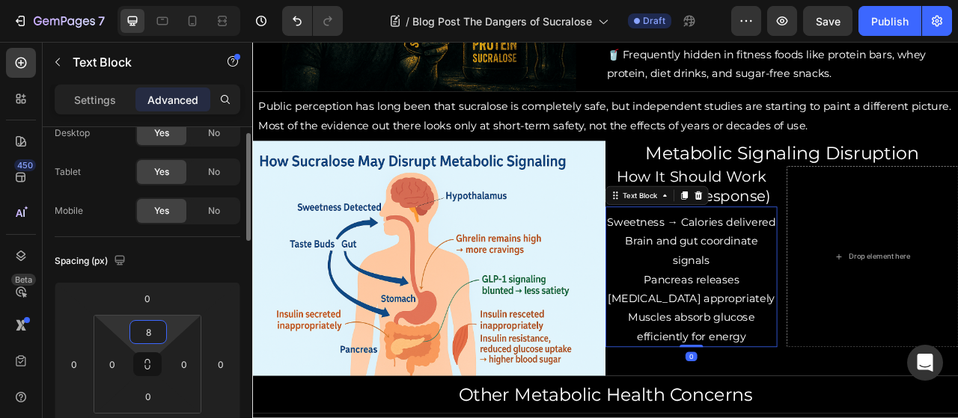
scroll to position [56, 0]
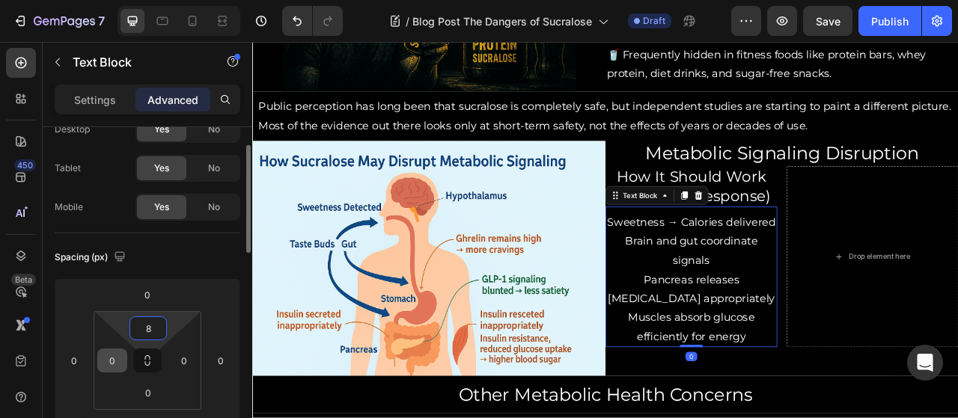
type input "8"
click at [105, 362] on input "0" at bounding box center [112, 360] width 22 height 22
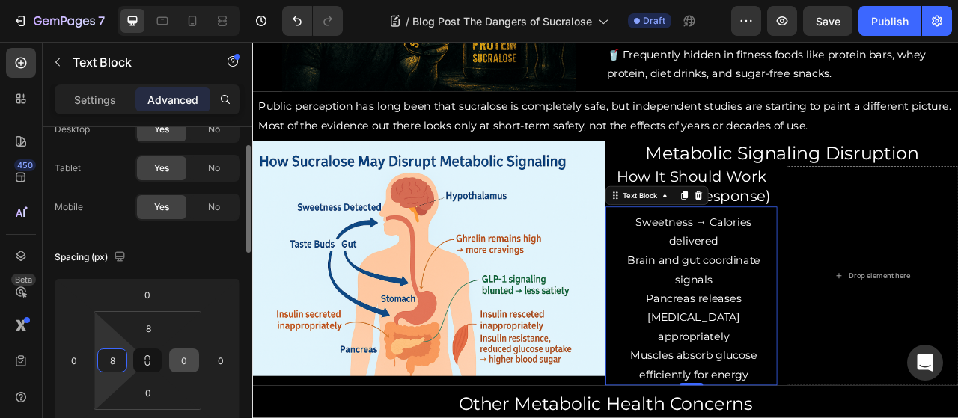
type input "8"
click at [183, 368] on input "0" at bounding box center [184, 360] width 22 height 22
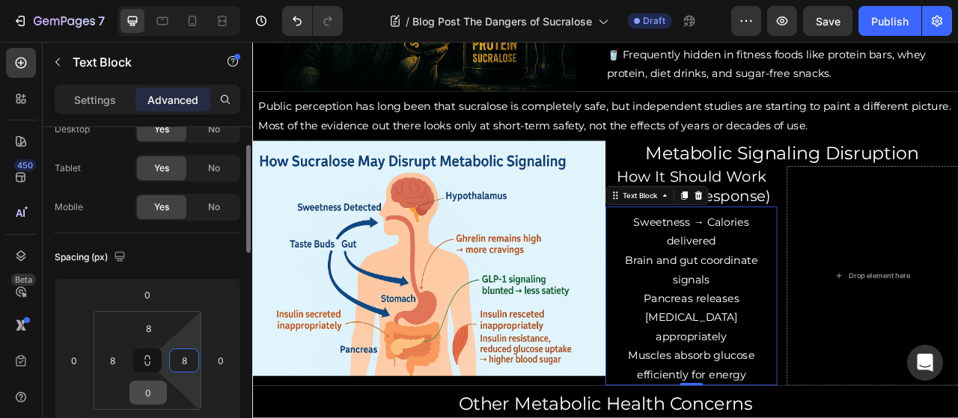
type input "8"
click at [142, 399] on input "0" at bounding box center [148, 393] width 30 height 22
type input "8"
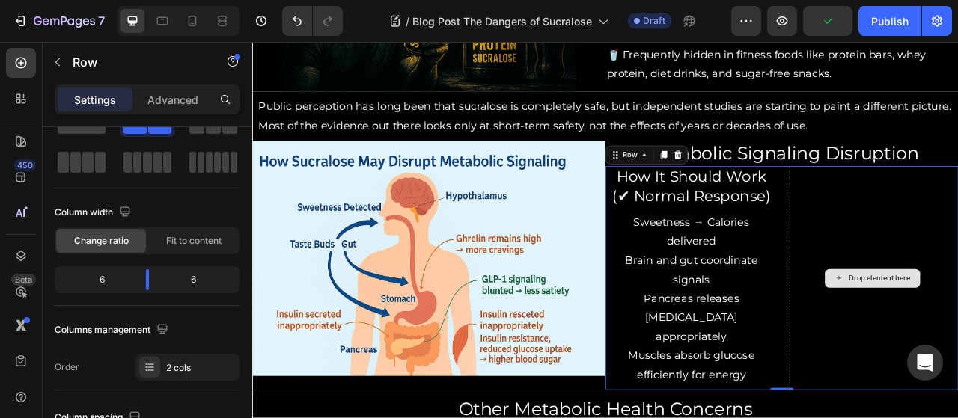
scroll to position [0, 0]
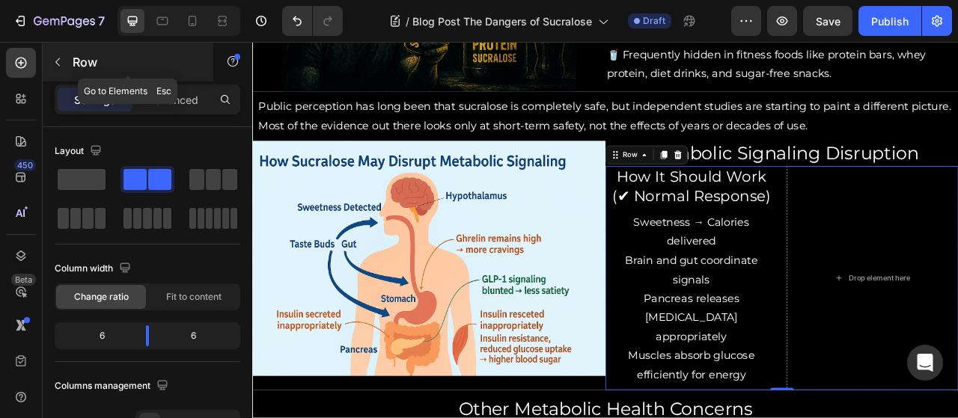
click at [54, 62] on icon "button" at bounding box center [58, 62] width 12 height 12
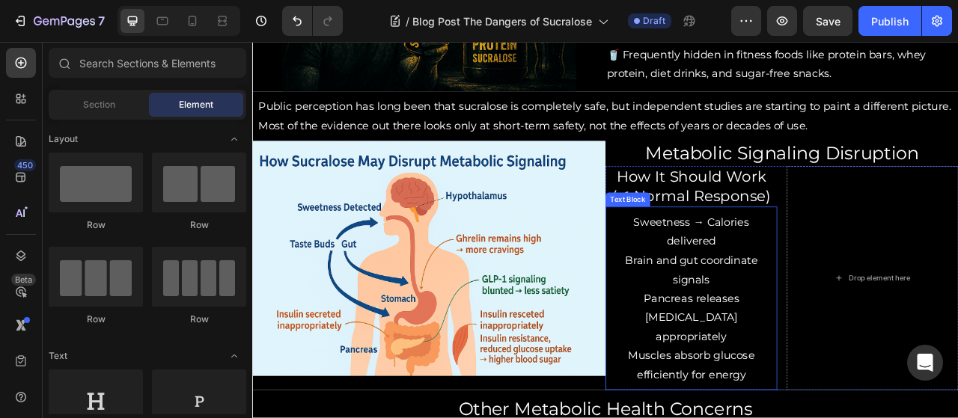
click at [839, 254] on div "Sweetness → Calories delivered Brain and gut coordinate signals Pancreas releas…" at bounding box center [810, 368] width 219 height 233
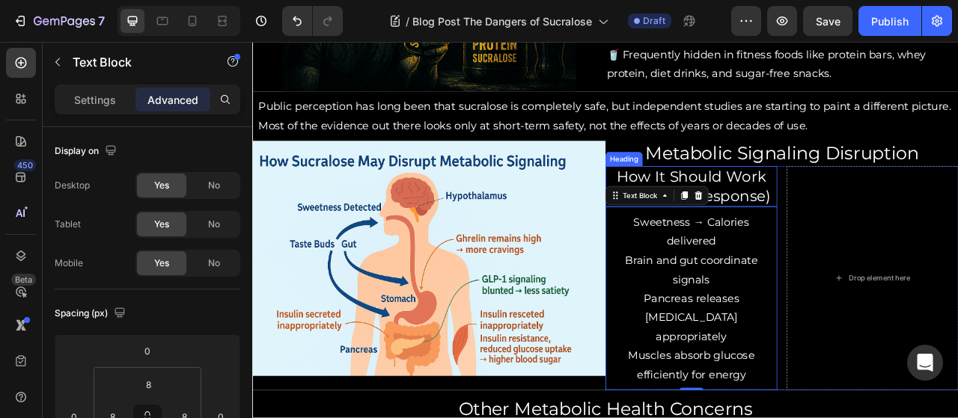
click at [864, 220] on p "How It Should Work (✔ Normal Response)" at bounding box center [811, 226] width 216 height 49
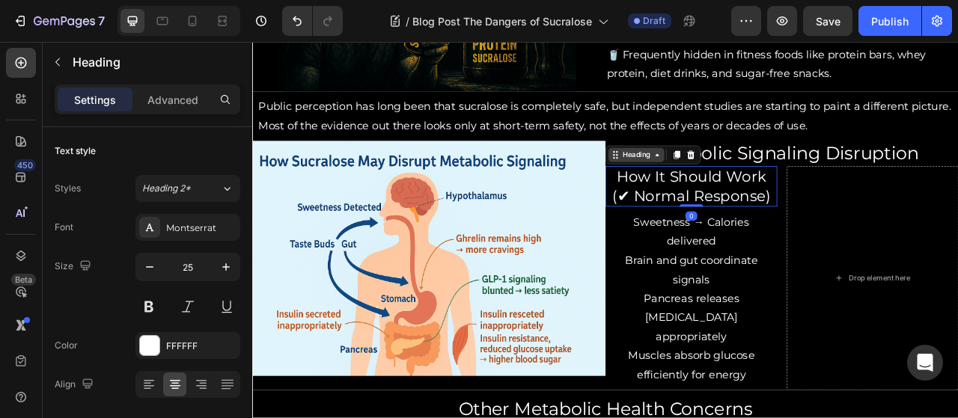
click at [761, 189] on icon at bounding box center [767, 186] width 12 height 12
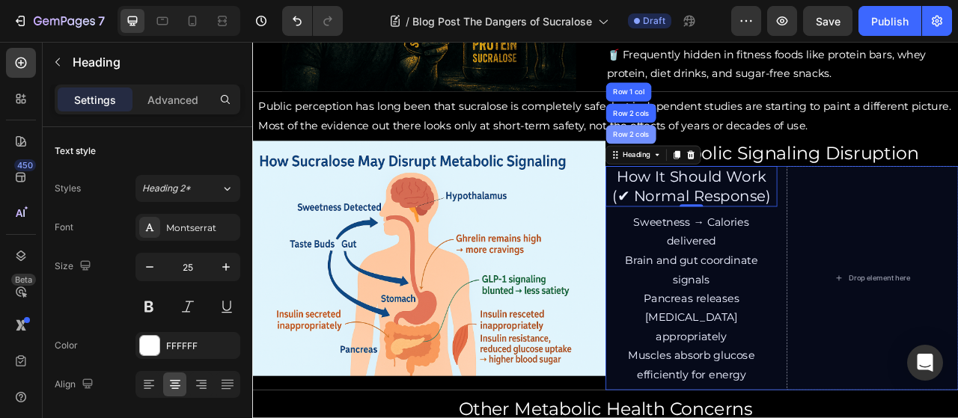
click at [733, 170] on div "Row 2 cols" at bounding box center [734, 160] width 64 height 24
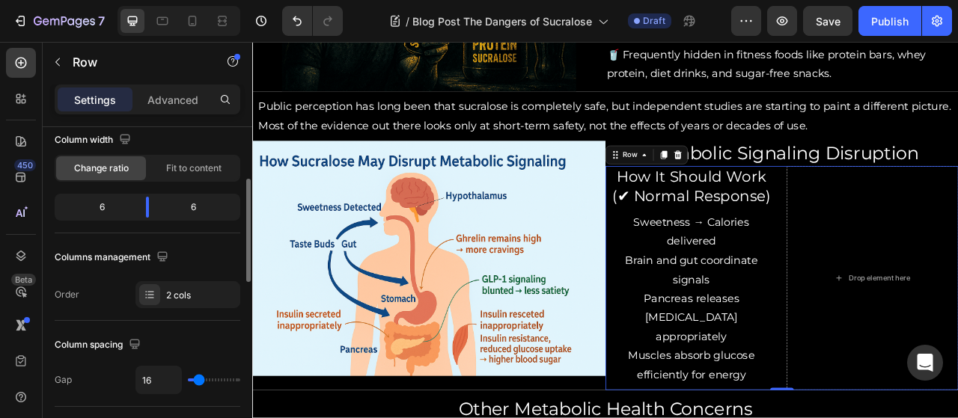
scroll to position [138, 0]
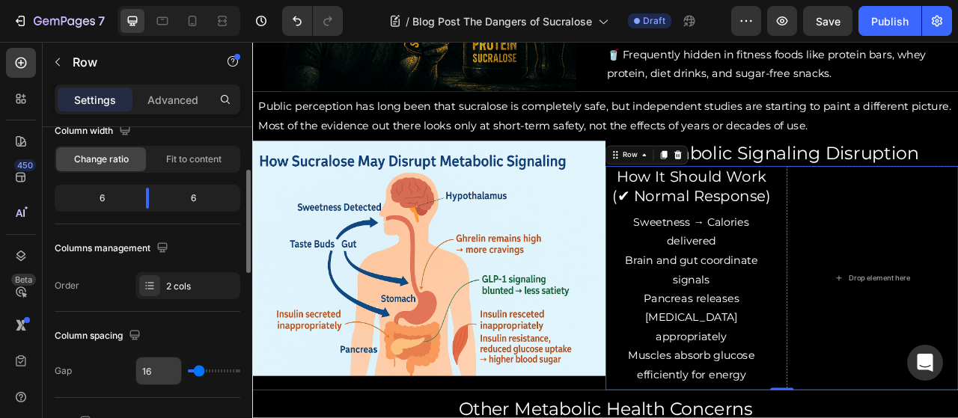
click at [162, 358] on input "16" at bounding box center [158, 371] width 45 height 27
type input "0"
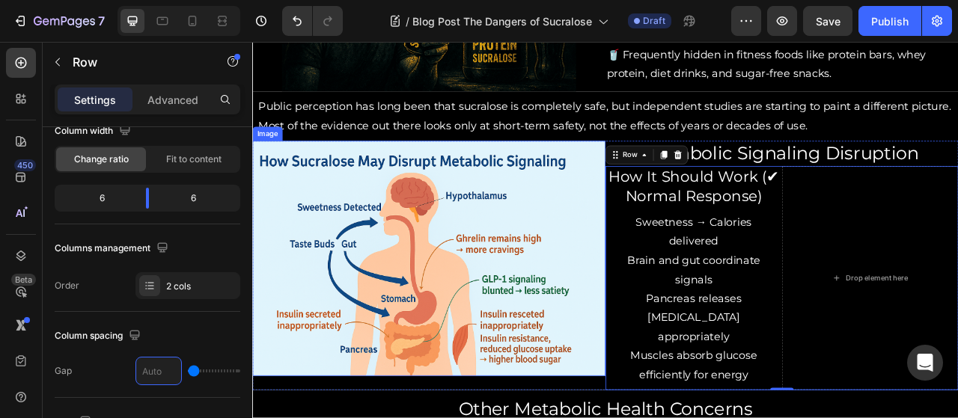
type input "5"
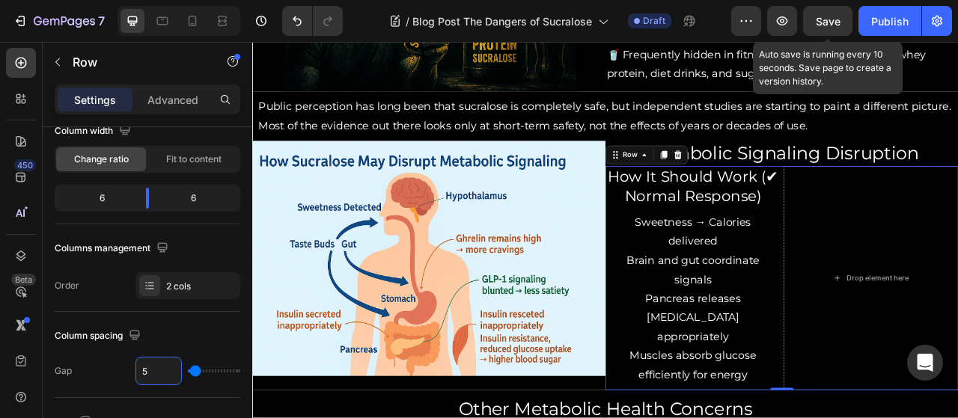
type input "5"
click at [837, 21] on span "Save" at bounding box center [828, 21] width 25 height 13
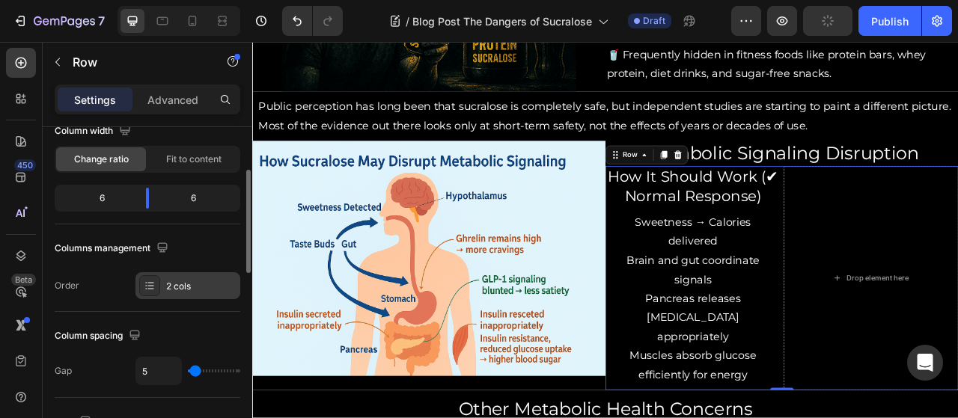
click at [202, 283] on div "2 cols" at bounding box center [201, 286] width 70 height 13
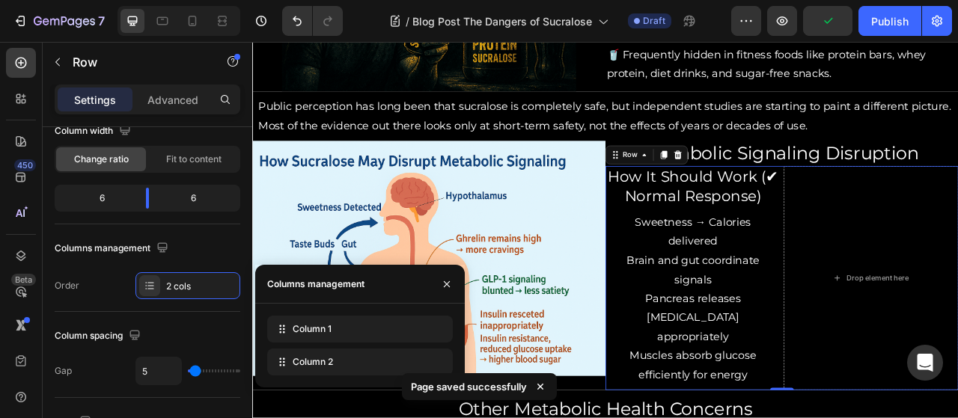
click at [432, 372] on div "Page saved successfully" at bounding box center [479, 389] width 161 height 45
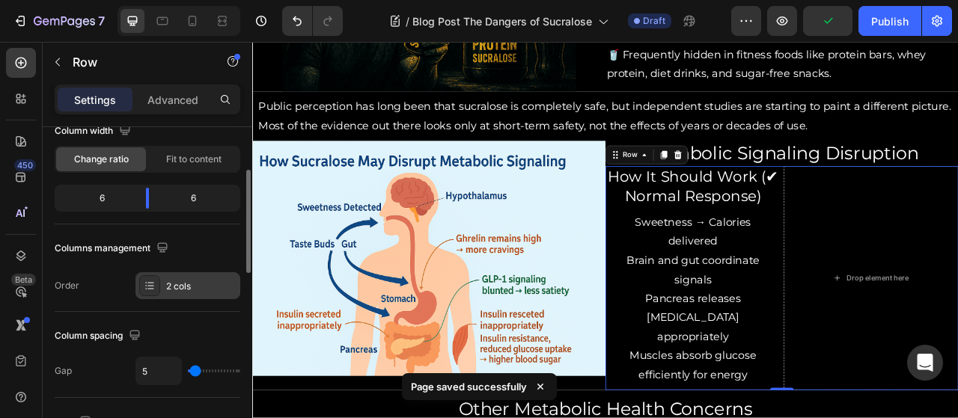
click at [183, 285] on div "2 cols" at bounding box center [201, 286] width 70 height 13
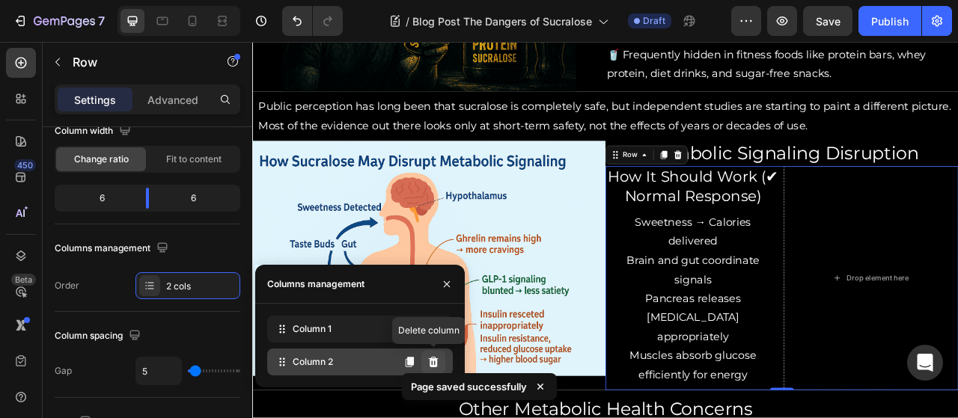
click at [439, 361] on icon at bounding box center [433, 362] width 12 height 12
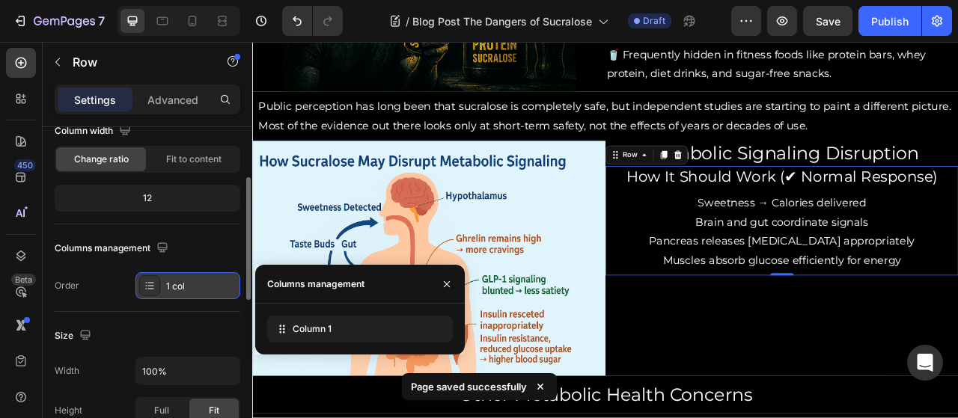
click at [210, 282] on div "1 col" at bounding box center [201, 286] width 70 height 13
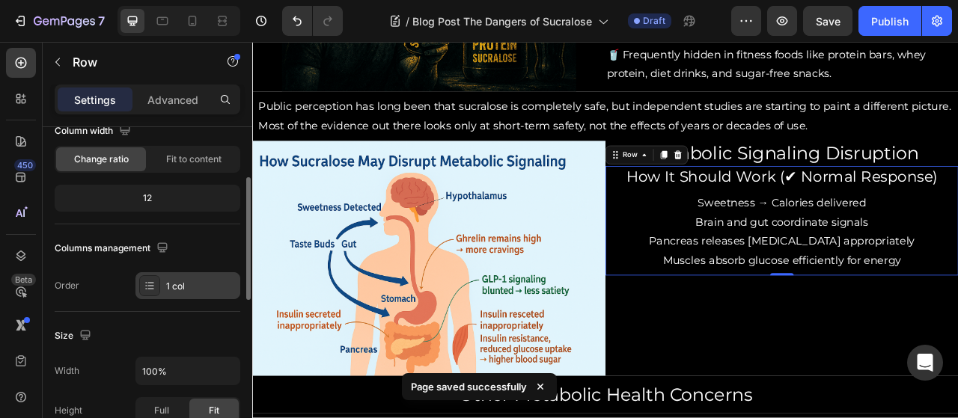
click at [212, 288] on div "1 col" at bounding box center [201, 286] width 70 height 13
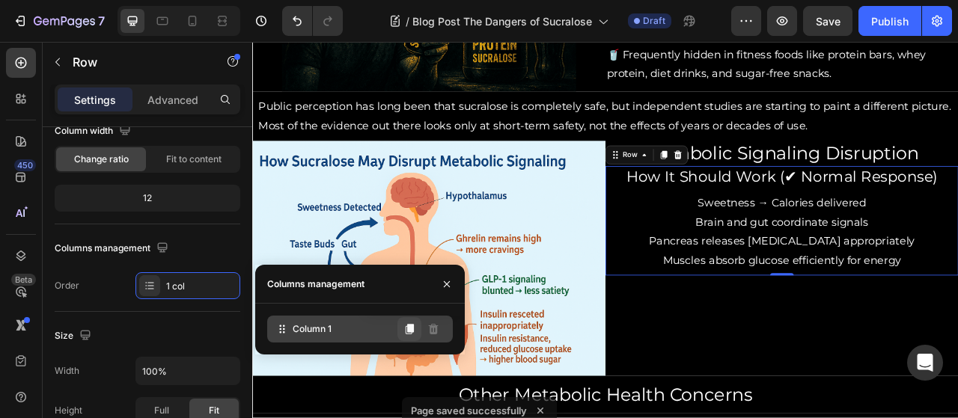
click at [409, 330] on icon at bounding box center [410, 329] width 8 height 10
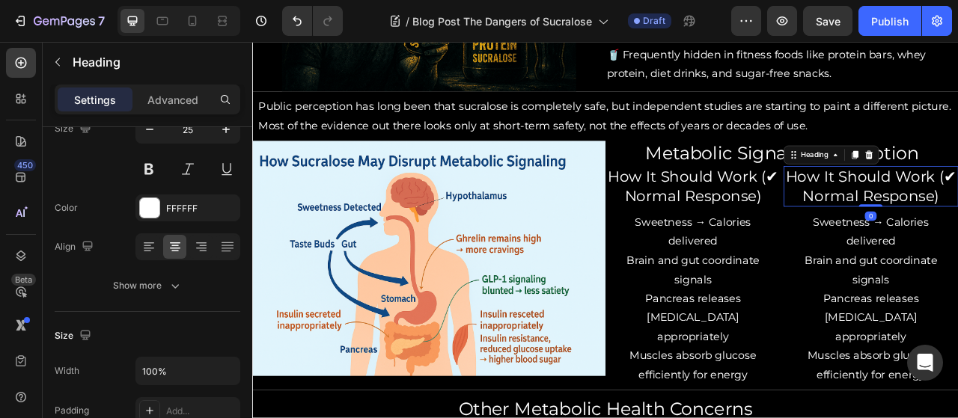
scroll to position [0, 0]
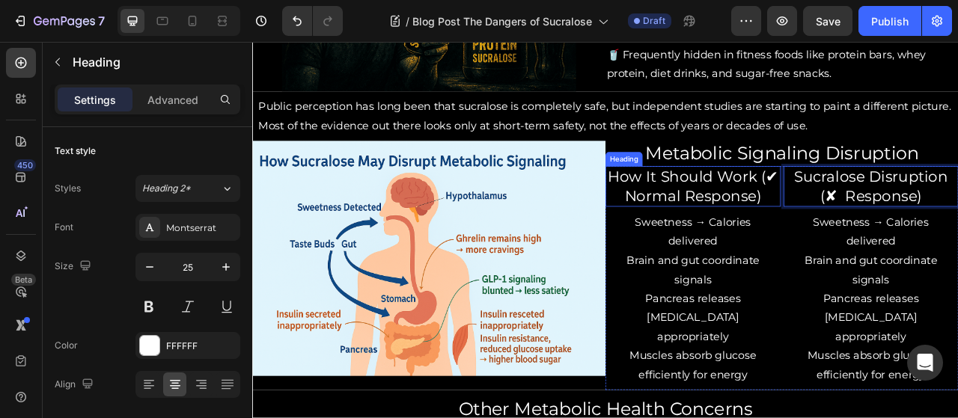
click at [787, 236] on p "How It Should Work (✔ Normal Response)" at bounding box center [813, 226] width 220 height 49
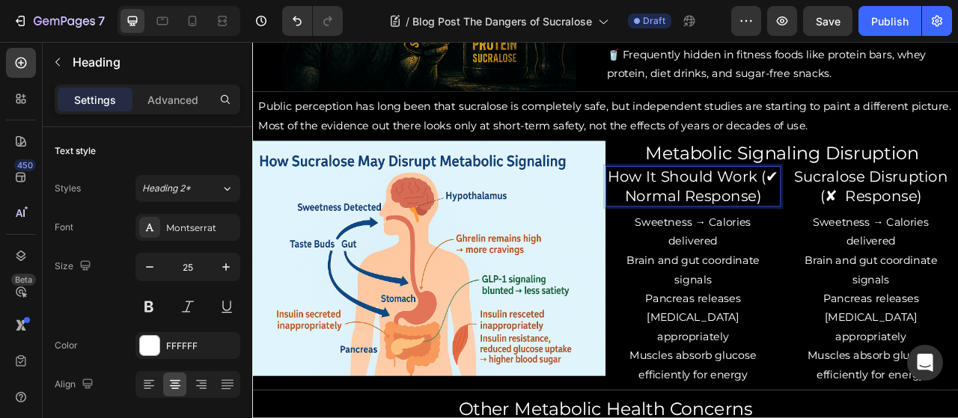
click at [787, 236] on p "How It Should Work (✔ Normal Response)" at bounding box center [813, 226] width 220 height 49
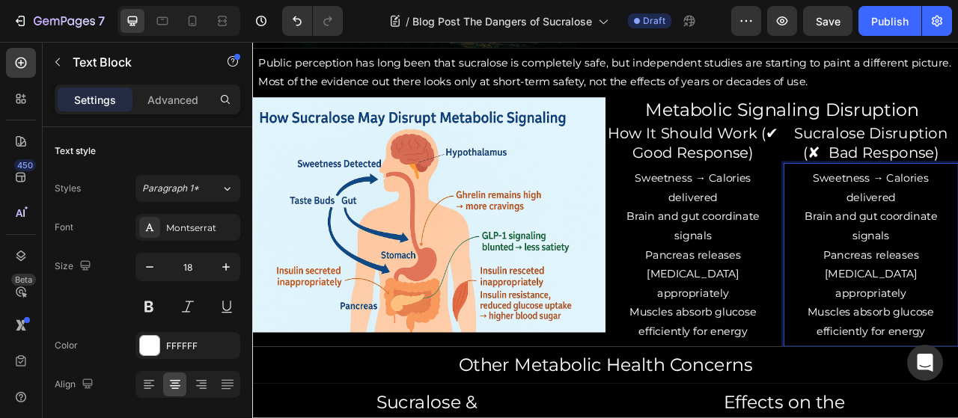
scroll to position [1292, 0]
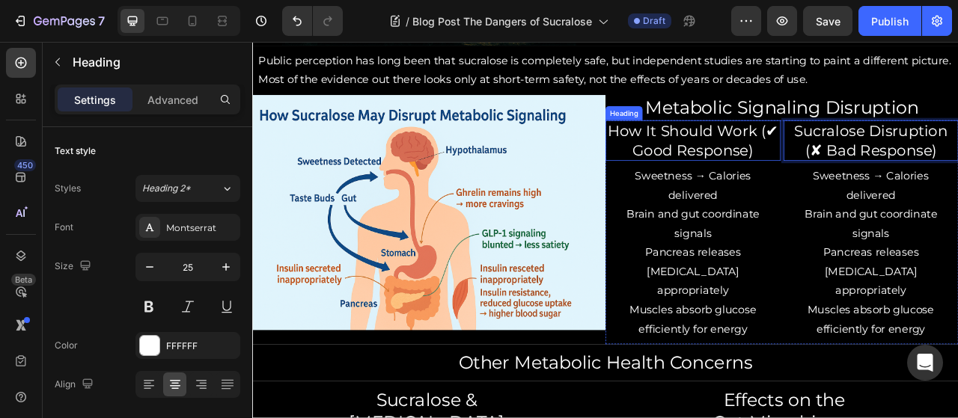
click at [775, 177] on p "How It Should Work (✔ Good Response)" at bounding box center [813, 168] width 220 height 49
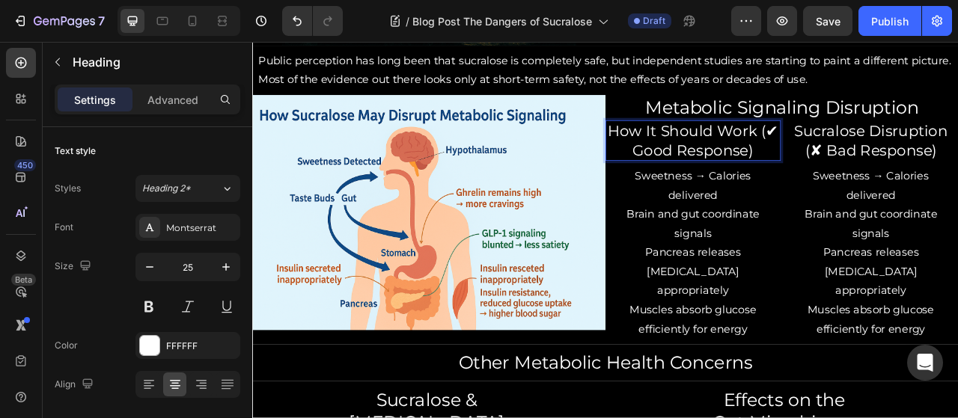
click at [778, 177] on p "How It Should Work (✔ Good Response)" at bounding box center [813, 168] width 220 height 49
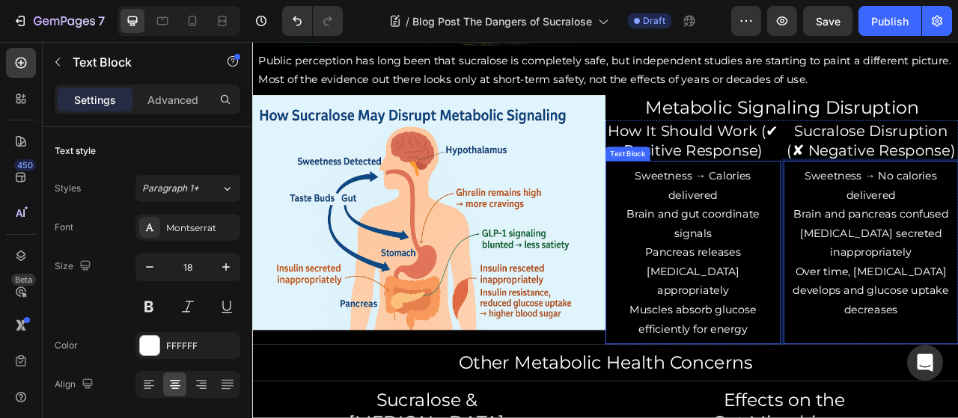
click at [899, 371] on p "Muscles absorb glucose efficiently for energy" at bounding box center [813, 395] width 208 height 49
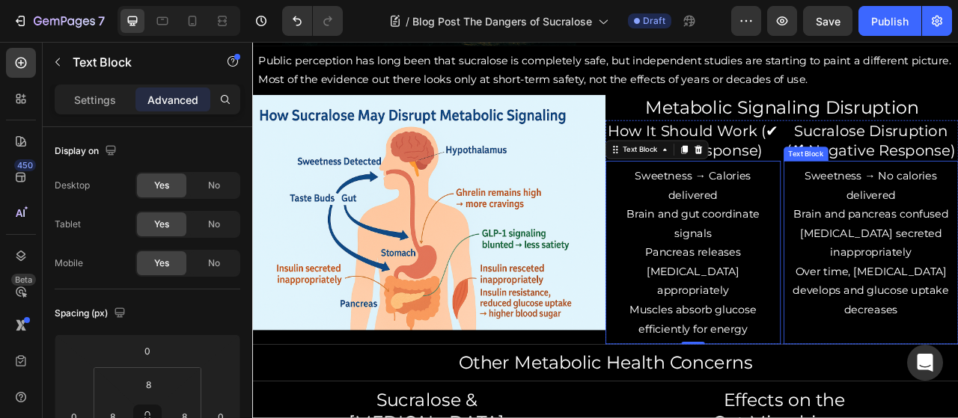
click at [709, 388] on p "Muscles absorb glucose efficiently for energy" at bounding box center [813, 395] width 208 height 49
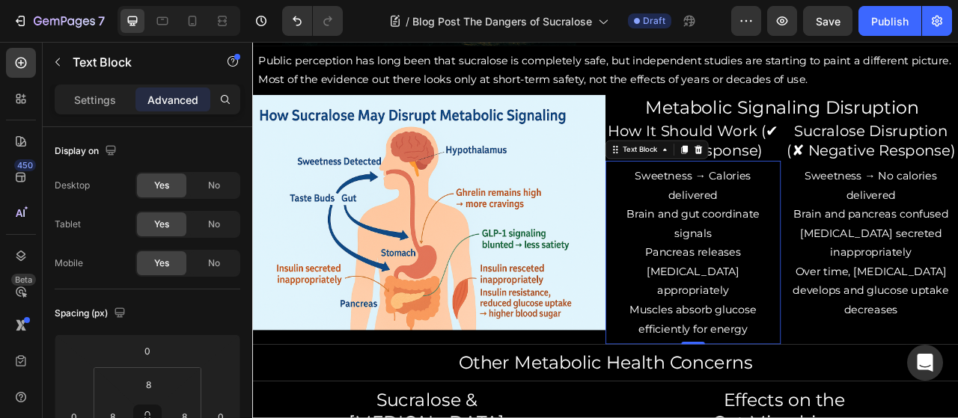
click at [864, 402] on div "Sweetness → Calories delivered Brain and gut coordinate signals Pancreas releas…" at bounding box center [812, 310] width 223 height 233
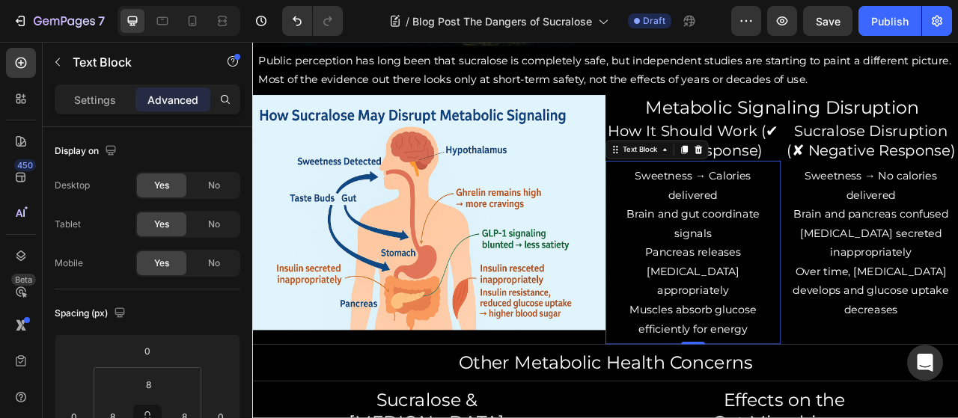
click at [826, 371] on p "Muscles absorb glucose efficiently for energy" at bounding box center [813, 395] width 208 height 49
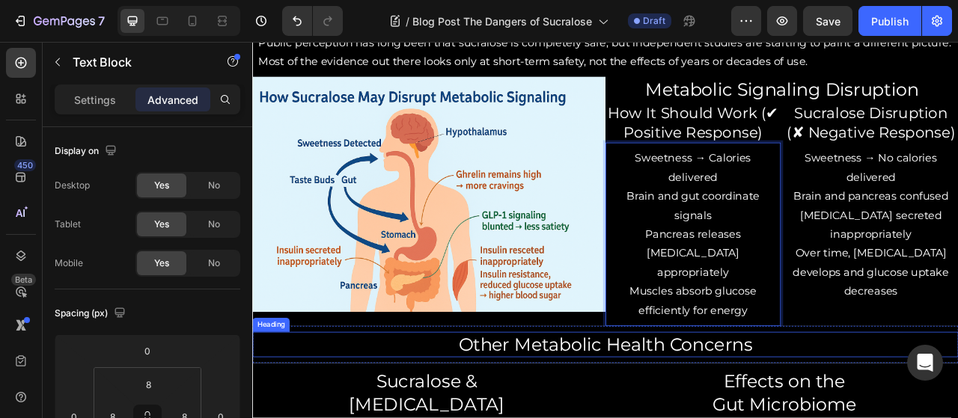
scroll to position [1316, 0]
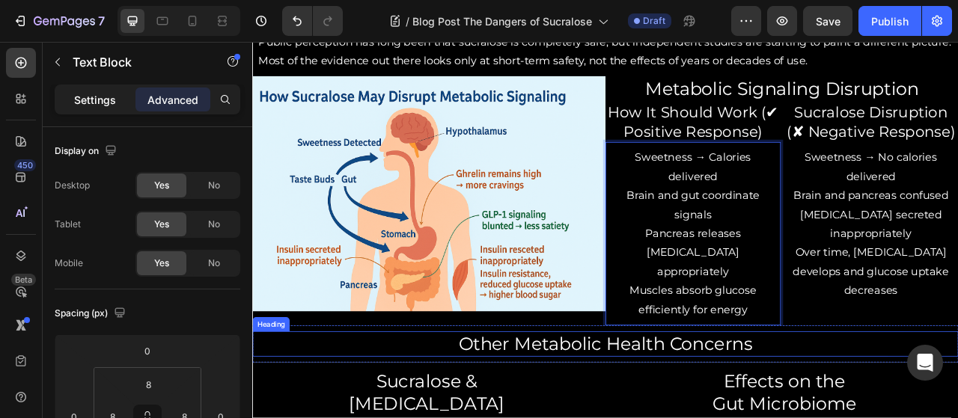
click at [117, 97] on div "Settings" at bounding box center [95, 100] width 75 height 24
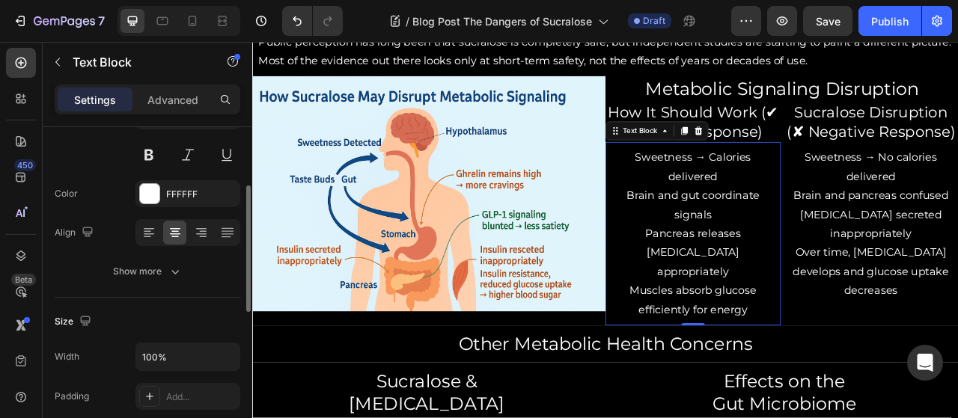
scroll to position [153, 0]
click at [758, 165] on div "Text Block" at bounding box center [766, 156] width 131 height 24
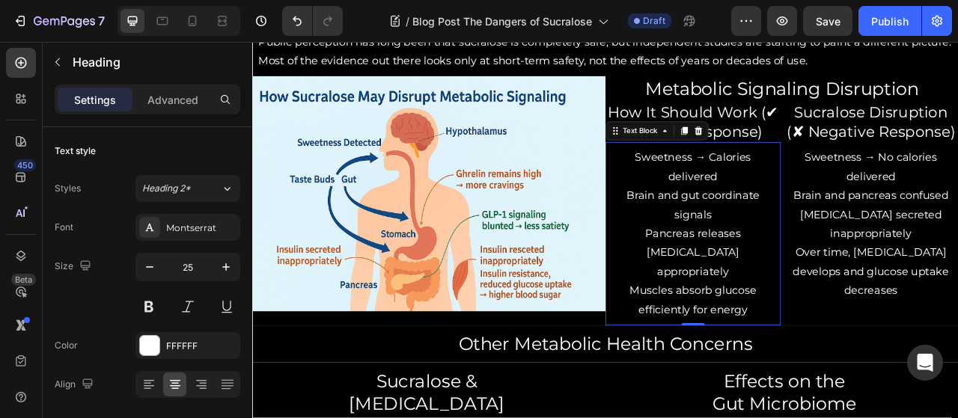
click at [860, 272] on p "Brain and gut coordinate signals" at bounding box center [813, 250] width 208 height 49
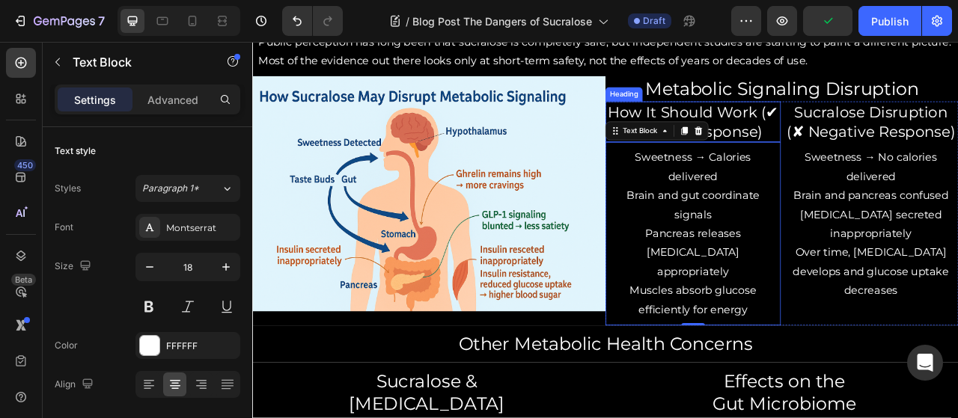
click at [763, 126] on p "How It Should Work (✔ Positive Response)" at bounding box center [813, 144] width 220 height 49
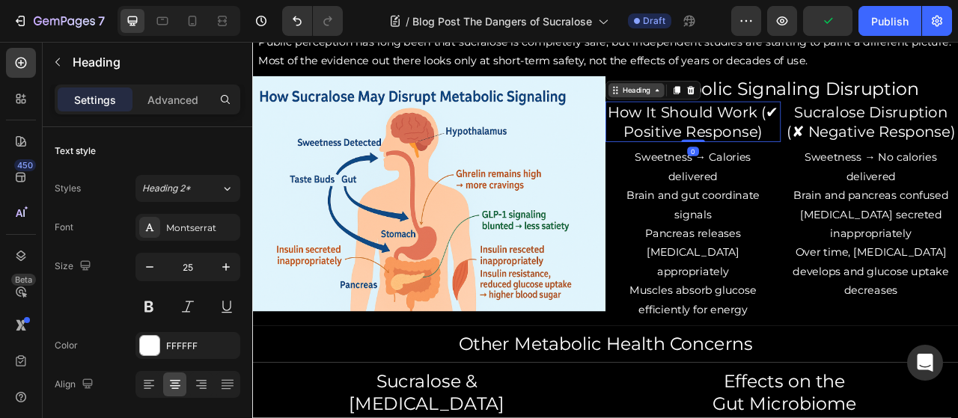
click at [737, 104] on div "Heading" at bounding box center [740, 103] width 41 height 13
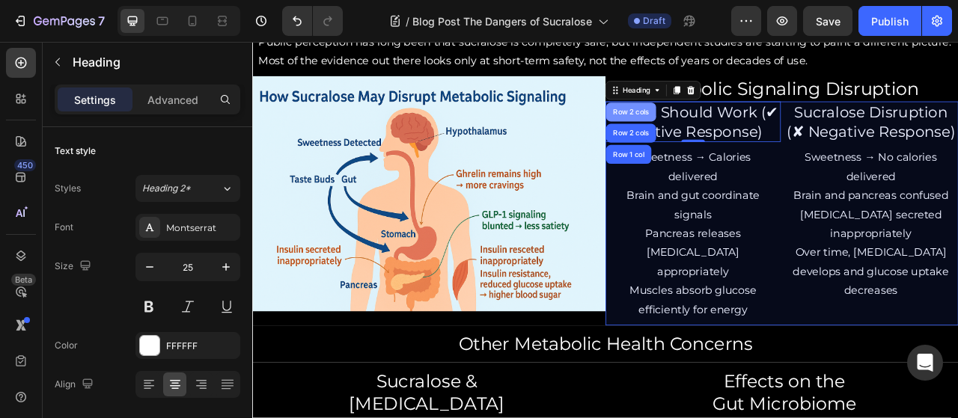
click at [744, 127] on div "Row 2 cols" at bounding box center [734, 131] width 52 height 9
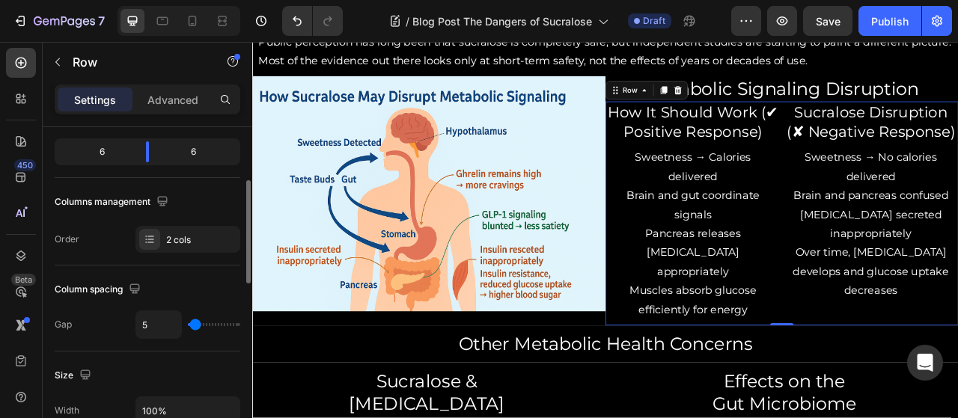
scroll to position [188, 0]
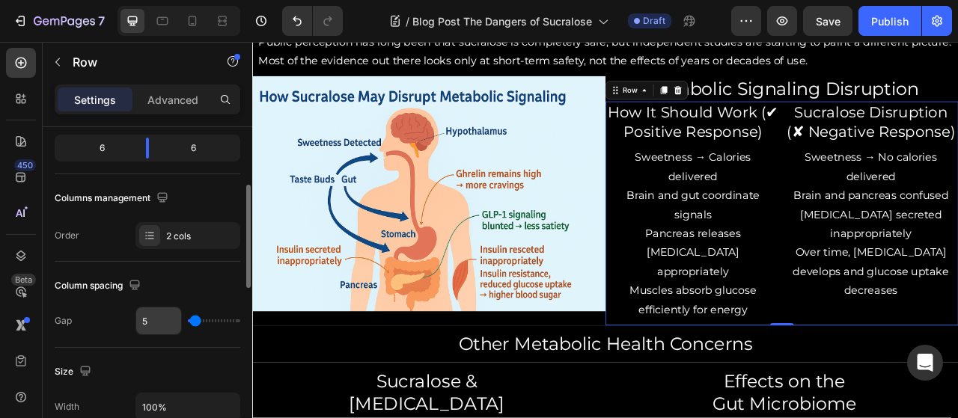
click at [148, 318] on input "5" at bounding box center [158, 321] width 45 height 27
type input "0"
type input "1"
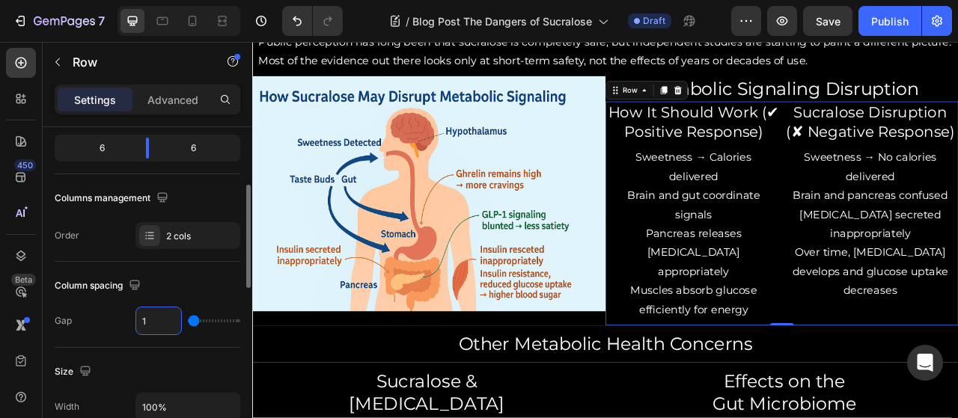
type input "10"
type input "1"
type input "0"
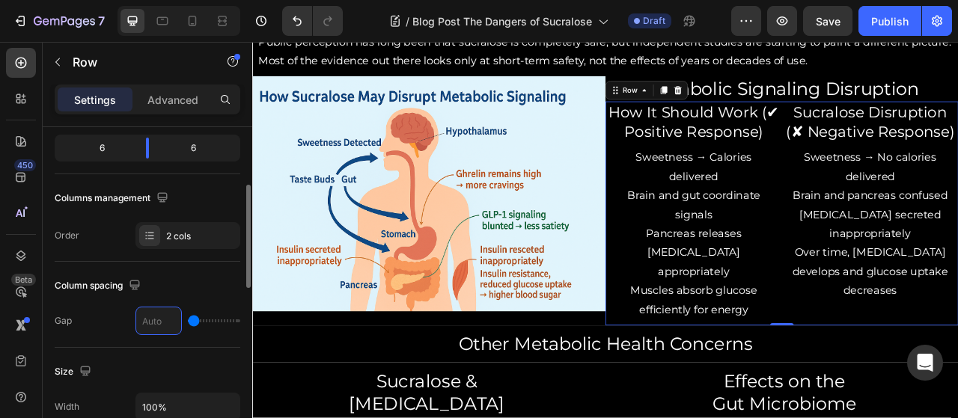
type input "5"
type input "0"
type input "2"
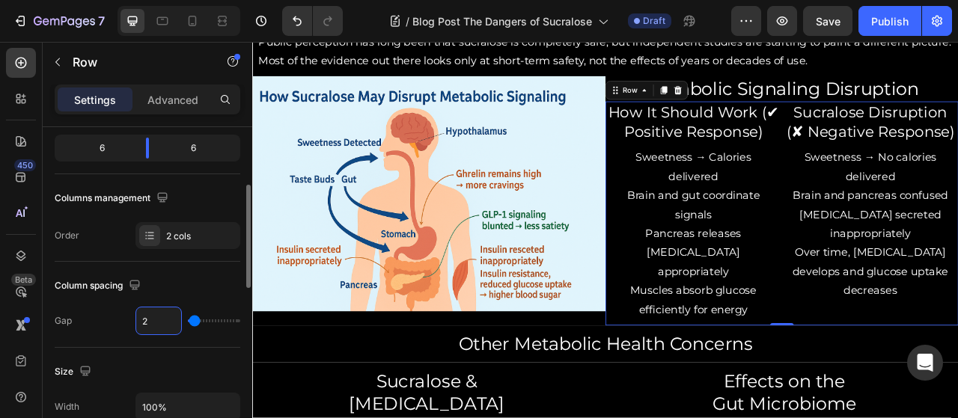
type input "20"
type input "2"
type input "0"
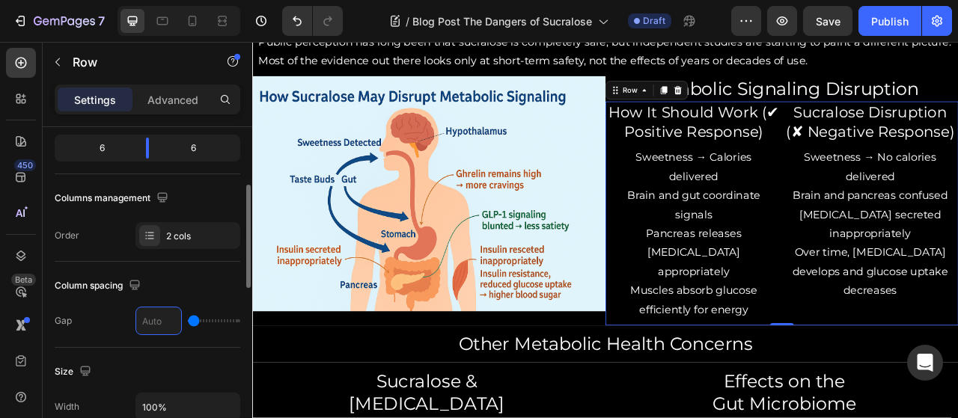
type input "1"
type input "10"
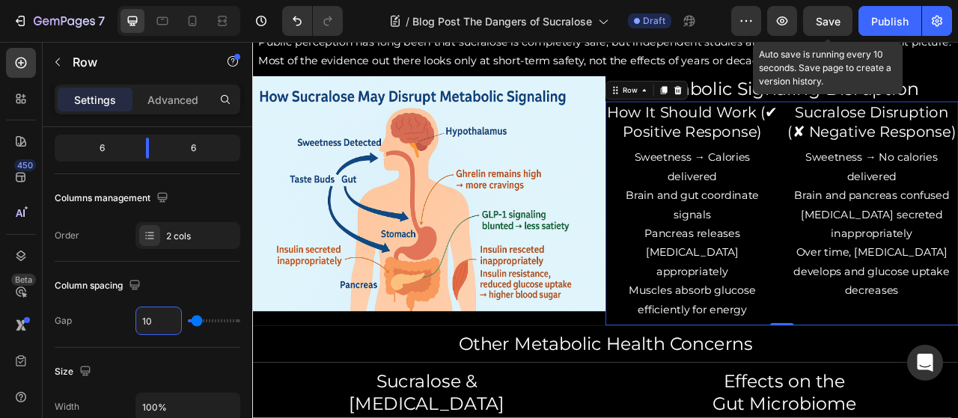
type input "10"
click at [834, 19] on span "Save" at bounding box center [828, 21] width 25 height 13
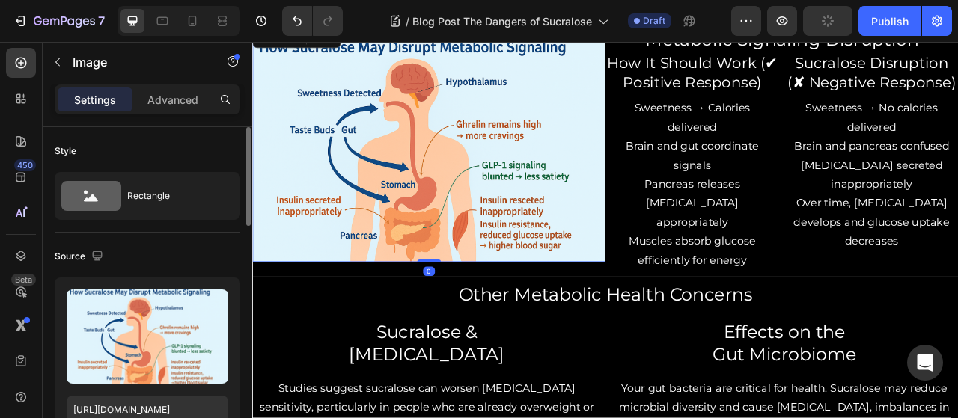
scroll to position [1393, 0]
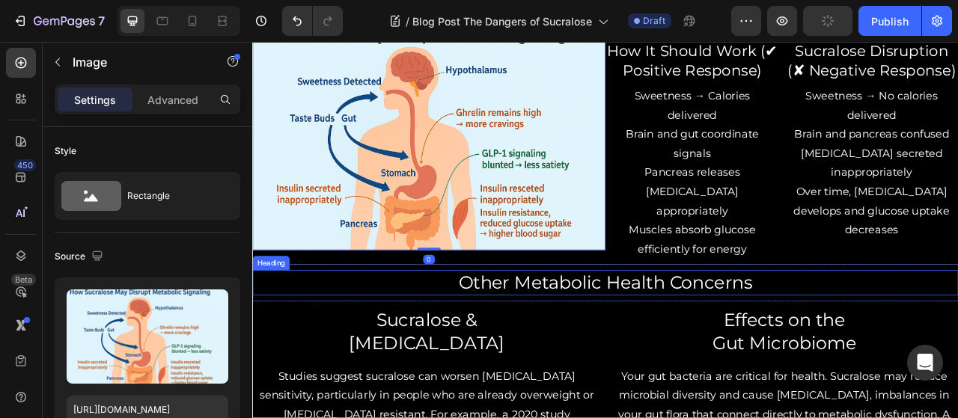
click at [451, 337] on h2 "Other Metabolic Health Concerns" at bounding box center [701, 349] width 898 height 32
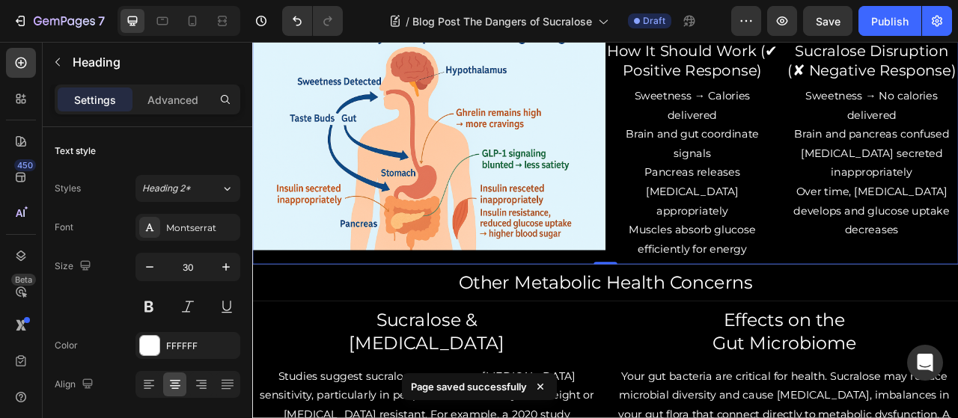
click at [447, 316] on div "Image" at bounding box center [476, 166] width 449 height 317
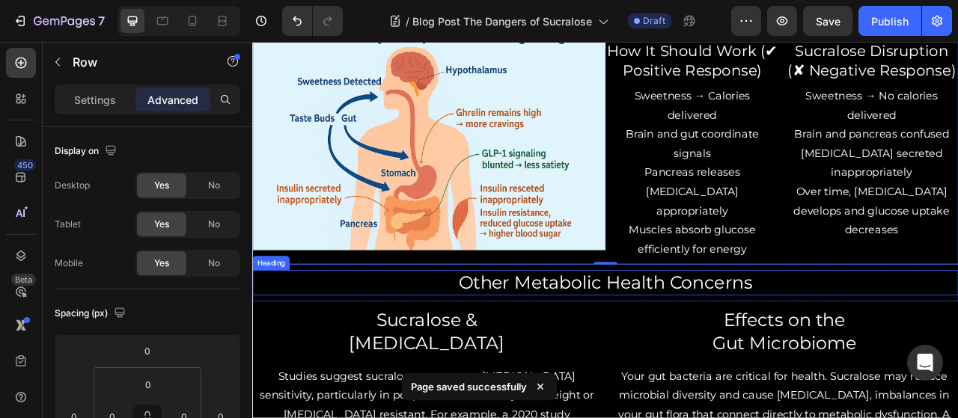
click at [447, 316] on div "Image" at bounding box center [476, 166] width 449 height 317
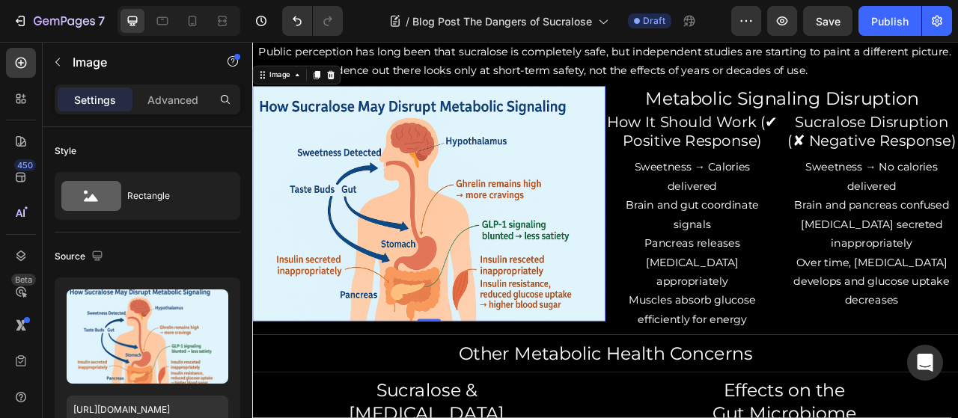
scroll to position [802, 0]
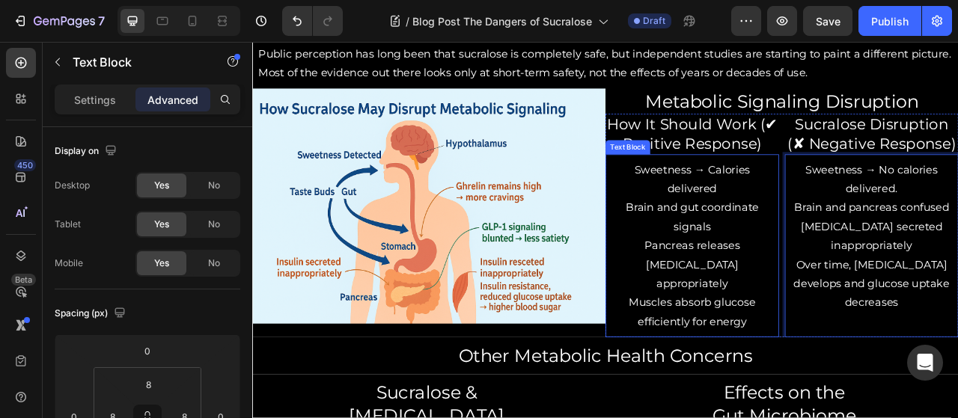
click at [851, 228] on p "Sweetness → Calories delivered" at bounding box center [812, 217] width 206 height 49
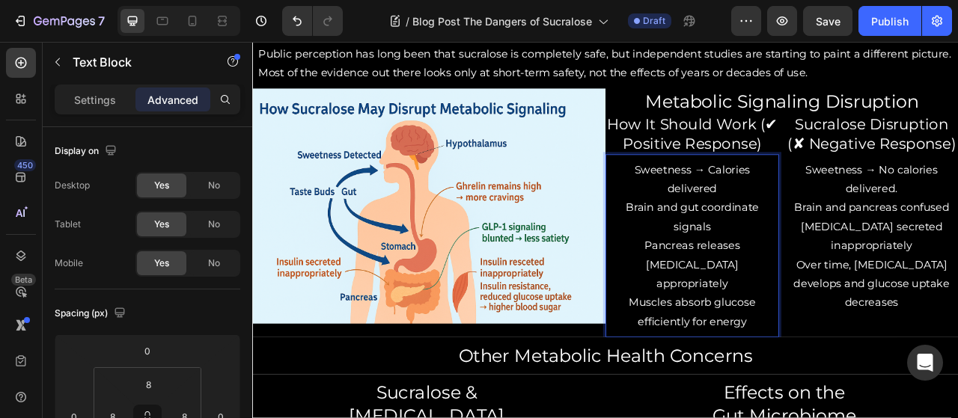
click at [851, 228] on p "Sweetness → Calories delivered" at bounding box center [812, 217] width 206 height 49
click at [840, 275] on p "Brain and gut coordinate signals" at bounding box center [812, 265] width 206 height 49
click at [894, 302] on p "Pancreas releases [MEDICAL_DATA] appropriately" at bounding box center [812, 326] width 206 height 73
click at [861, 323] on p "Pancreas releases [MEDICAL_DATA] appropriately" at bounding box center [812, 326] width 206 height 73
click at [873, 373] on p "Muscles absorb glucose efficiently for energy" at bounding box center [812, 386] width 206 height 49
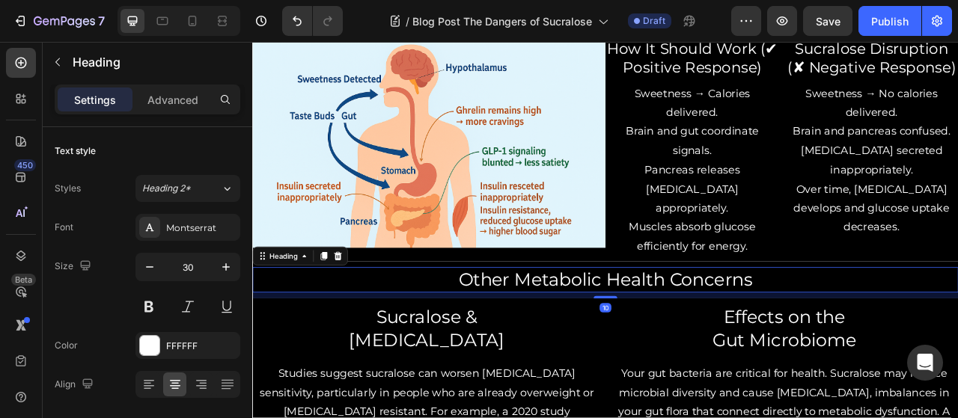
scroll to position [952, 0]
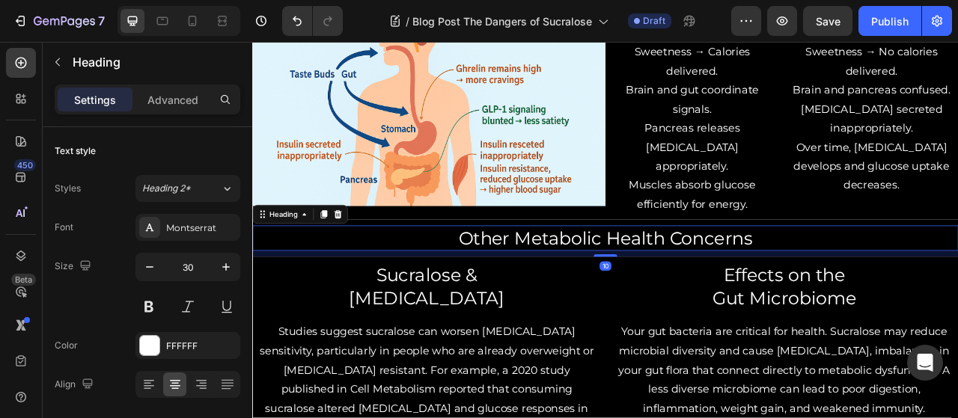
click at [828, 25] on span "Save" at bounding box center [828, 21] width 25 height 13
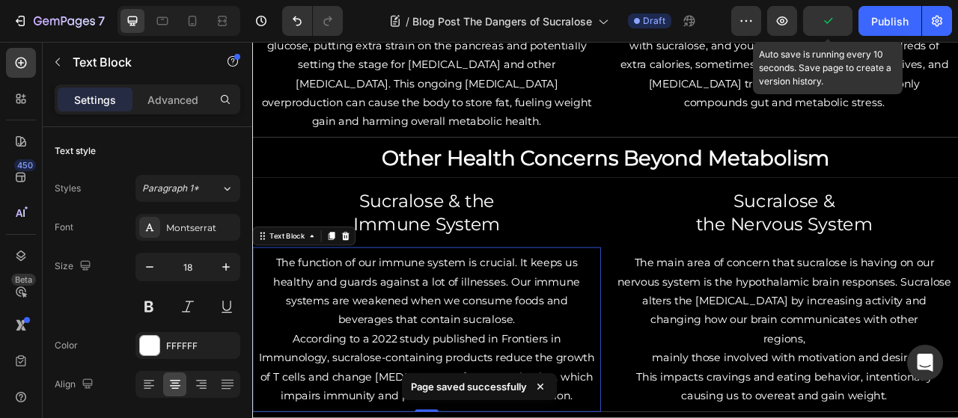
scroll to position [1534, 0]
click at [451, 172] on h2 "Other Health Concerns Beyond Metabolism" at bounding box center [701, 190] width 898 height 37
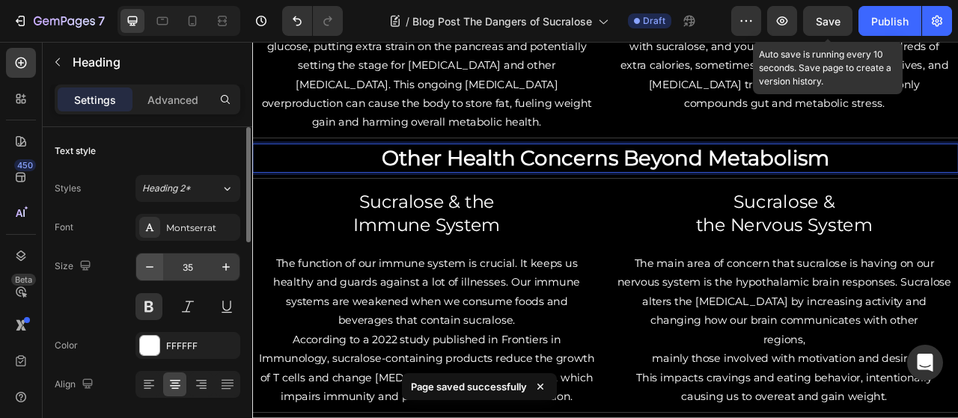
click at [150, 272] on icon "button" at bounding box center [149, 267] width 15 height 15
click at [147, 266] on icon "button" at bounding box center [149, 266] width 7 height 1
click at [144, 266] on icon "button" at bounding box center [149, 267] width 15 height 15
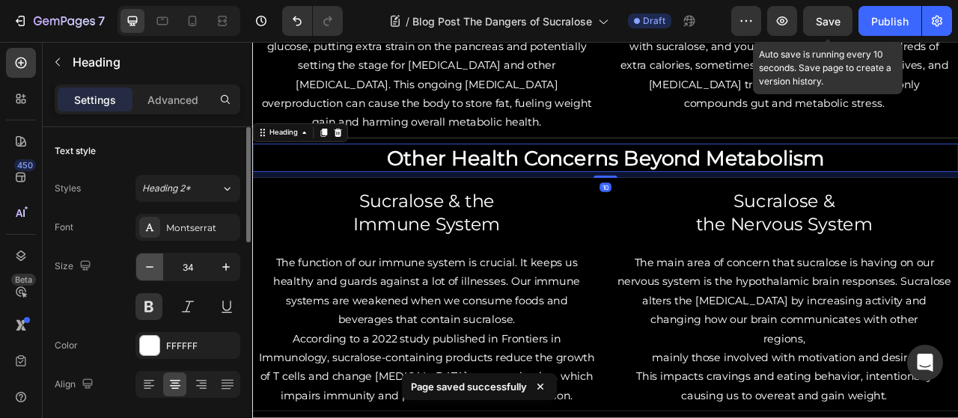
click at [139, 272] on button "button" at bounding box center [149, 267] width 27 height 27
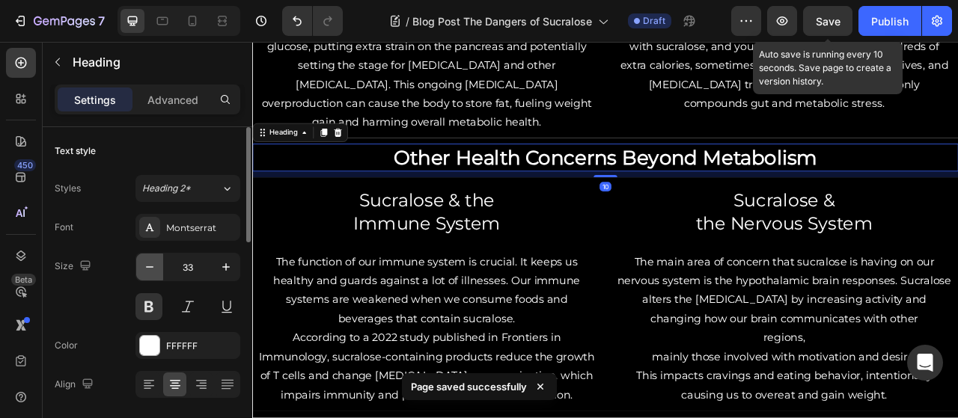
click at [141, 275] on button "button" at bounding box center [149, 267] width 27 height 27
click at [141, 277] on button "button" at bounding box center [149, 267] width 27 height 27
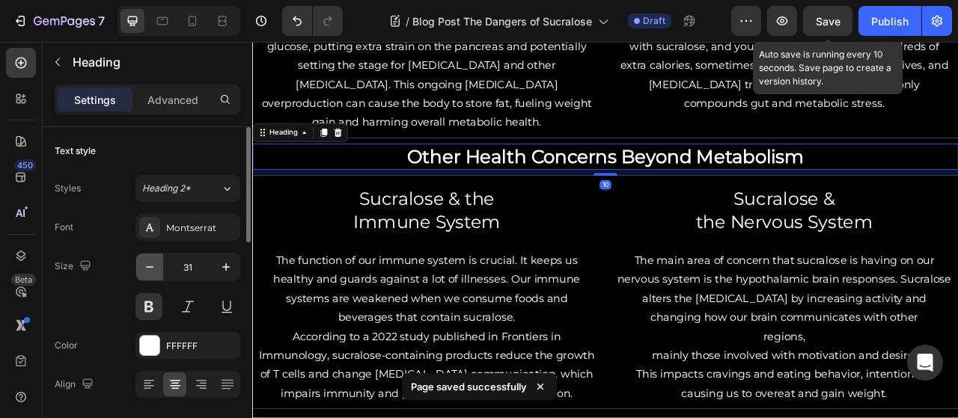
click at [139, 275] on button "button" at bounding box center [149, 267] width 27 height 27
type input "29"
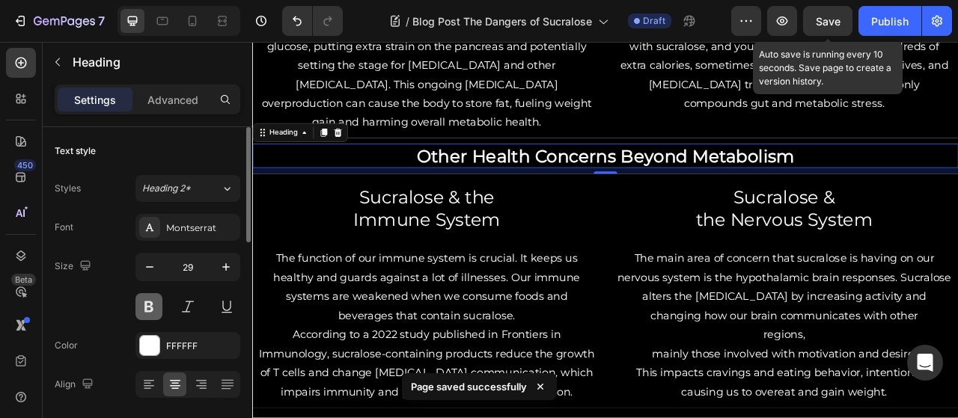
click at [147, 310] on button at bounding box center [148, 306] width 27 height 27
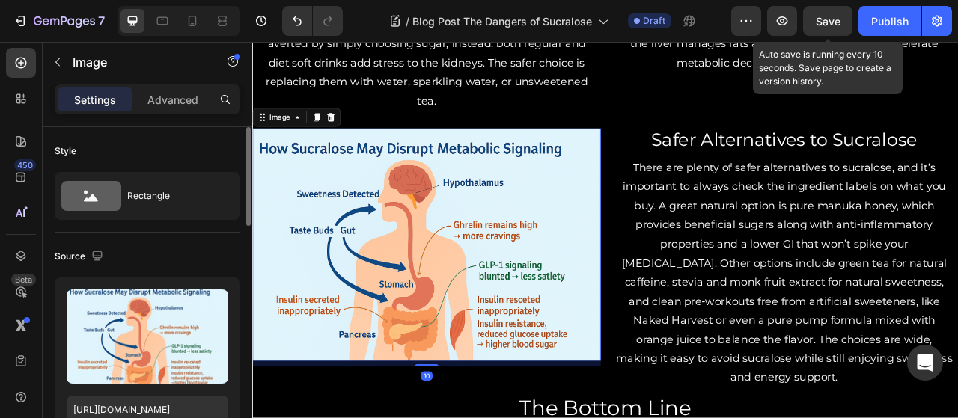
scroll to position [2275, 0]
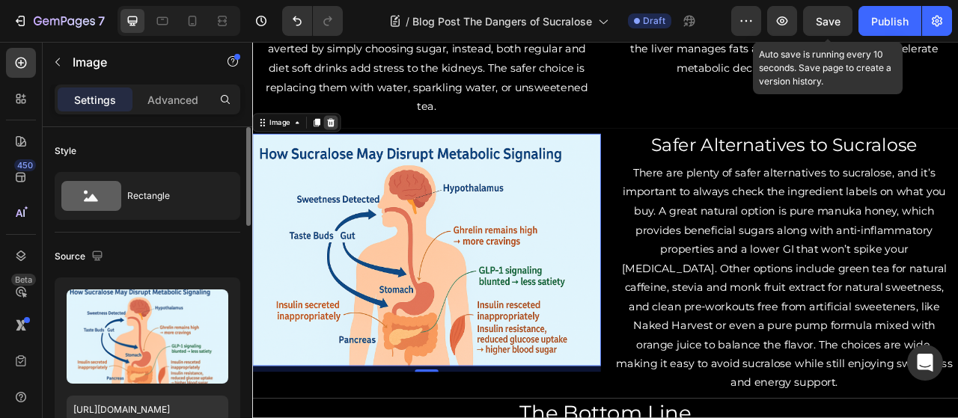
click at [351, 140] on icon at bounding box center [352, 145] width 10 height 10
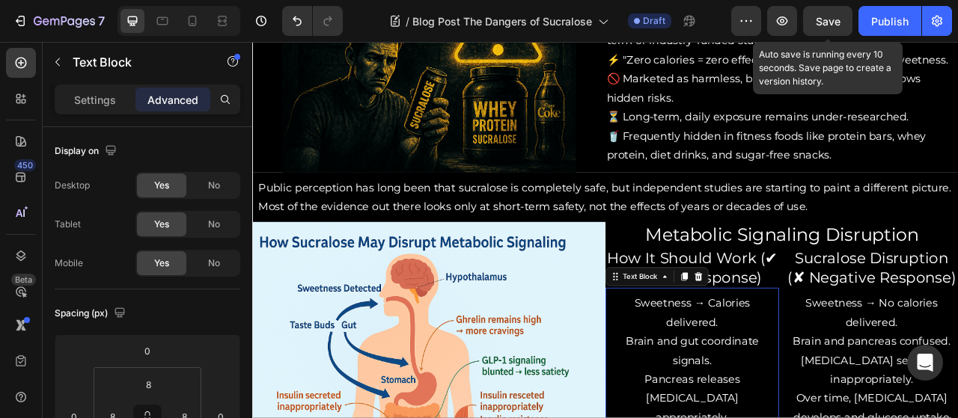
scroll to position [1121, 0]
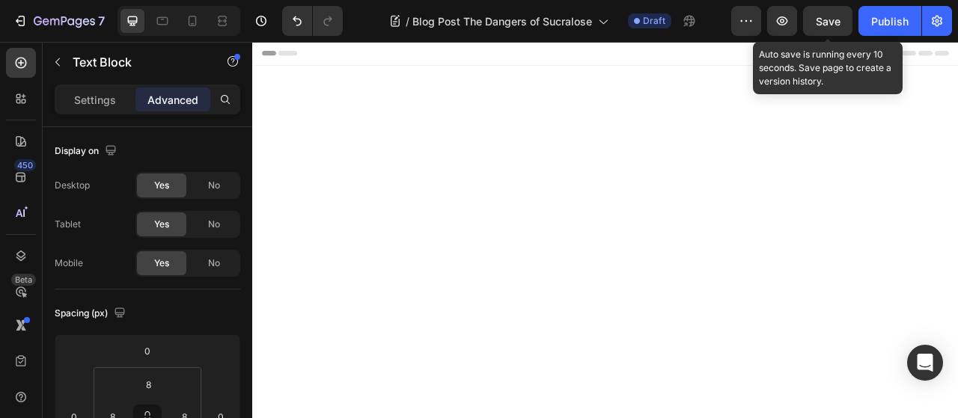
scroll to position [1121, 0]
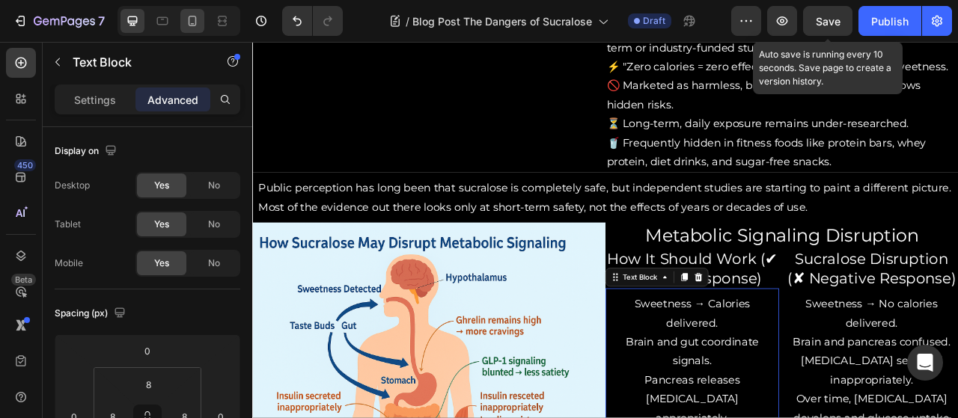
click at [194, 31] on div at bounding box center [192, 21] width 24 height 24
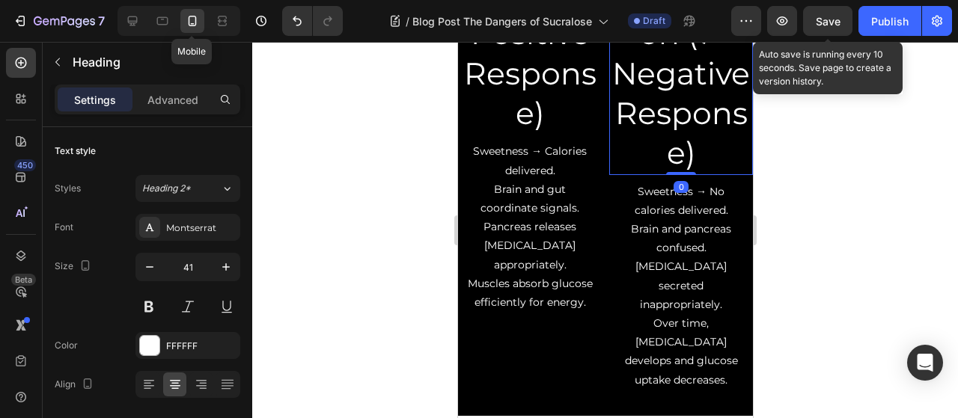
scroll to position [1869, 0]
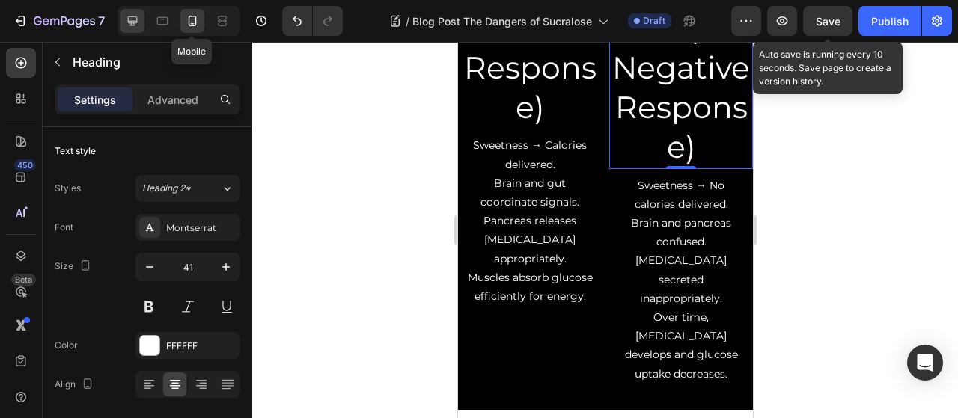
click at [142, 29] on div at bounding box center [132, 21] width 24 height 24
type input "25"
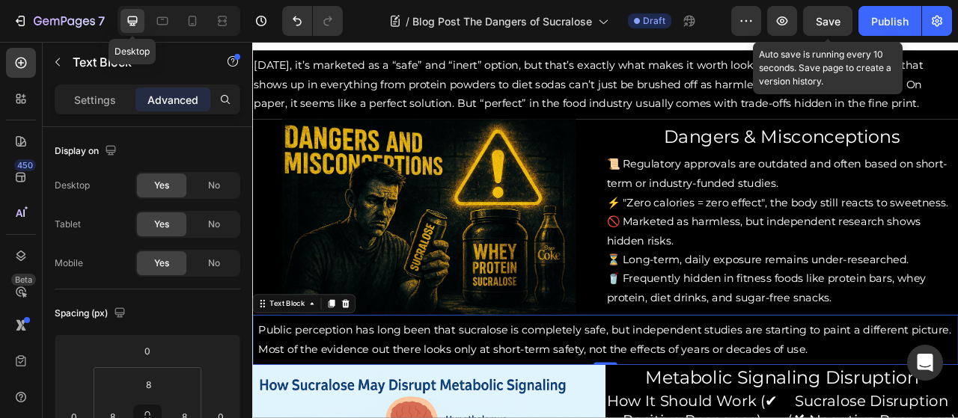
scroll to position [799, 0]
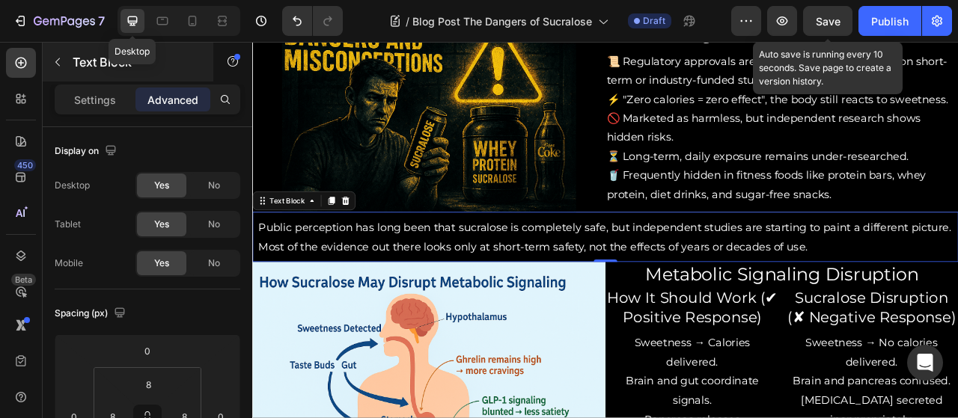
click at [67, 72] on div at bounding box center [58, 62] width 24 height 24
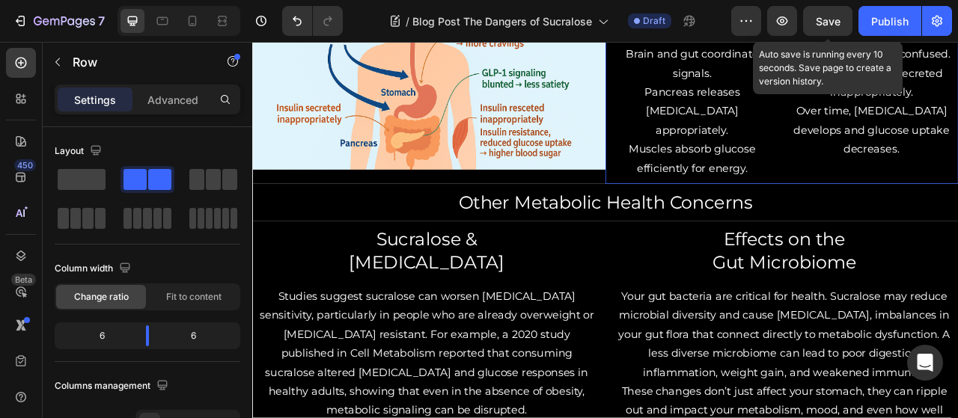
scroll to position [1557, 0]
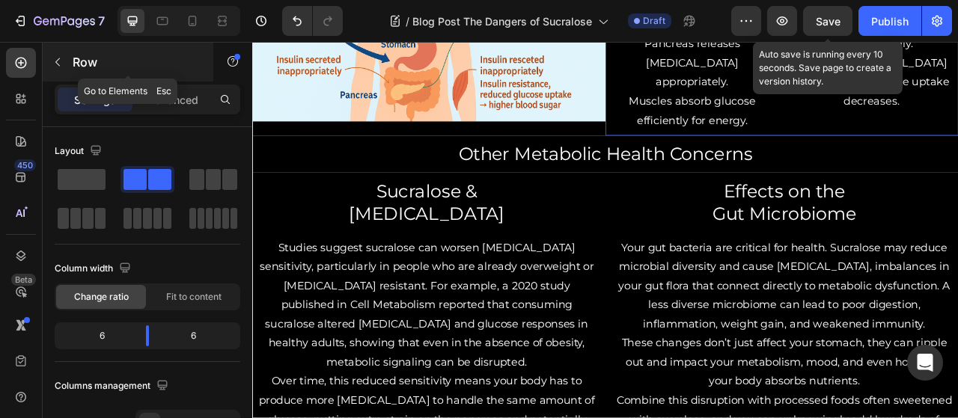
click at [56, 59] on icon "button" at bounding box center [58, 62] width 12 height 12
